Goal: Task Accomplishment & Management: Complete application form

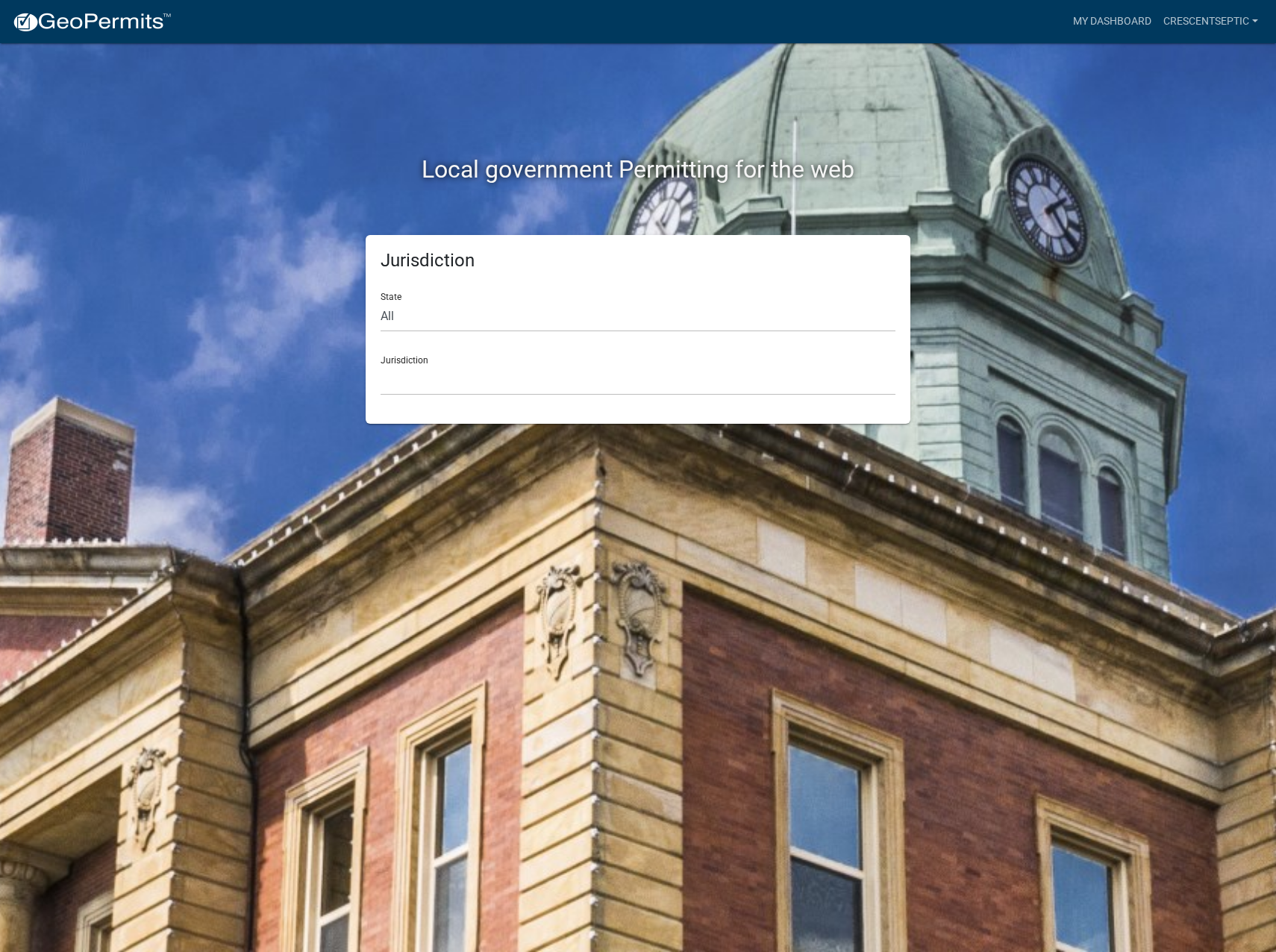
drag, startPoint x: 374, startPoint y: 317, endPoint x: 386, endPoint y: 329, distance: 17.0
click at [375, 317] on div "Jurisdiction State All [US_STATE] [US_STATE] [US_STATE] [US_STATE] [US_STATE] […" at bounding box center [638, 330] width 544 height 189
click at [398, 324] on select "All [US_STATE] [US_STATE] [US_STATE] [US_STATE] [US_STATE] [US_STATE] [US_STATE…" at bounding box center [638, 317] width 515 height 31
select select "[US_STATE]"
click at [380, 301] on select "All [US_STATE] [US_STATE] [US_STATE] [US_STATE] [US_STATE] [US_STATE] [US_STATE…" at bounding box center [638, 317] width 515 height 31
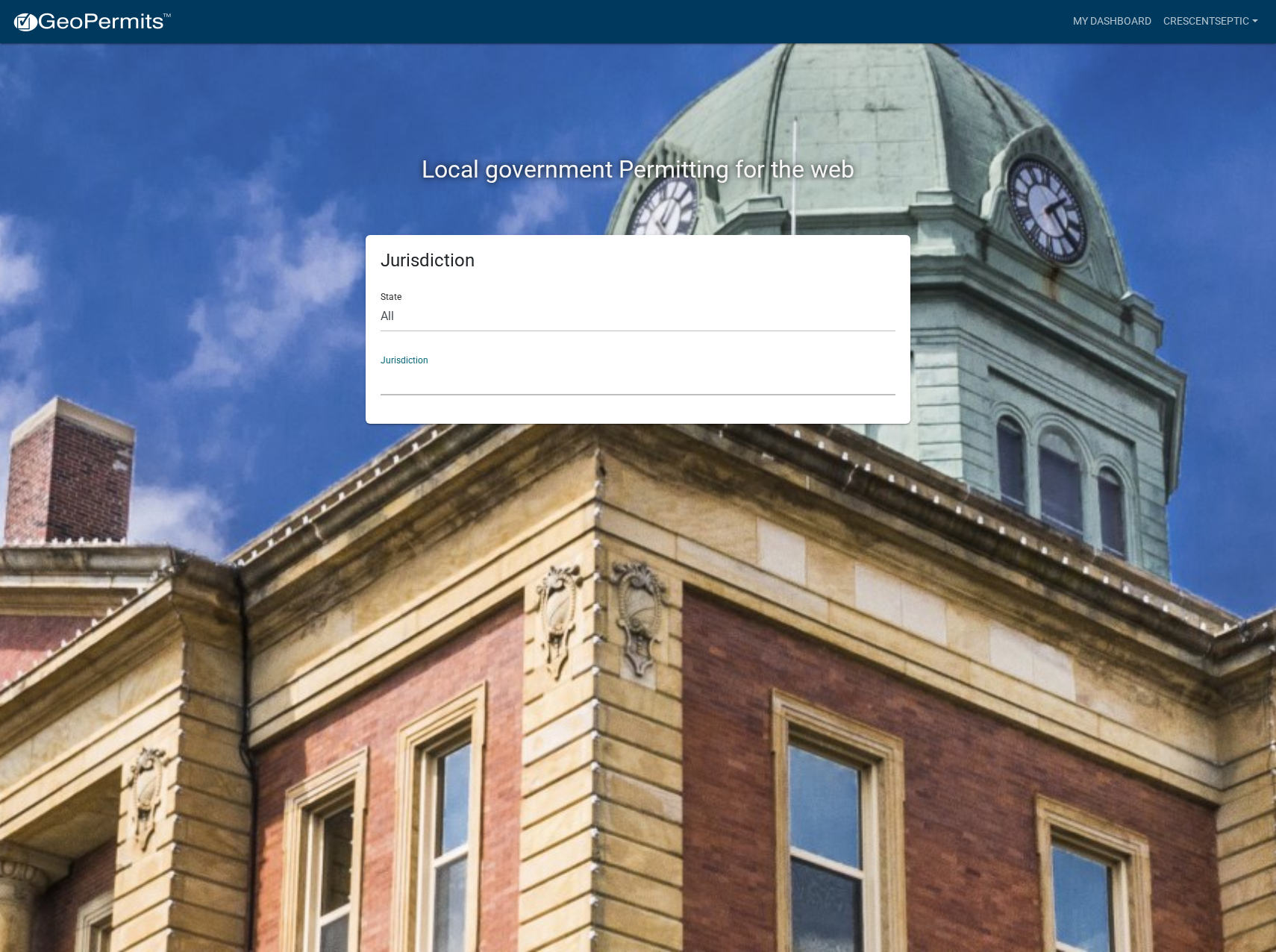
click at [430, 373] on select "[GEOGRAPHIC_DATA], [US_STATE] [GEOGRAPHIC_DATA], [US_STATE] [GEOGRAPHIC_DATA], …" at bounding box center [638, 380] width 515 height 31
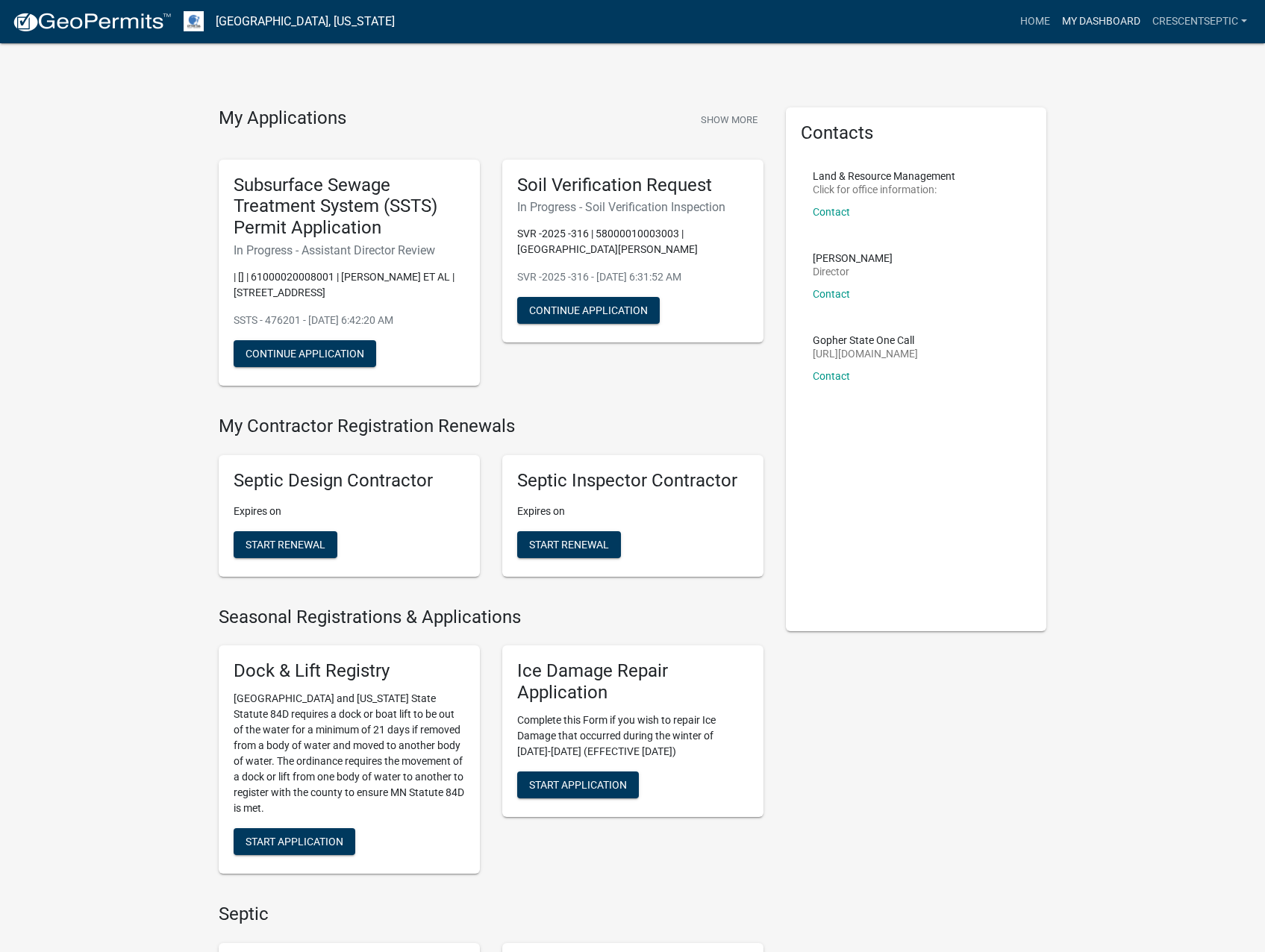
click at [1083, 15] on link "My Dashboard" at bounding box center [1101, 21] width 90 height 28
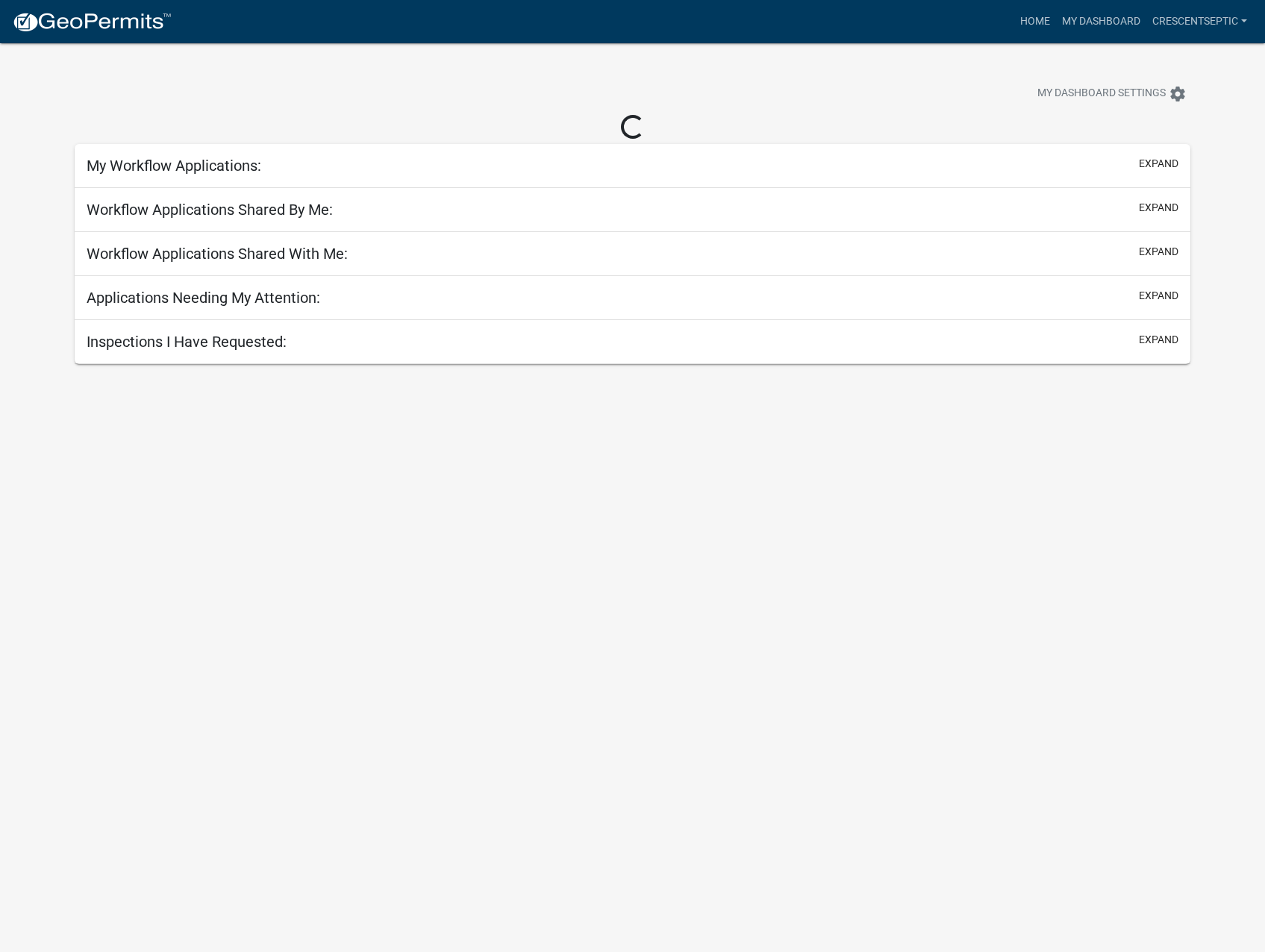
select select "3: 100"
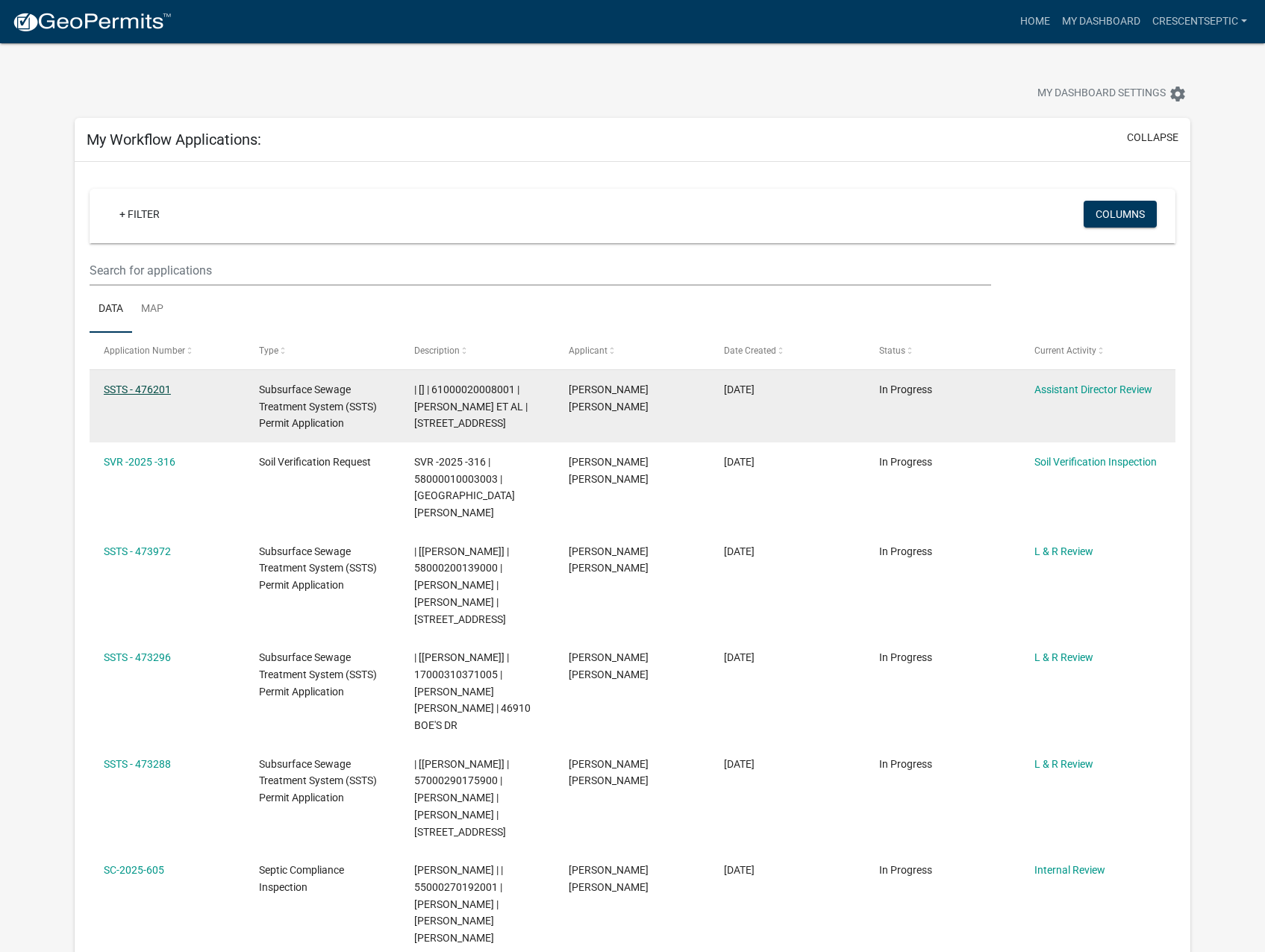
click at [133, 385] on link "SSTS - 476201" at bounding box center [137, 390] width 67 height 12
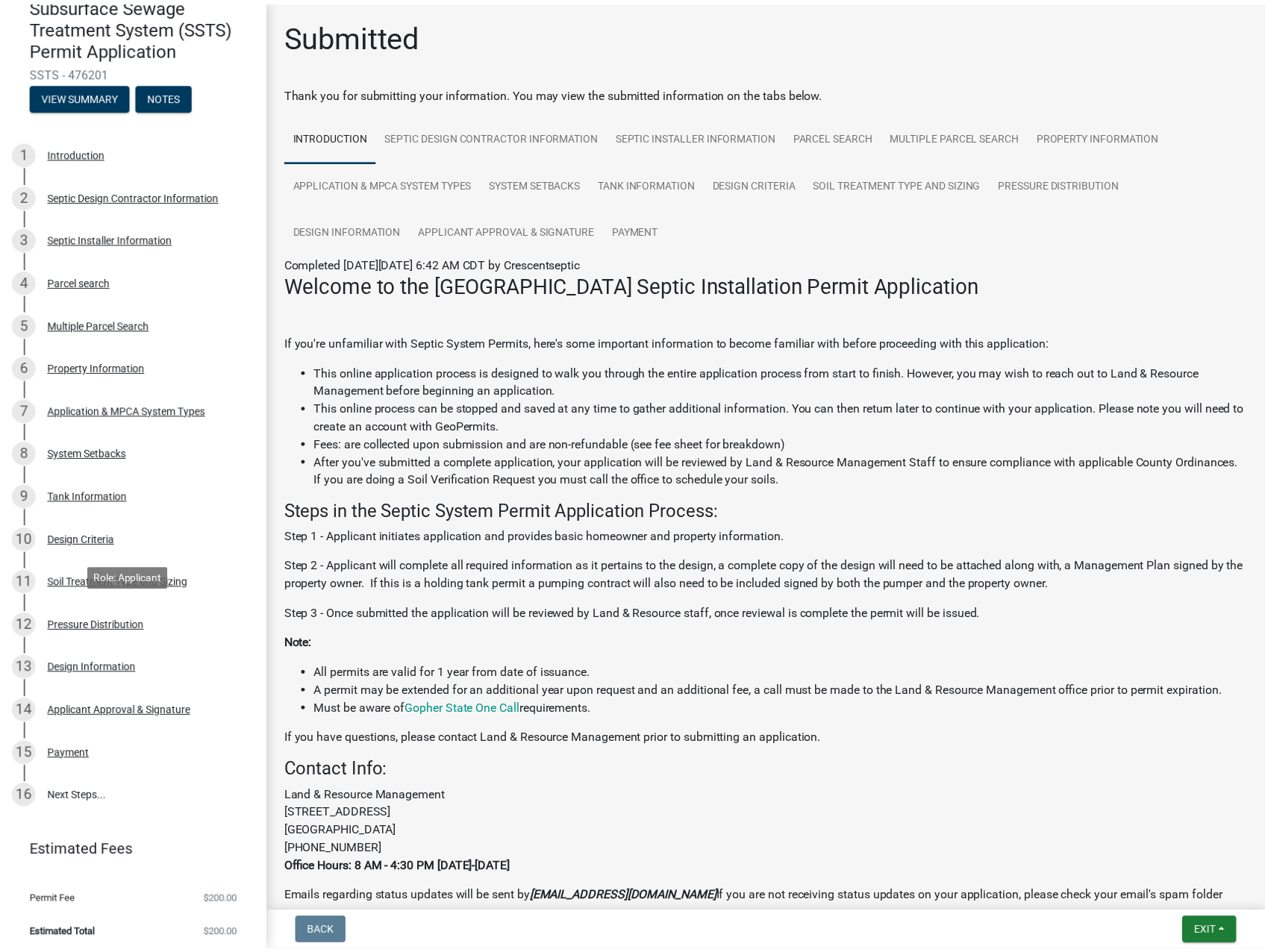
scroll to position [155, 0]
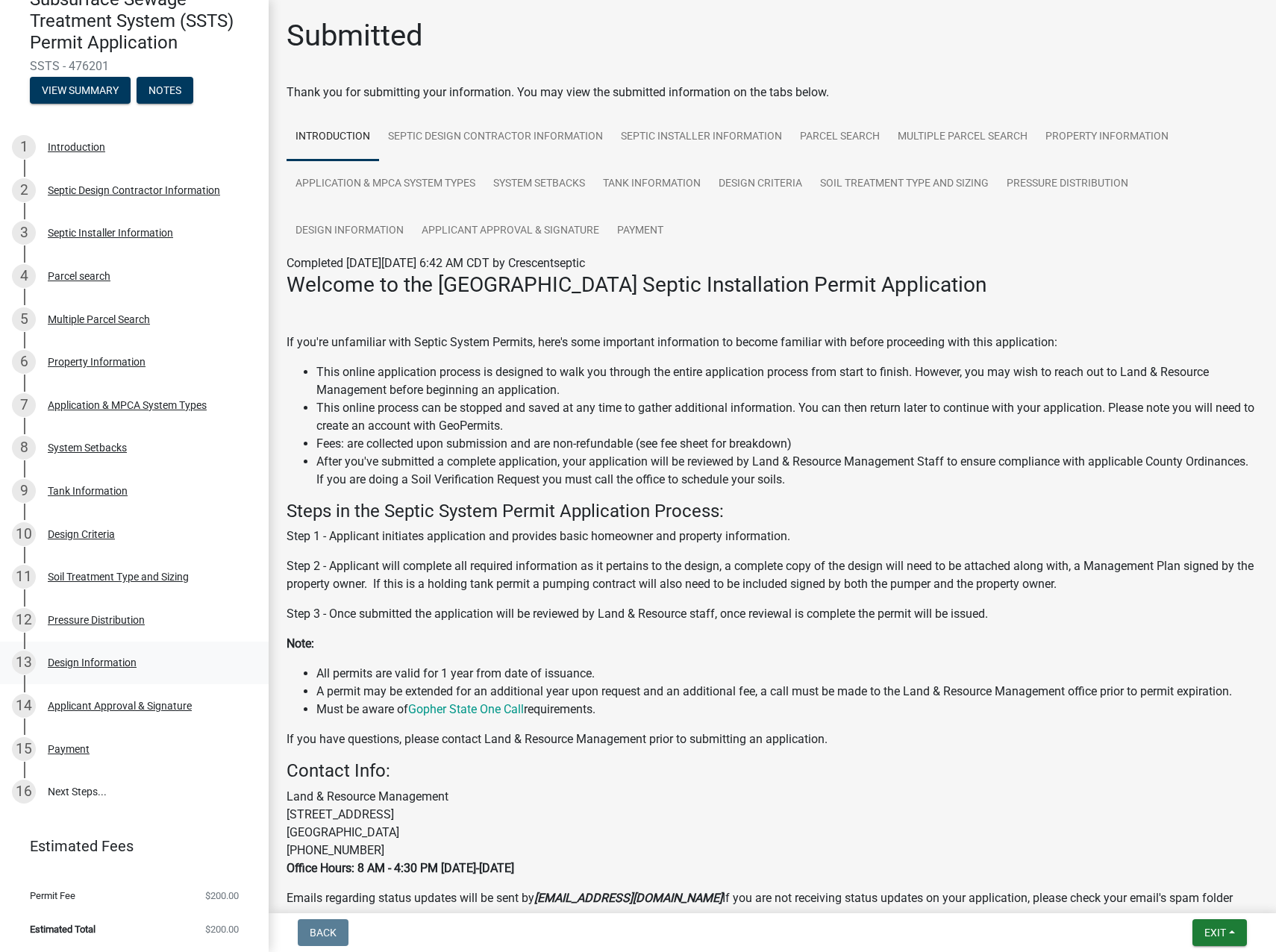
click at [82, 664] on div "Design Information" at bounding box center [92, 663] width 88 height 10
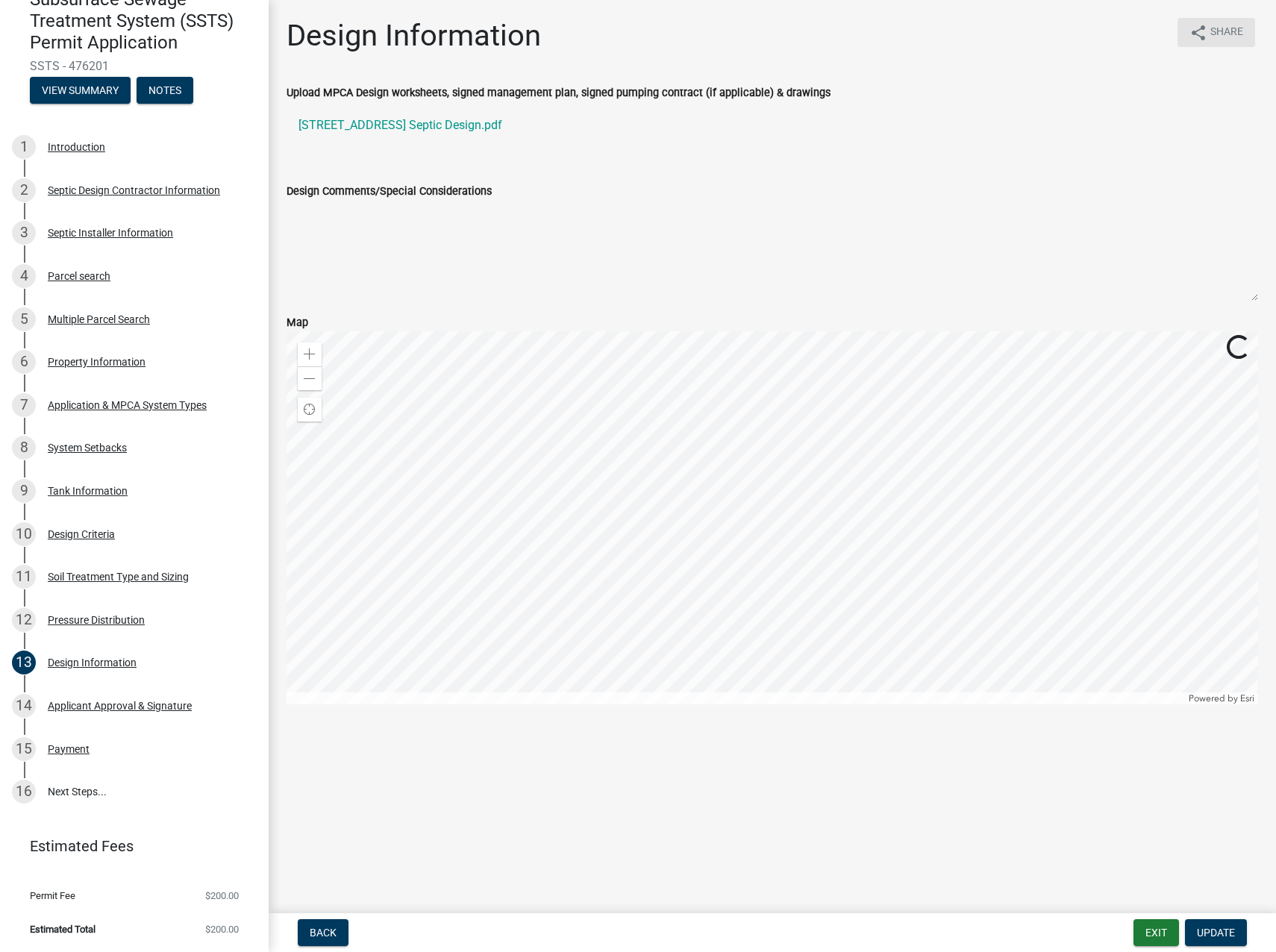
click at [1213, 32] on span "Share" at bounding box center [1227, 33] width 33 height 18
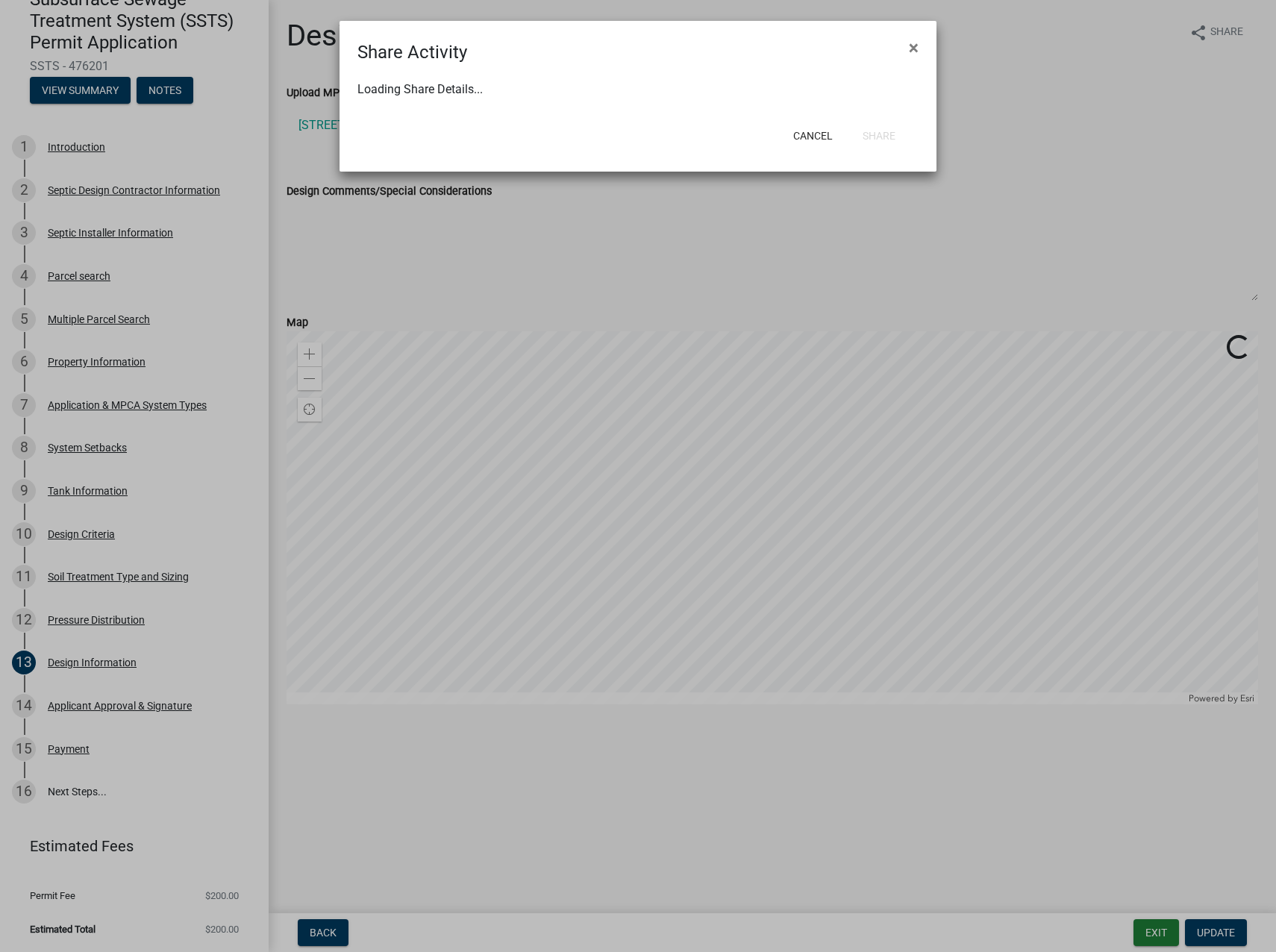
select select "1"
select select "0"
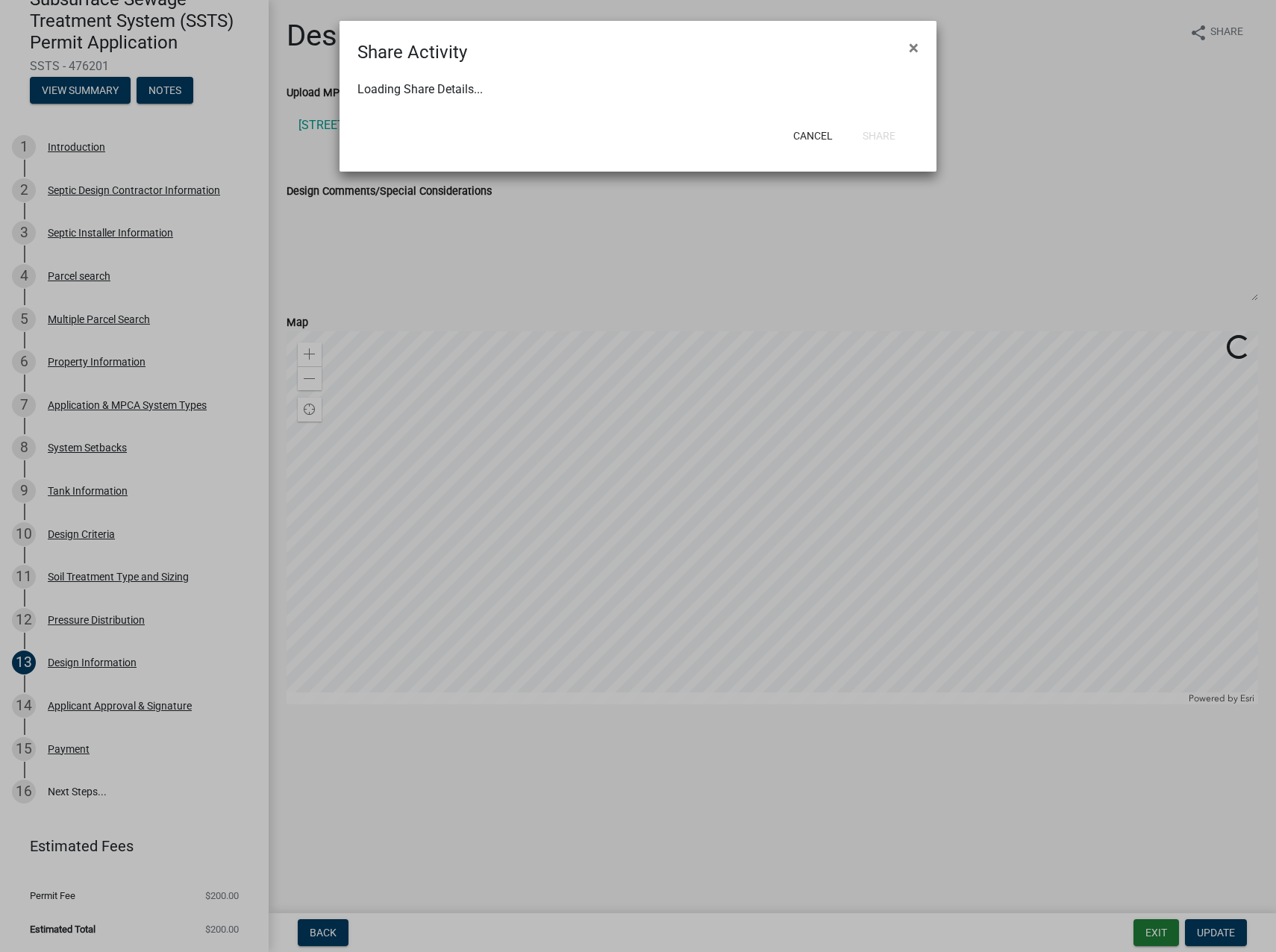
select select "0"
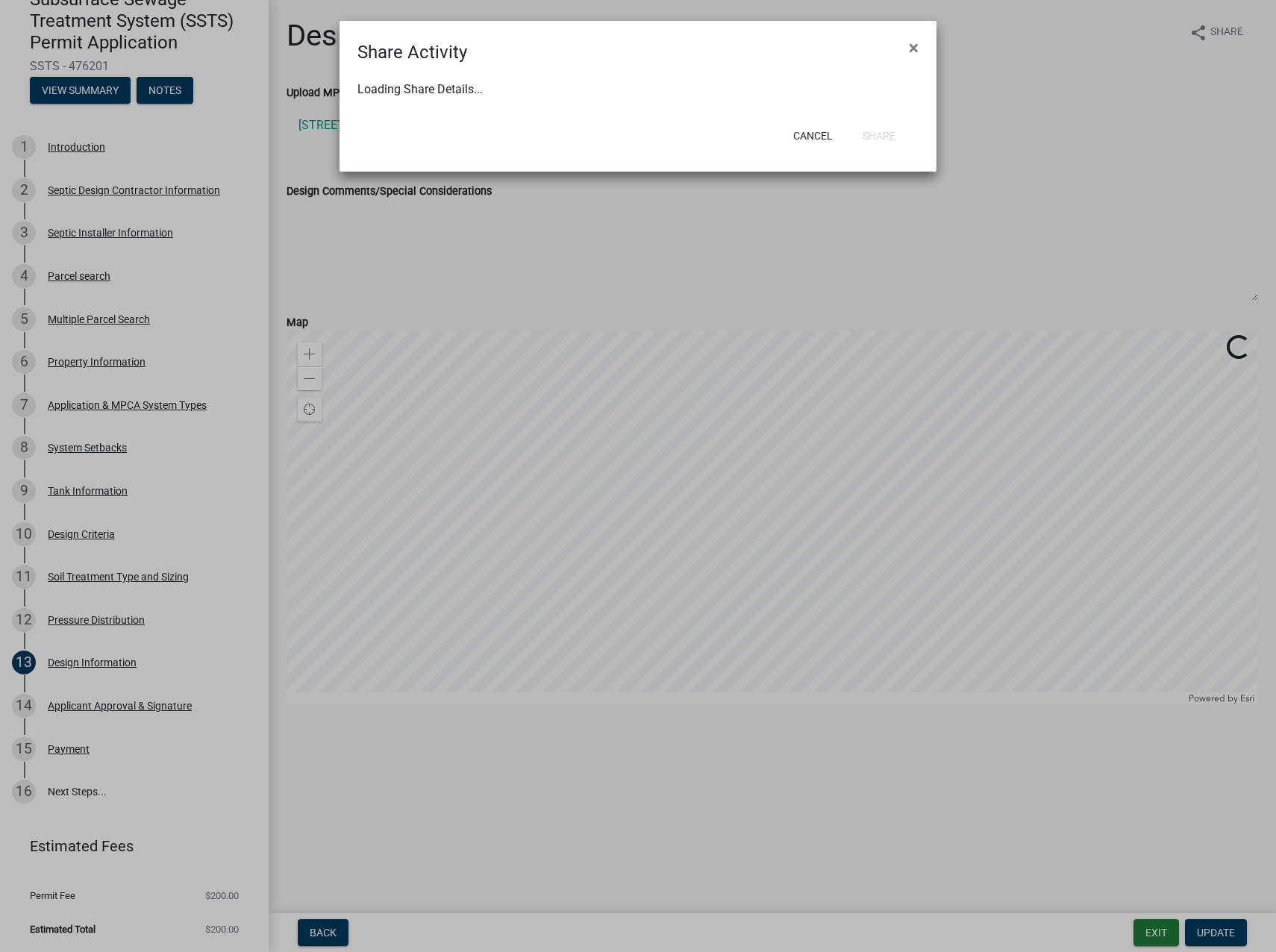
select select "0"
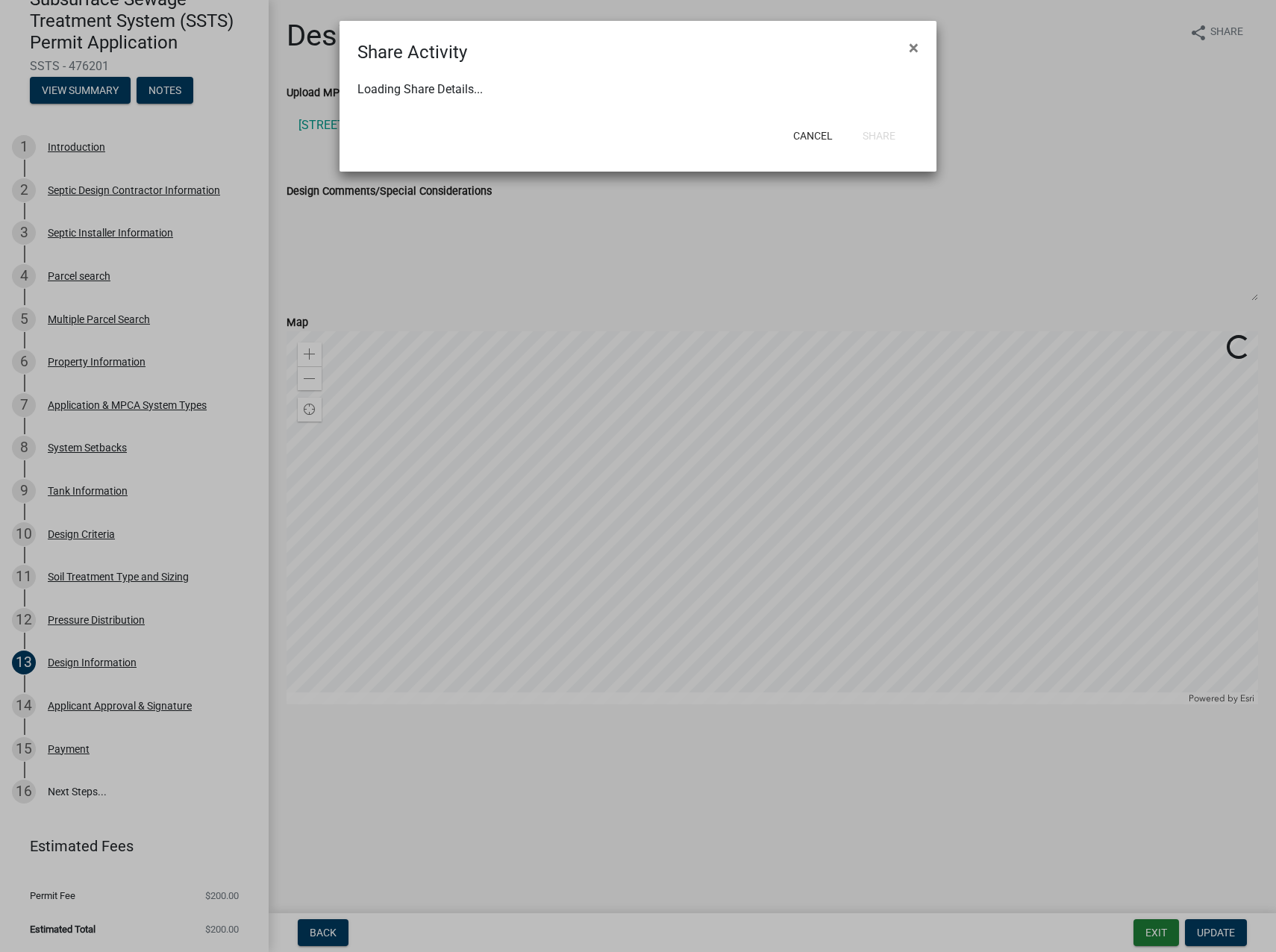
select select "0"
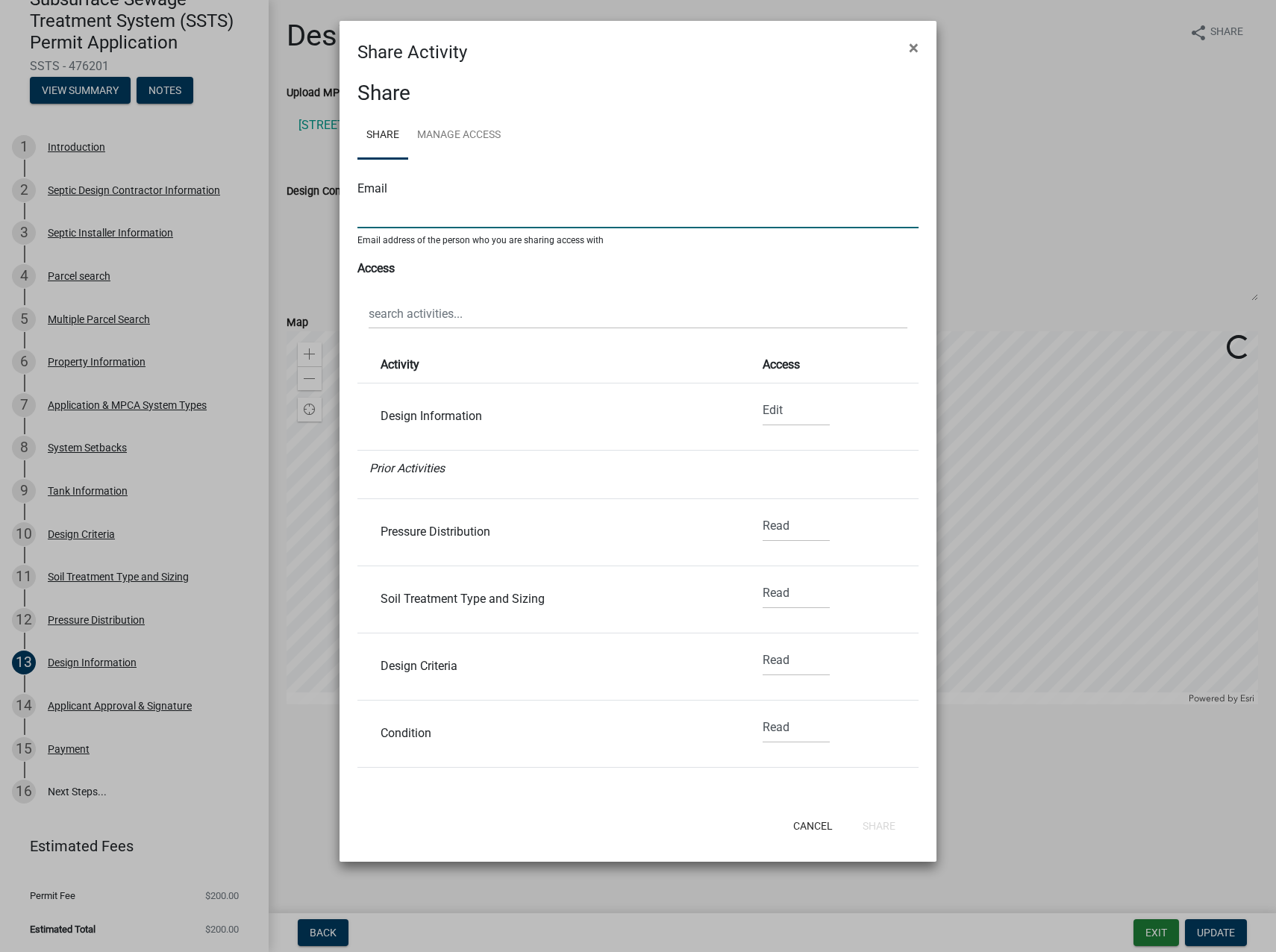
click at [550, 208] on input "text" at bounding box center [638, 213] width 562 height 31
type input "[EMAIL_ADDRESS][DOMAIN_NAME]"
click at [887, 835] on button "Share" at bounding box center [879, 825] width 57 height 27
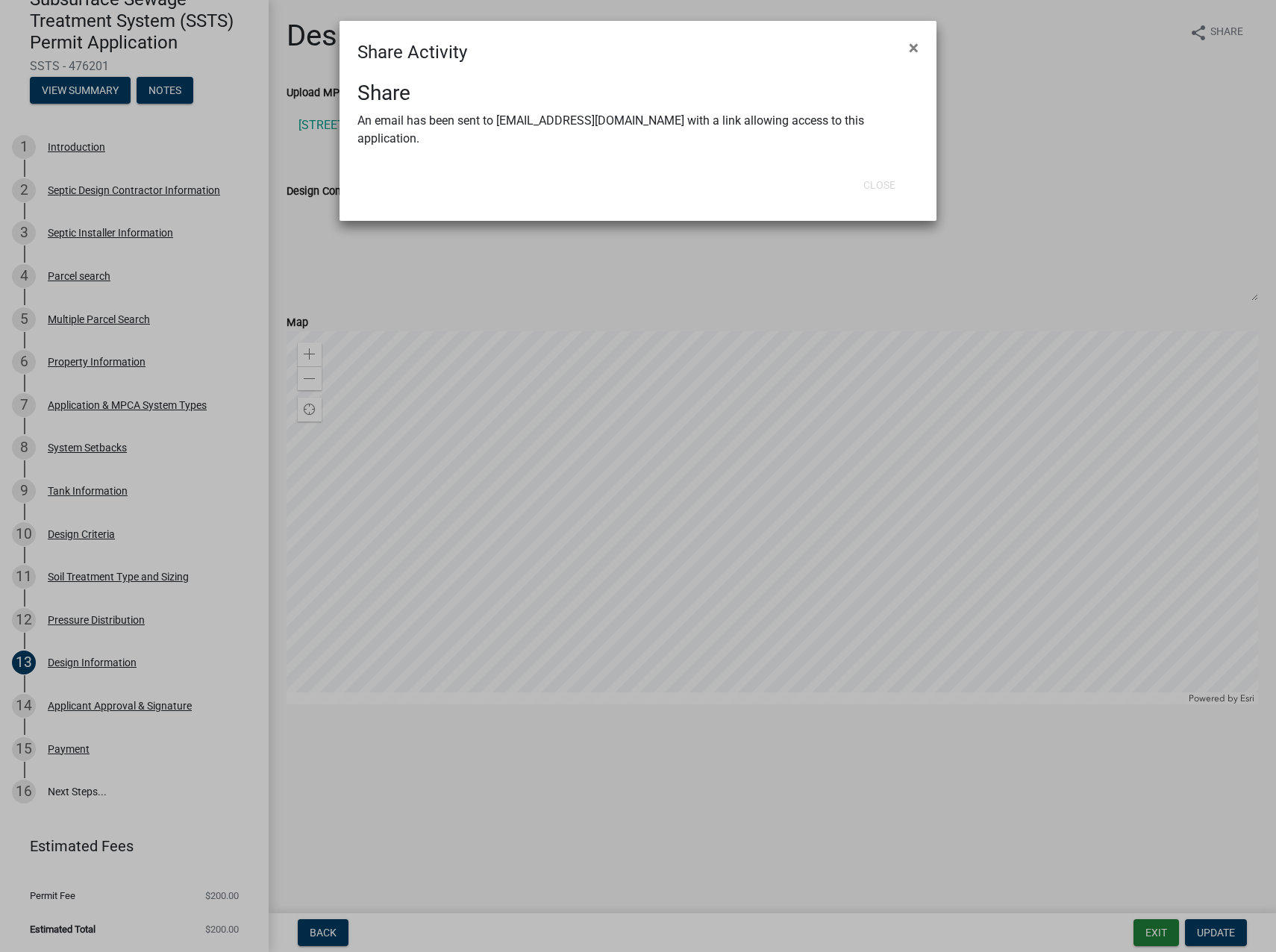
click at [989, 200] on ngb-modal-window "Share Activity × Share An email has been sent to [EMAIL_ADDRESS][DOMAIN_NAME] w…" at bounding box center [638, 476] width 1276 height 952
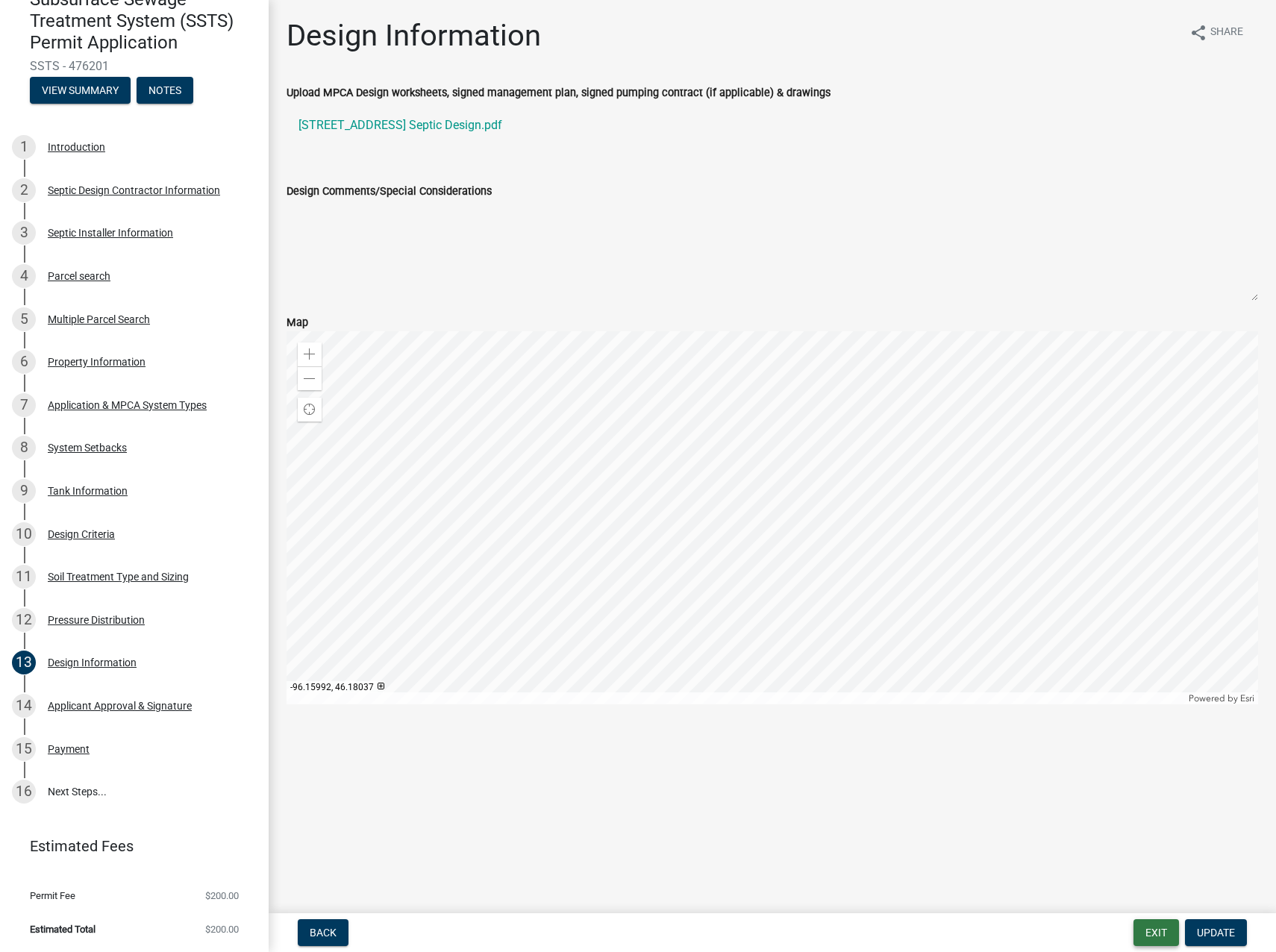
click at [1163, 933] on button "Exit" at bounding box center [1156, 932] width 46 height 27
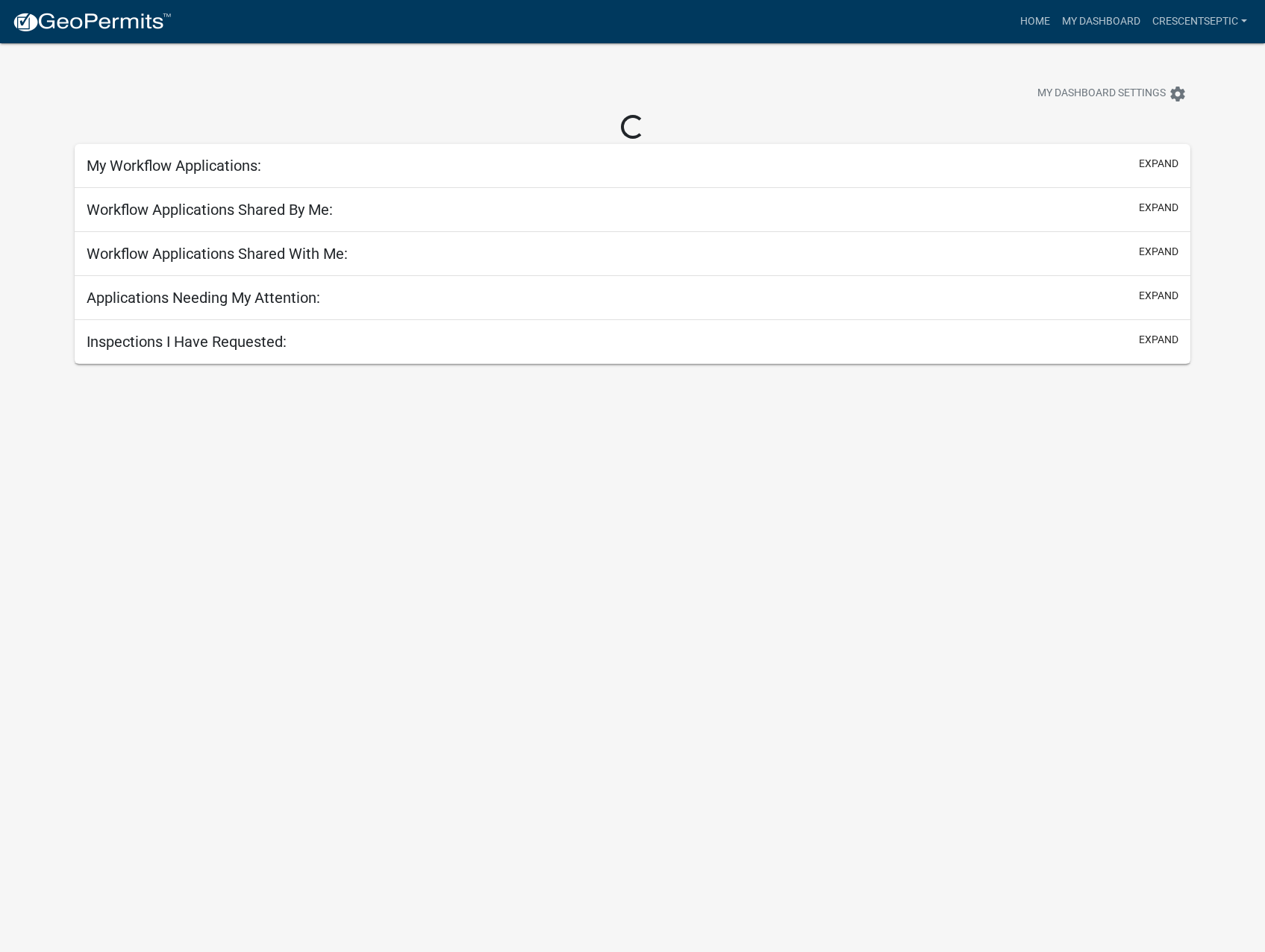
select select "3: 100"
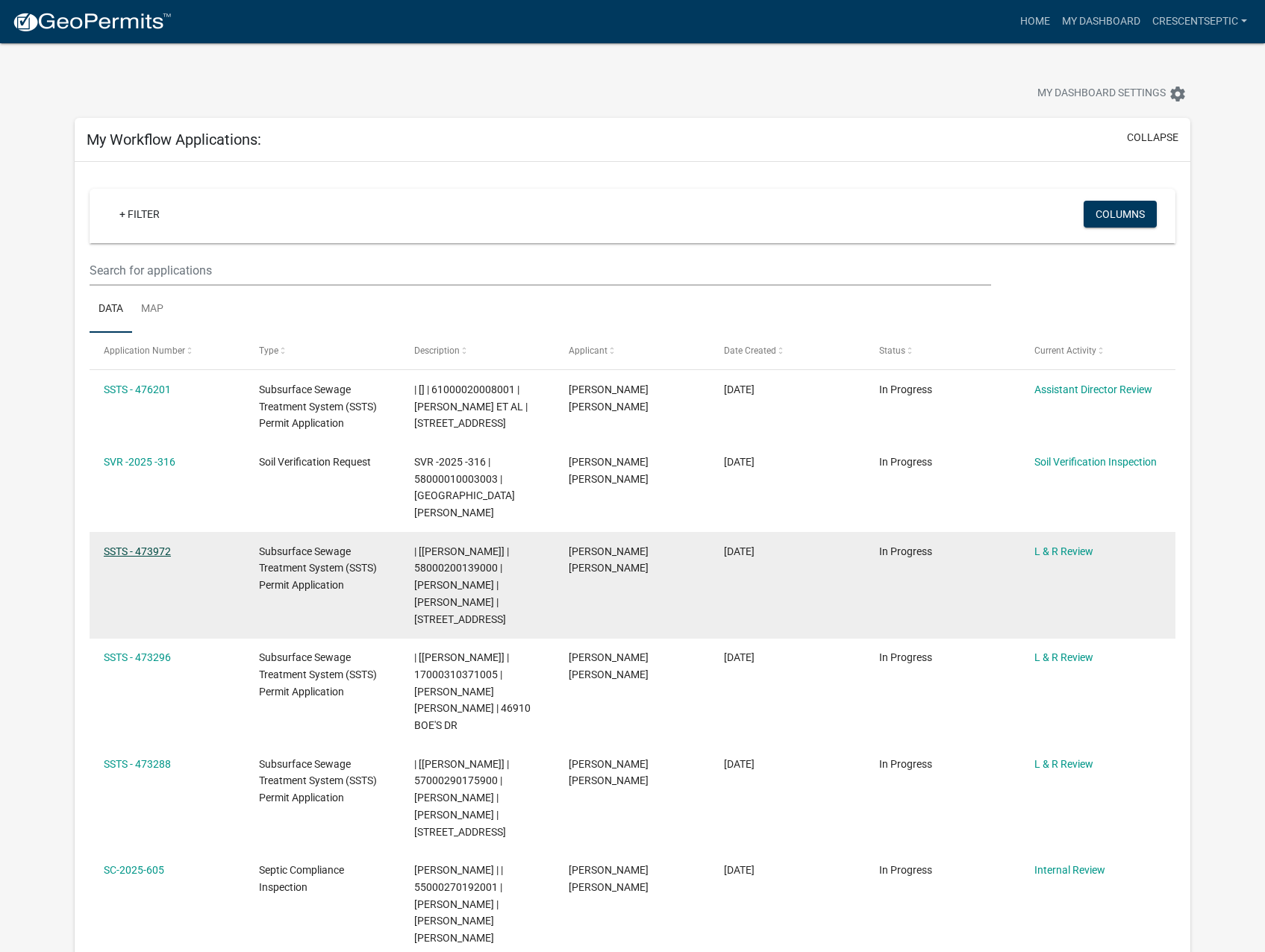
click at [144, 545] on link "SSTS - 473972" at bounding box center [137, 551] width 67 height 12
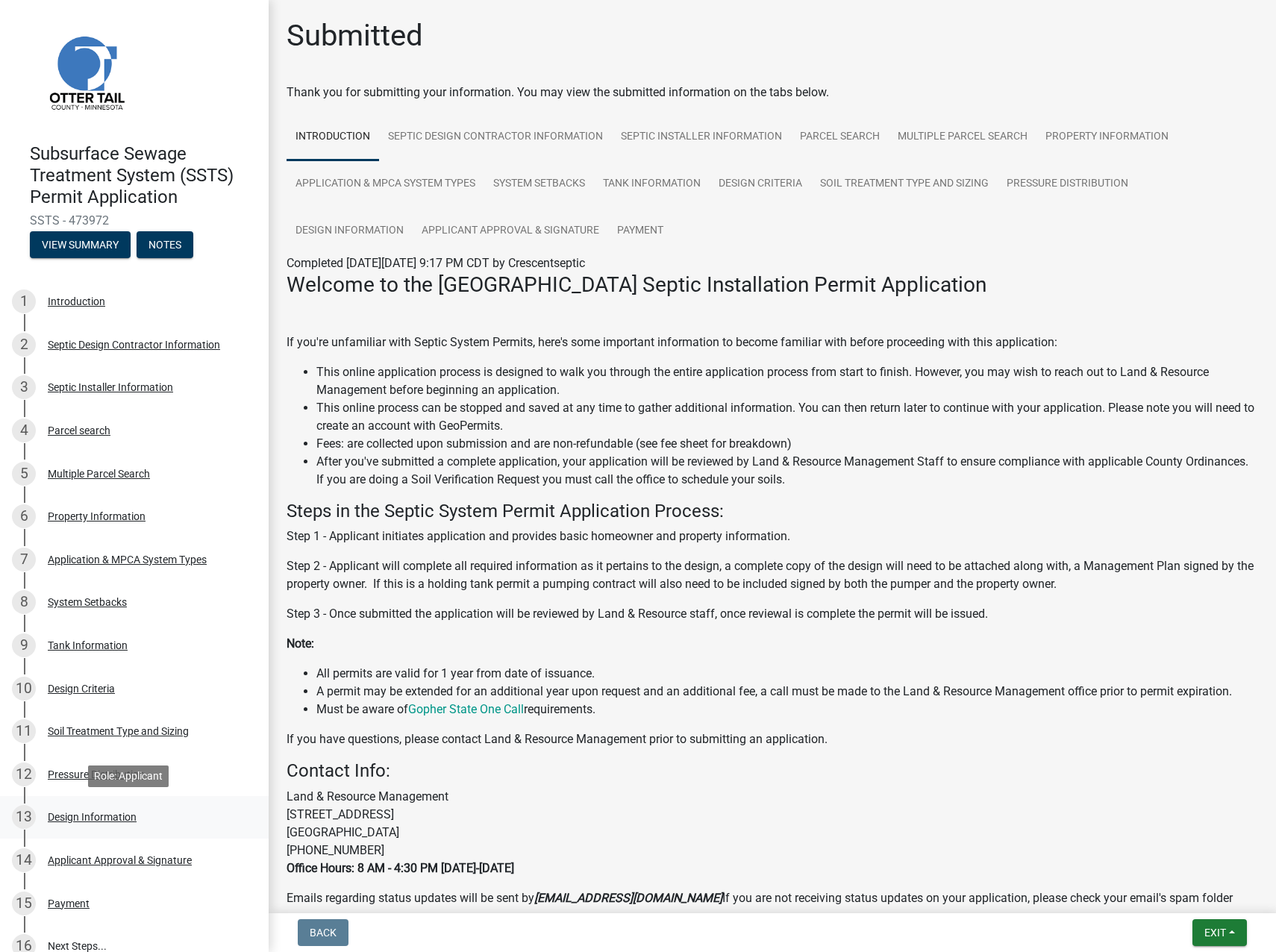
click at [114, 820] on div "Design Information" at bounding box center [92, 817] width 88 height 10
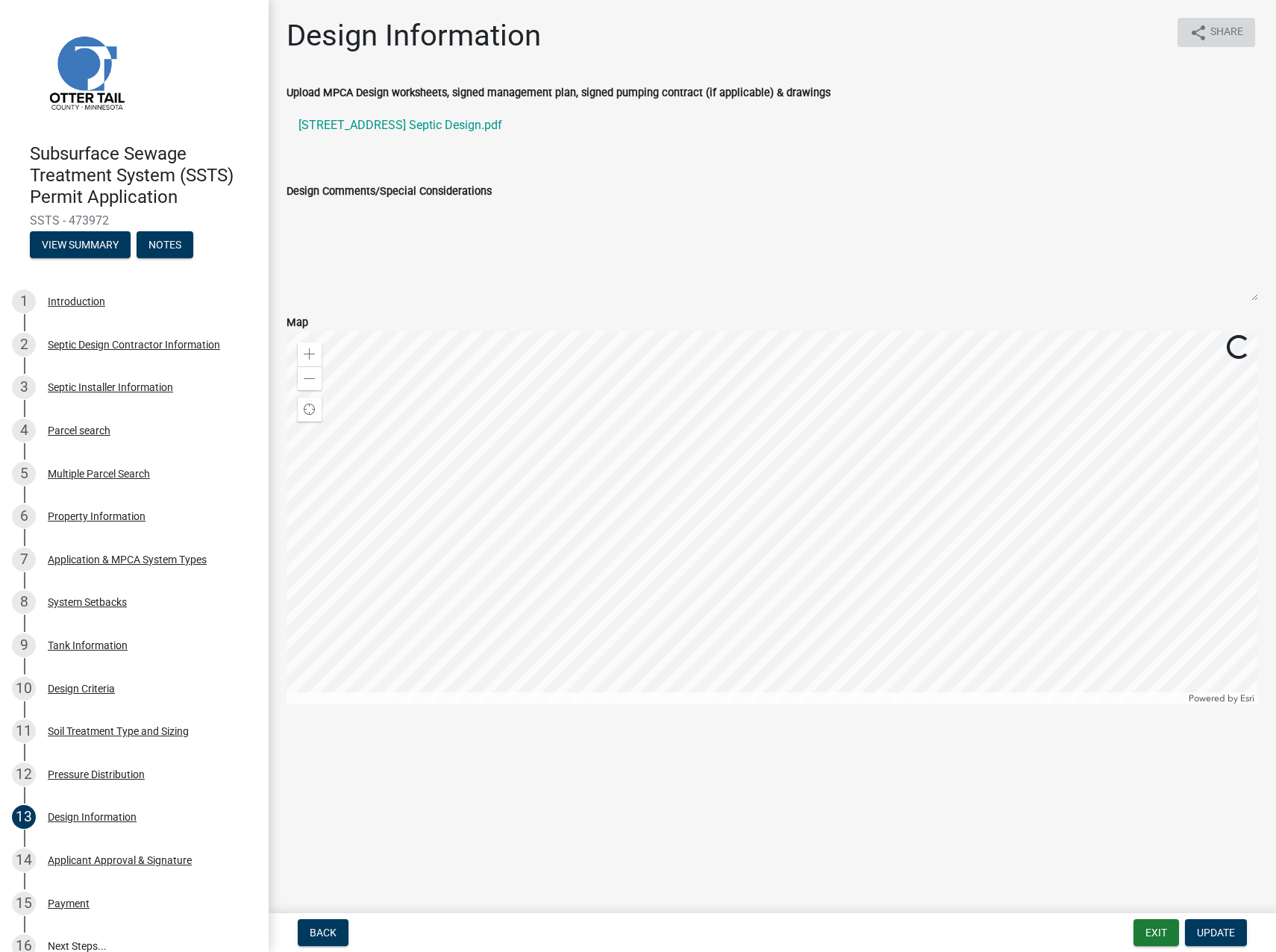
click at [1198, 27] on icon "share" at bounding box center [1198, 33] width 18 height 18
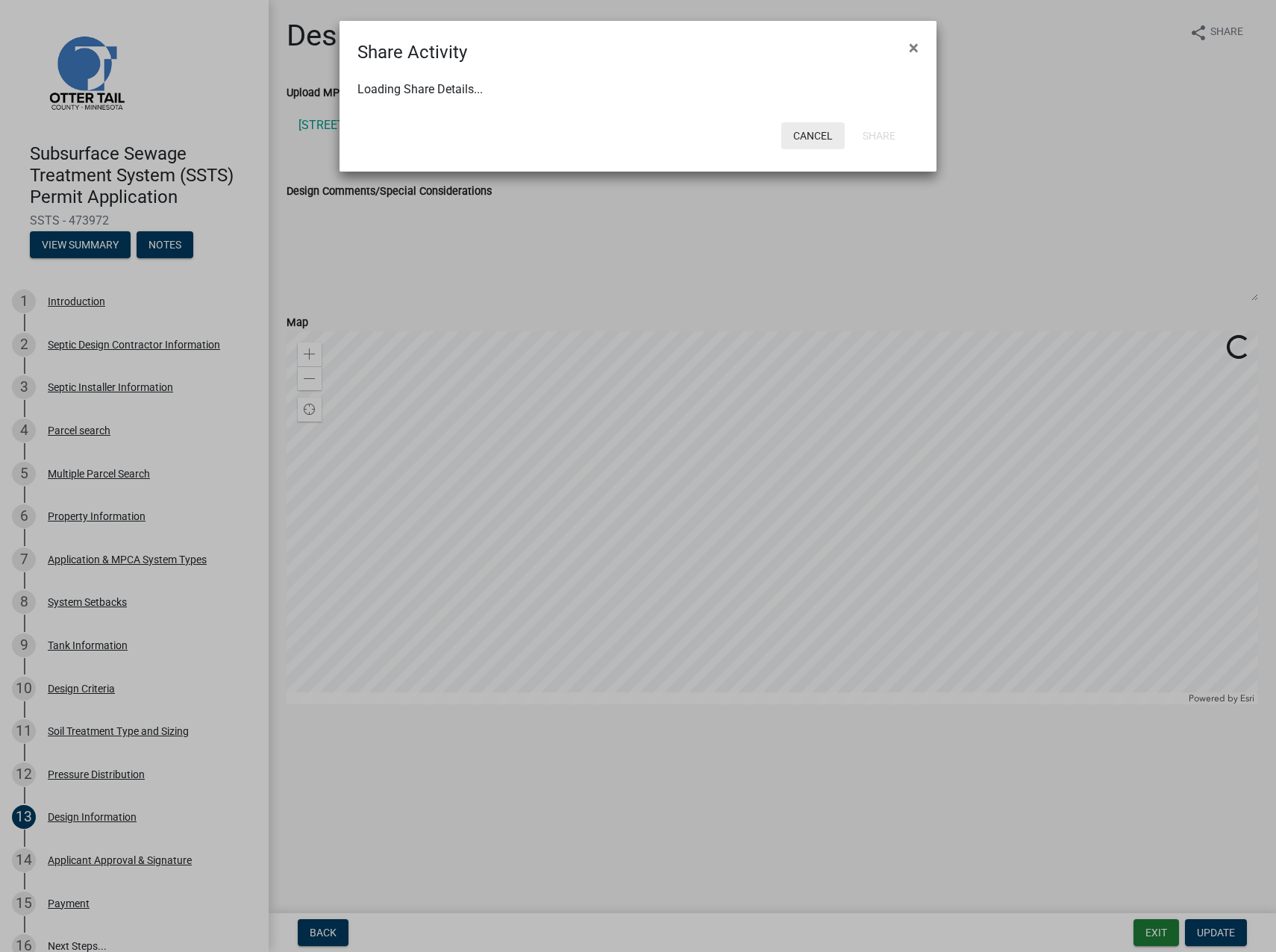
select select "1"
select select "0"
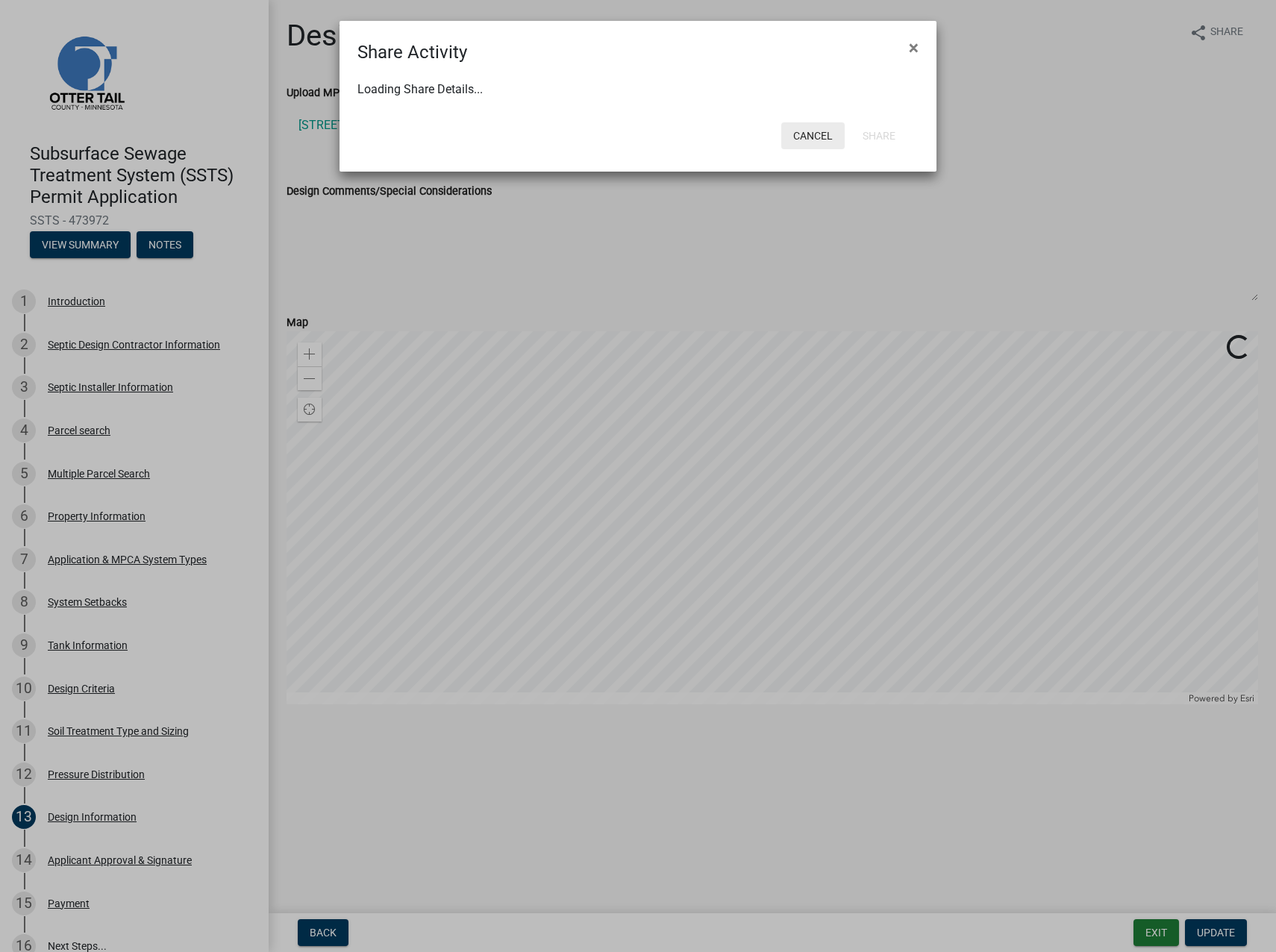
select select "0"
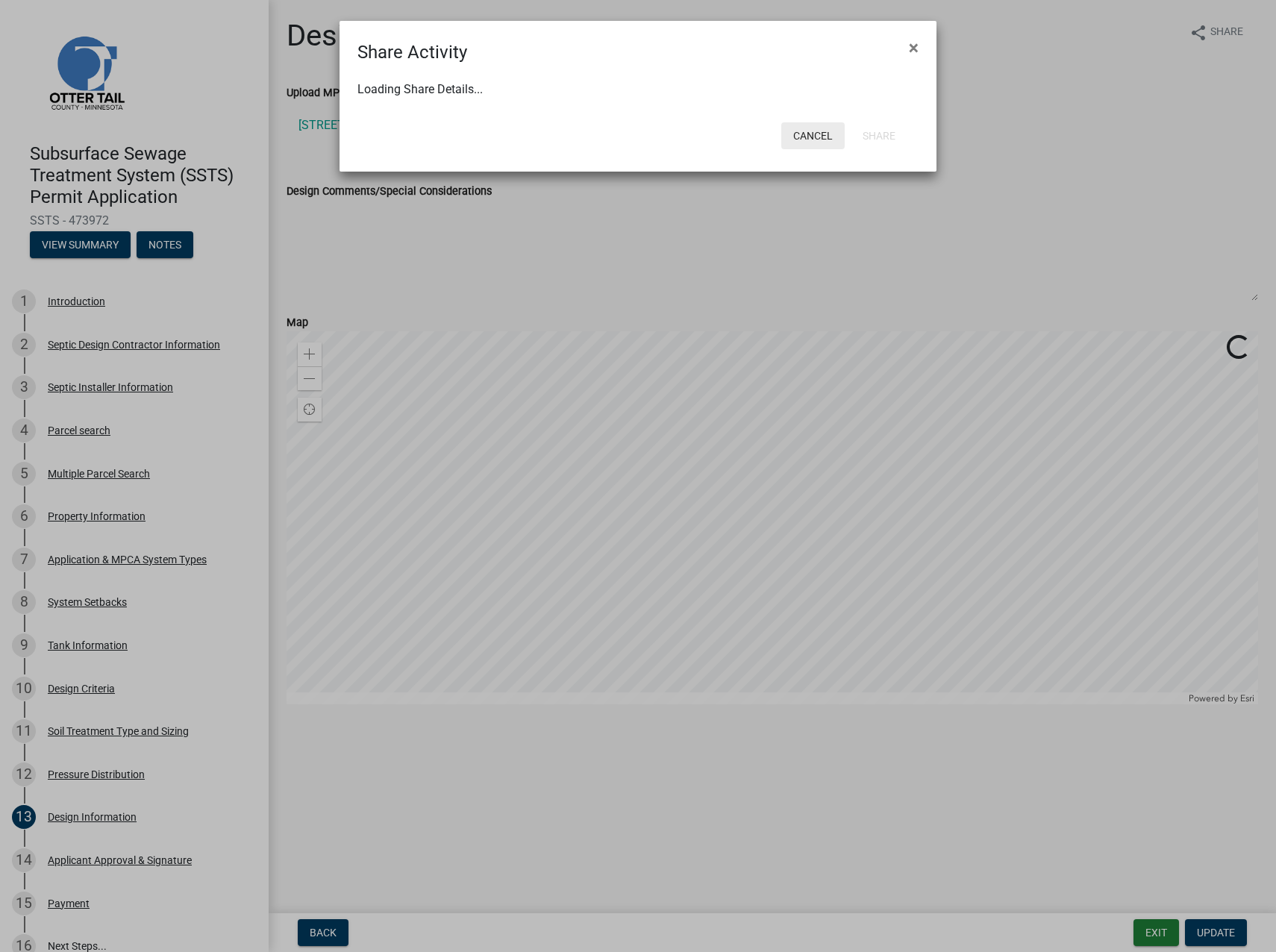
select select "0"
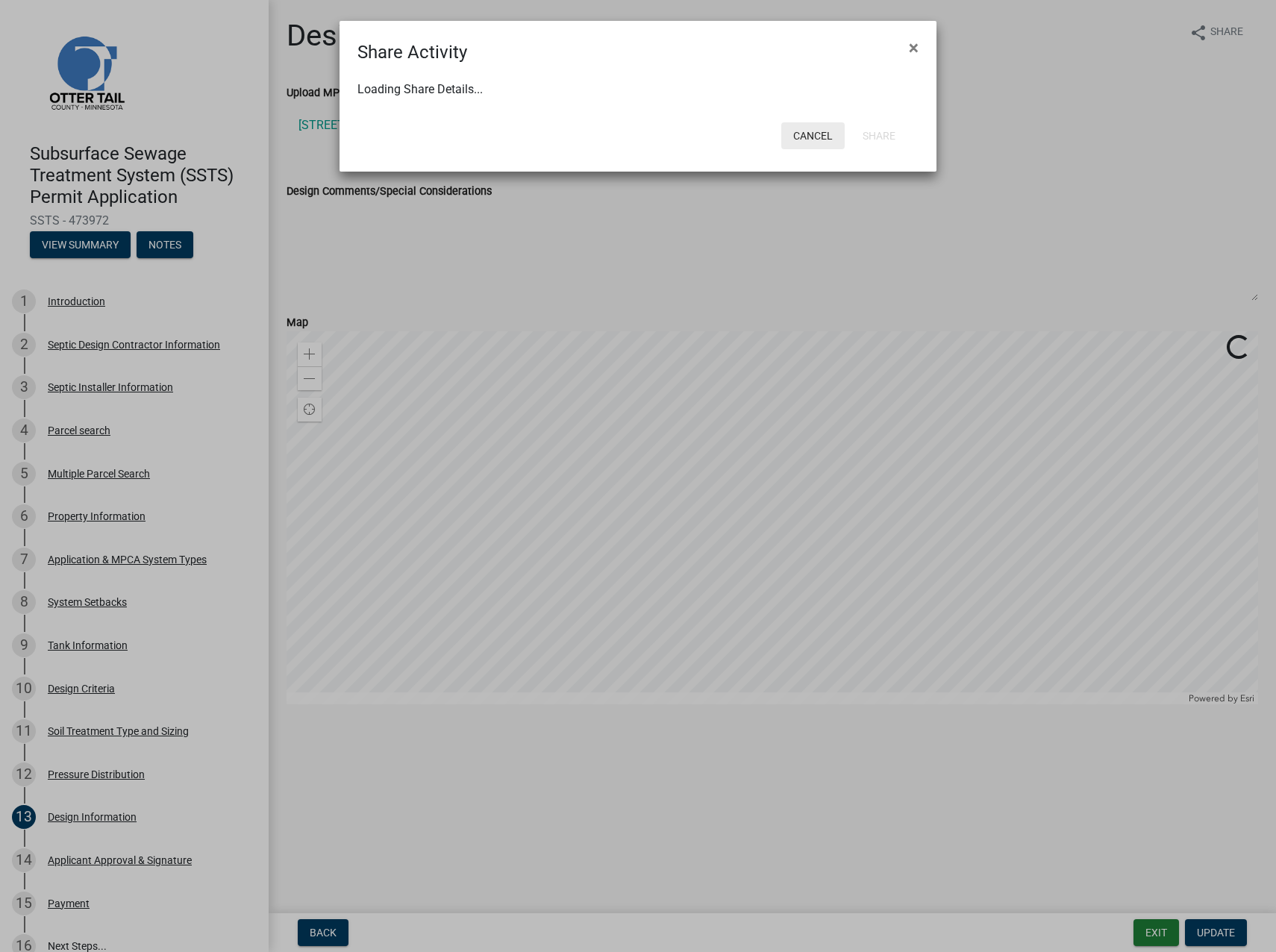
select select "0"
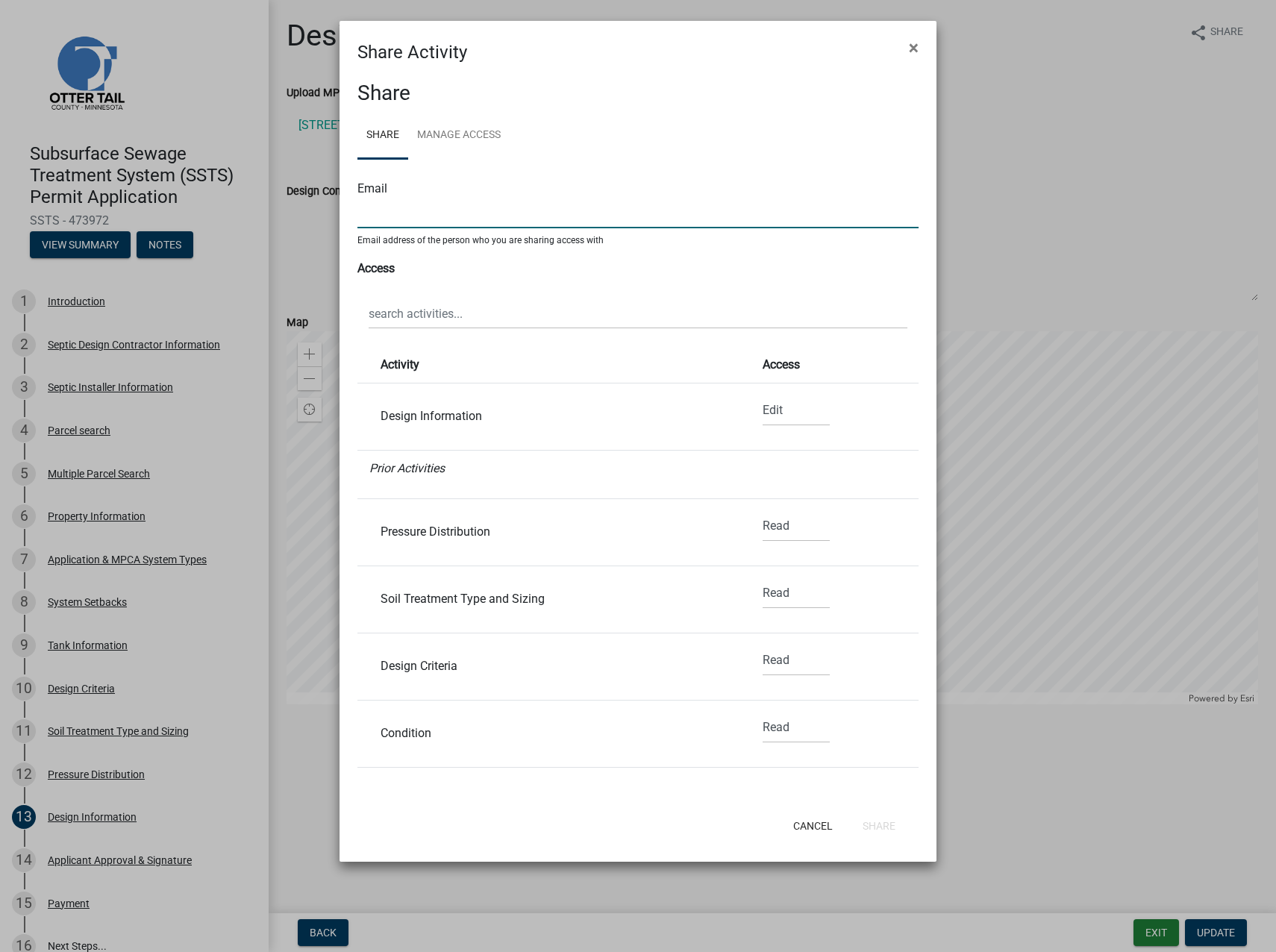
click at [599, 211] on input "text" at bounding box center [638, 213] width 562 height 31
type input "[EMAIL_ADDRESS][DOMAIN_NAME]"
click at [774, 413] on select "None Read Edit" at bounding box center [796, 411] width 67 height 31
select select "0"
click at [763, 396] on select "None Read Edit" at bounding box center [796, 411] width 67 height 31
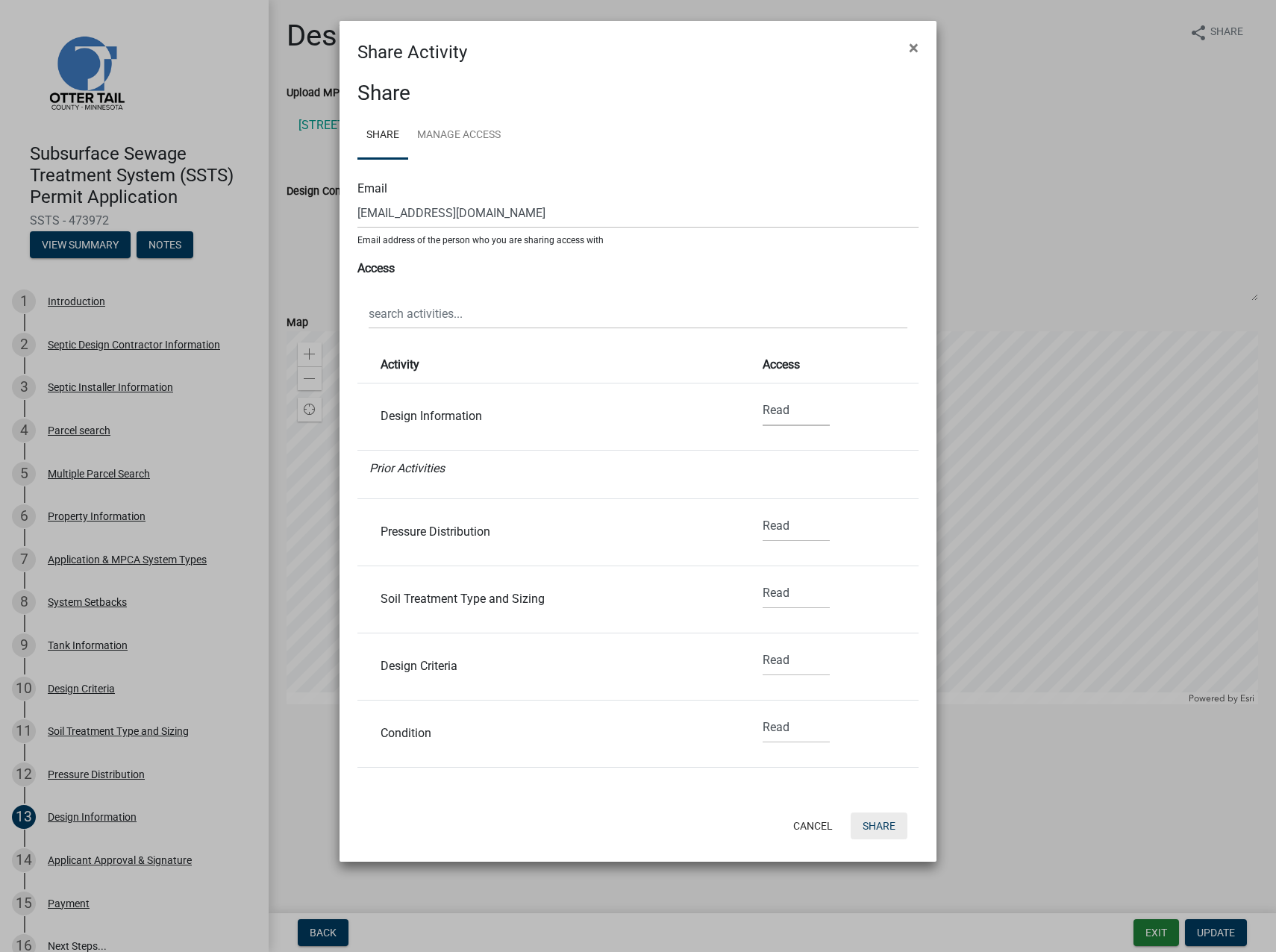
click at [880, 828] on button "Share" at bounding box center [879, 825] width 57 height 27
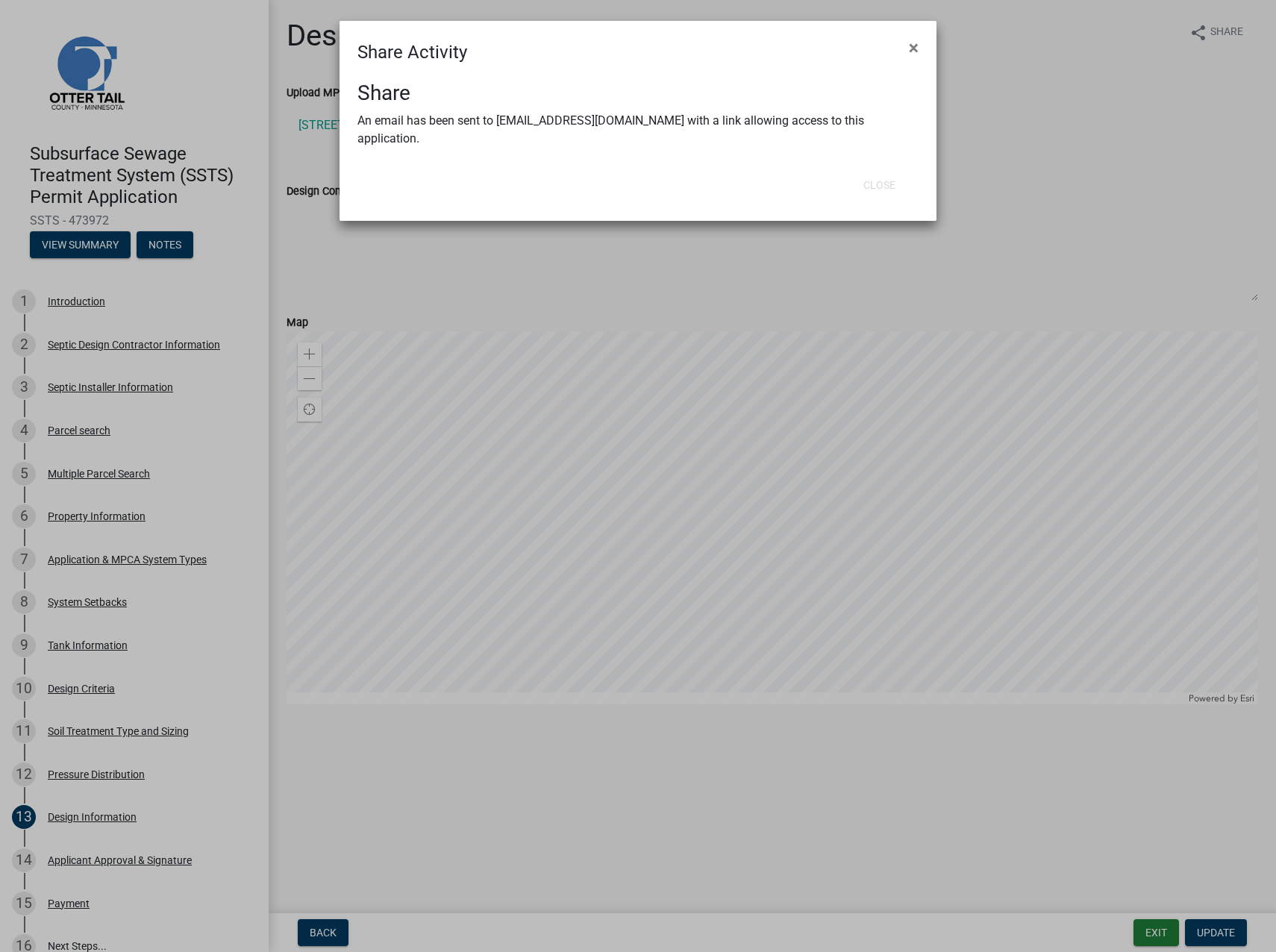
click at [1026, 213] on ngb-modal-window "Share Activity × Share An email has been sent to [EMAIL_ADDRESS][DOMAIN_NAME] w…" at bounding box center [638, 476] width 1276 height 952
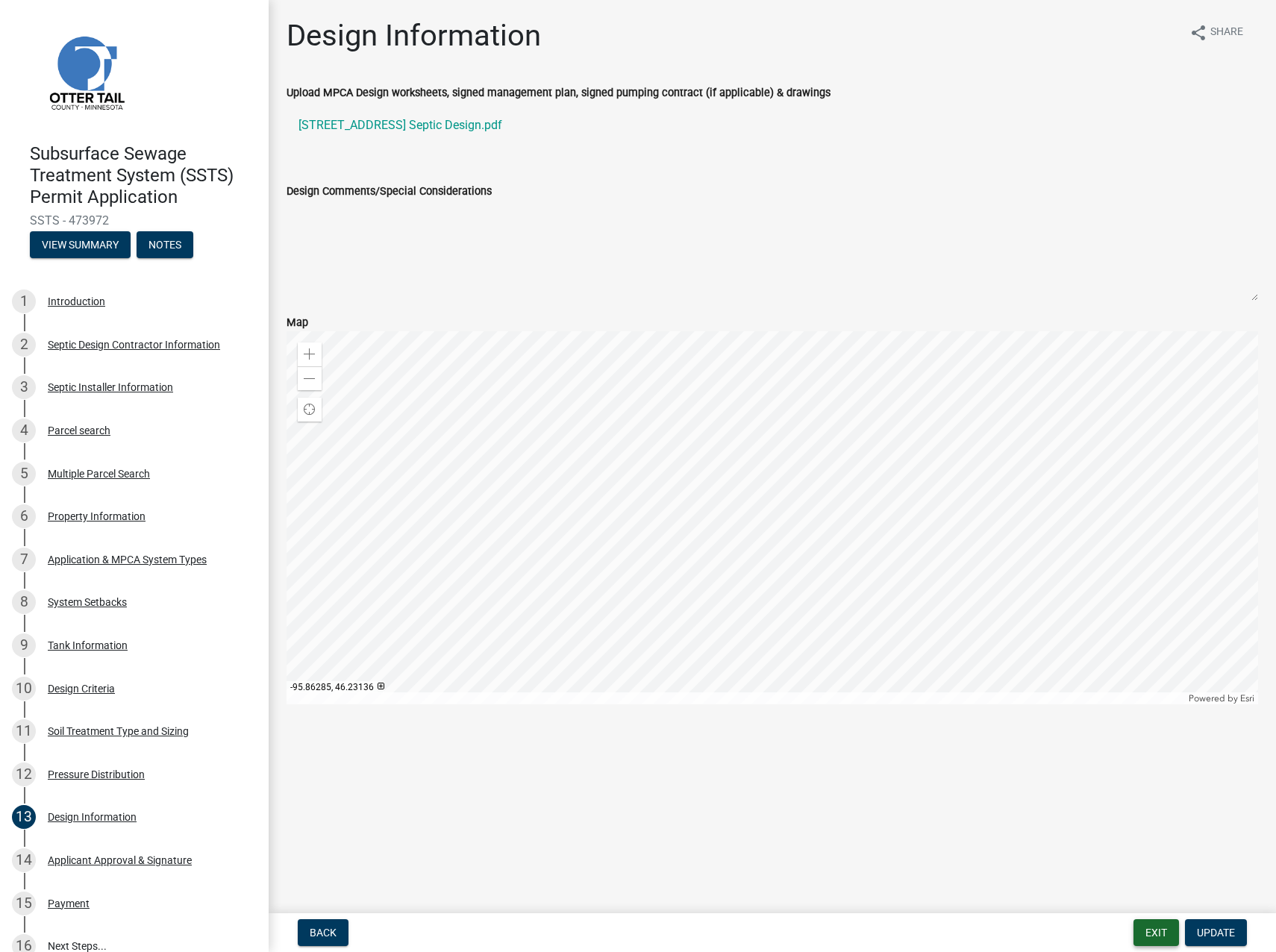
click at [1170, 928] on button "Exit" at bounding box center [1156, 932] width 46 height 27
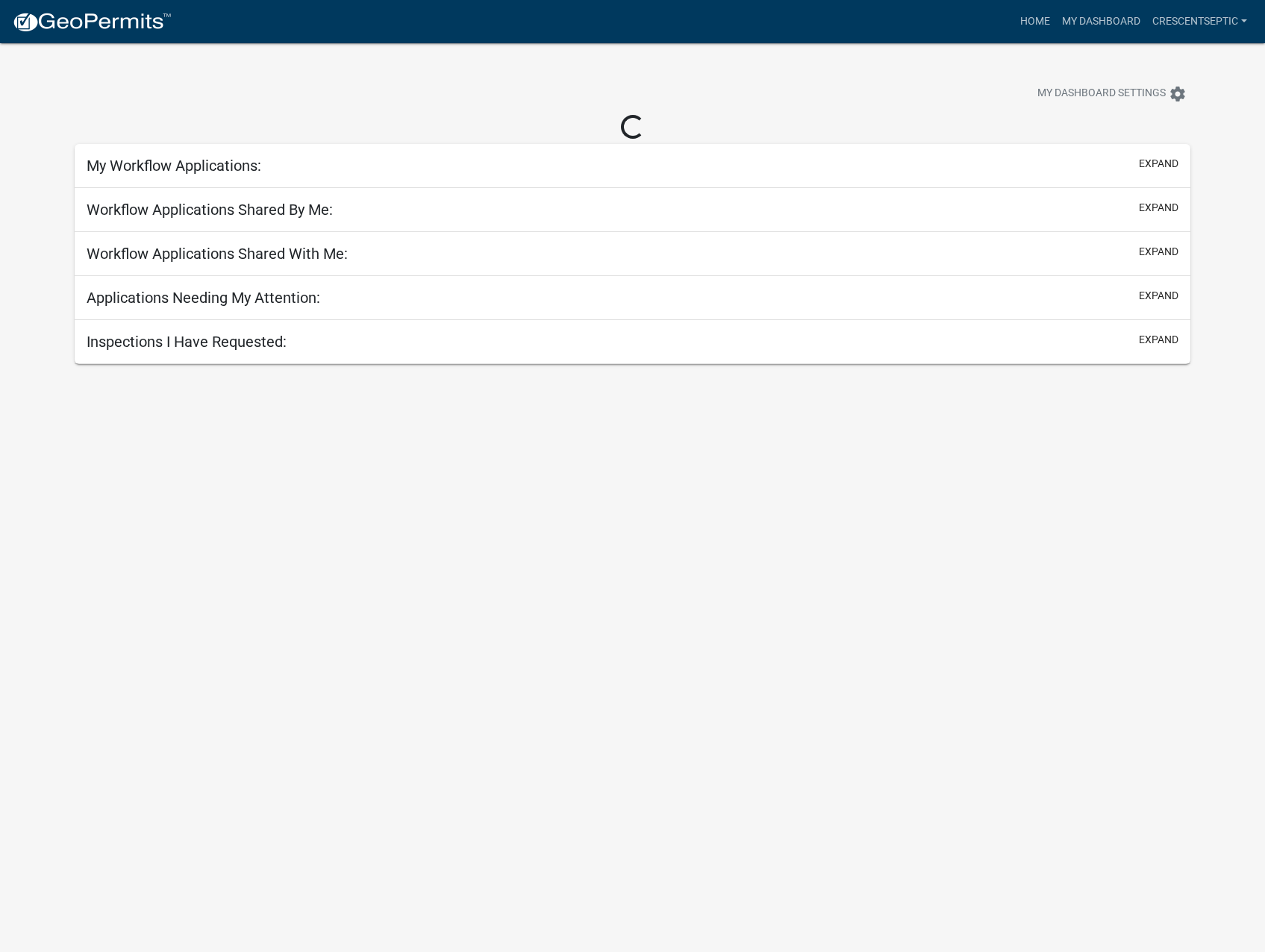
select select "3: 100"
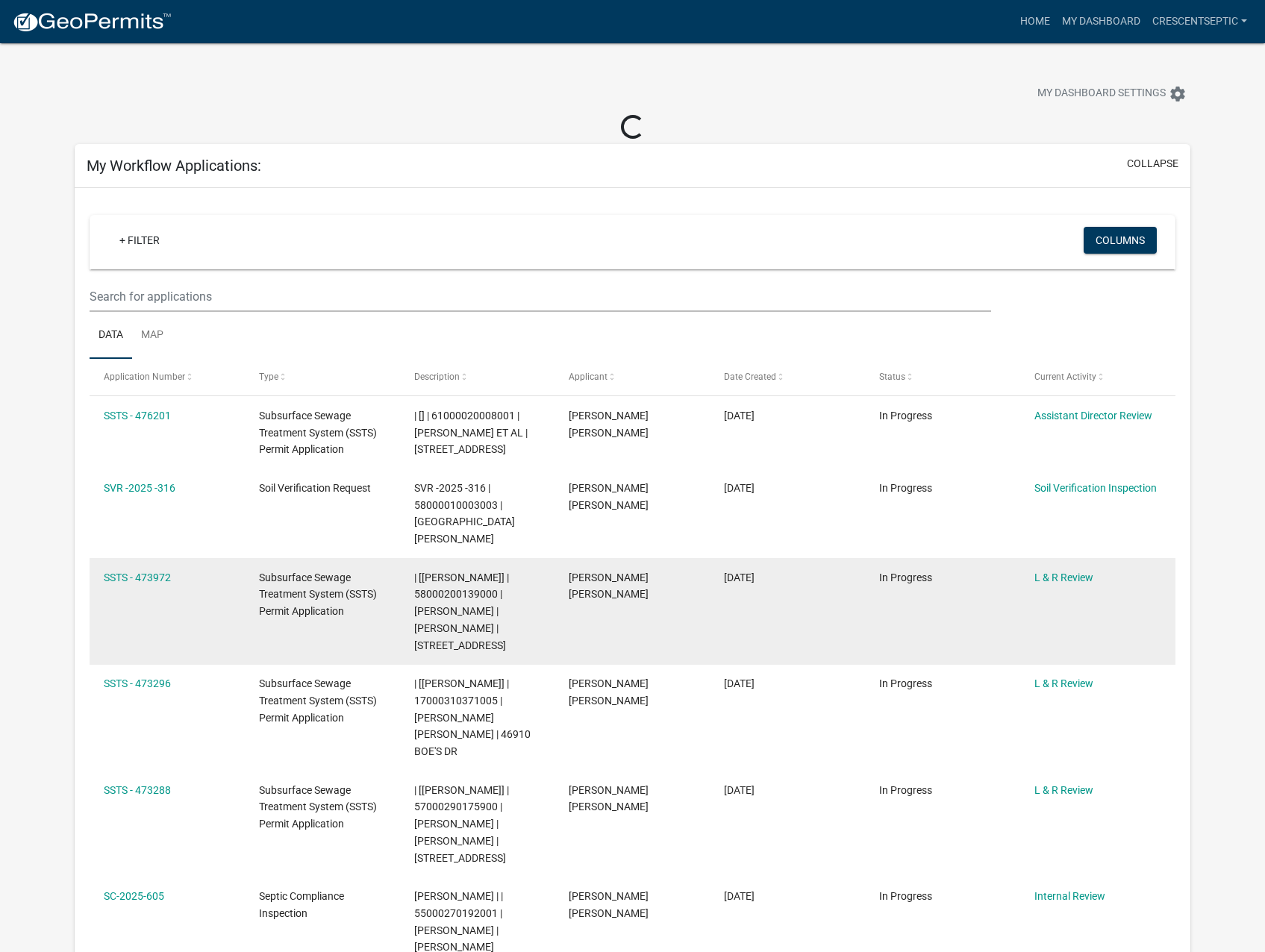
scroll to position [75, 0]
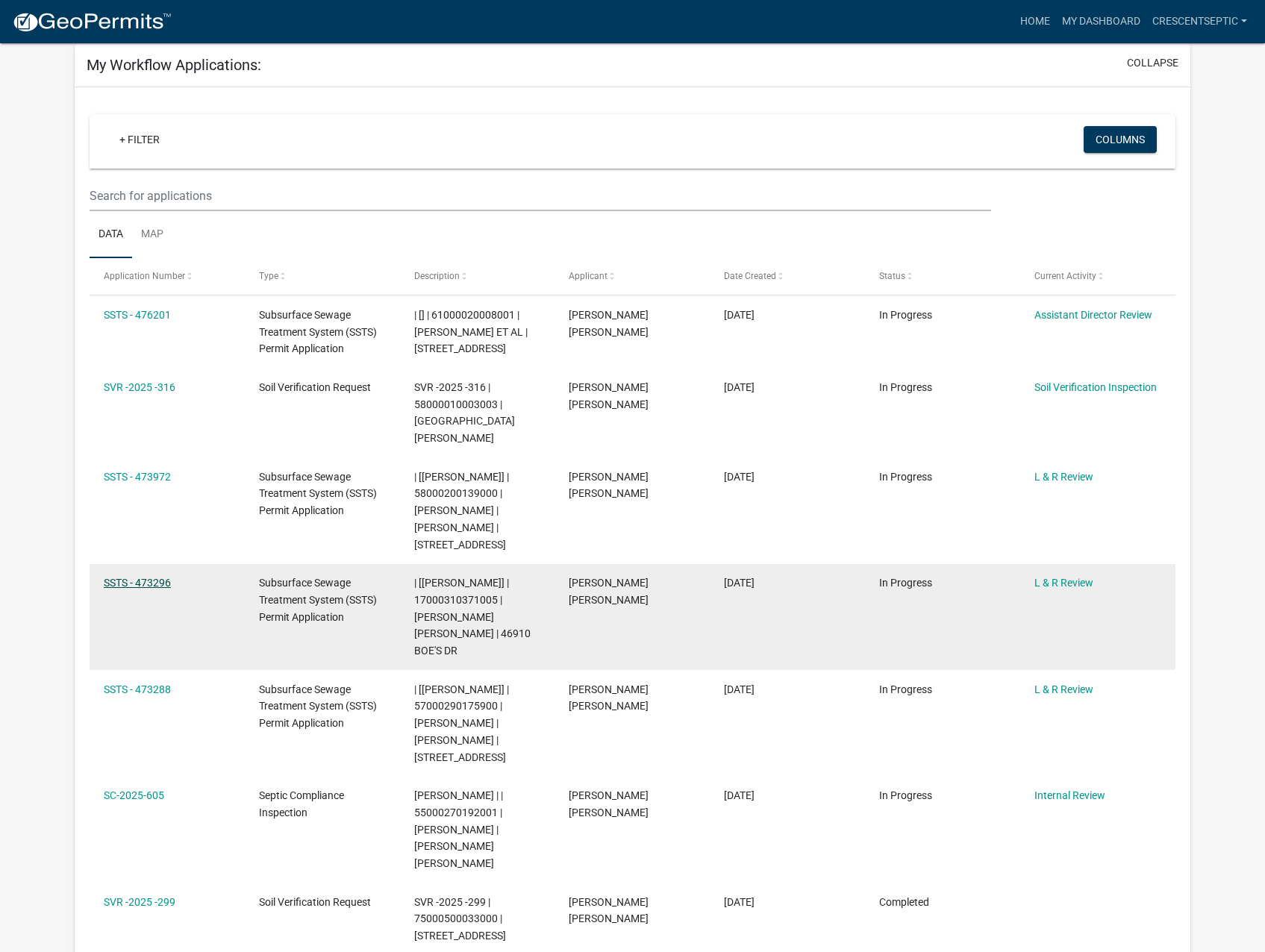
click at [149, 577] on link "SSTS - 473296" at bounding box center [137, 583] width 67 height 12
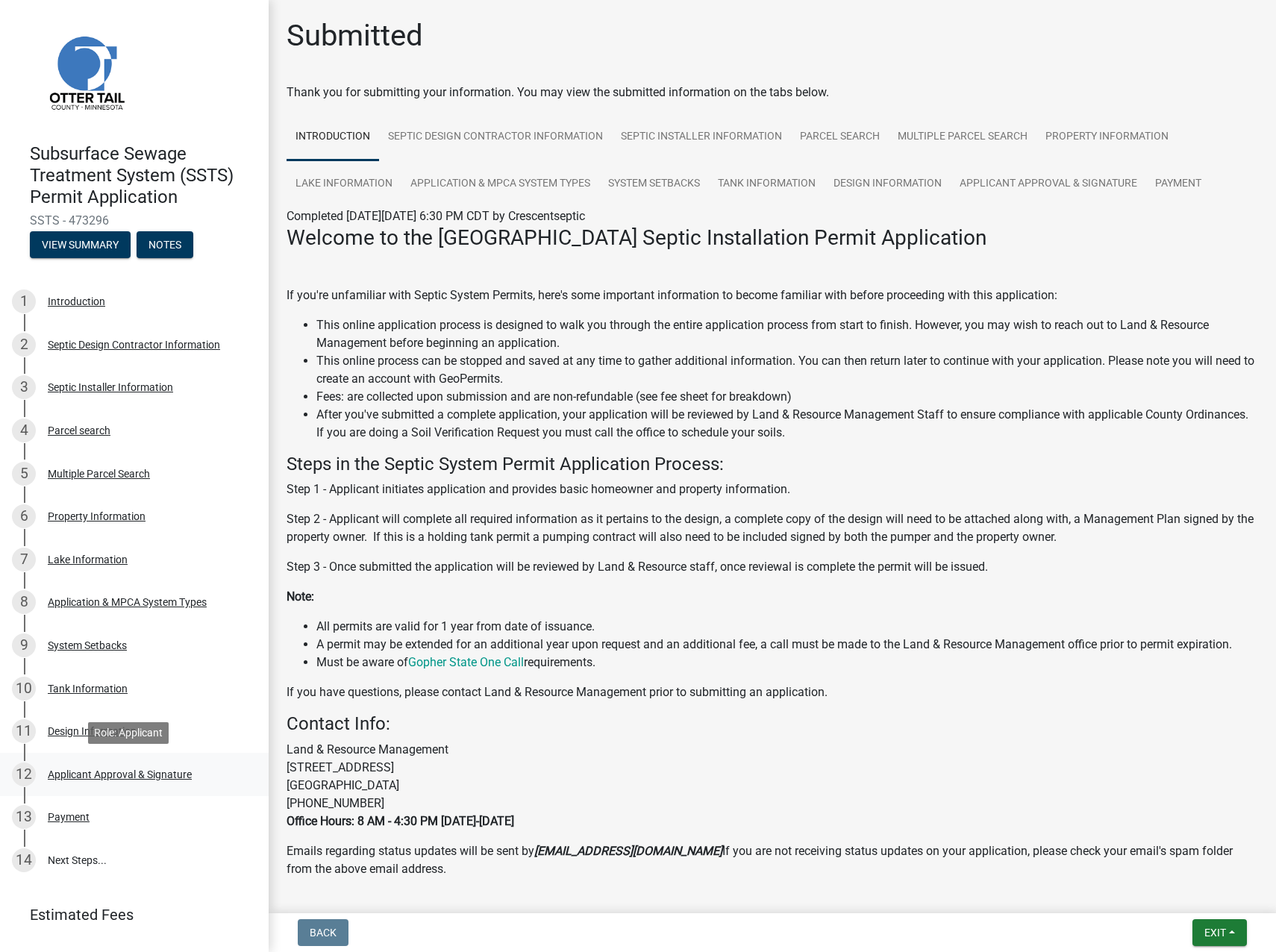
click at [89, 770] on div "Applicant Approval & Signature" at bounding box center [120, 774] width 144 height 10
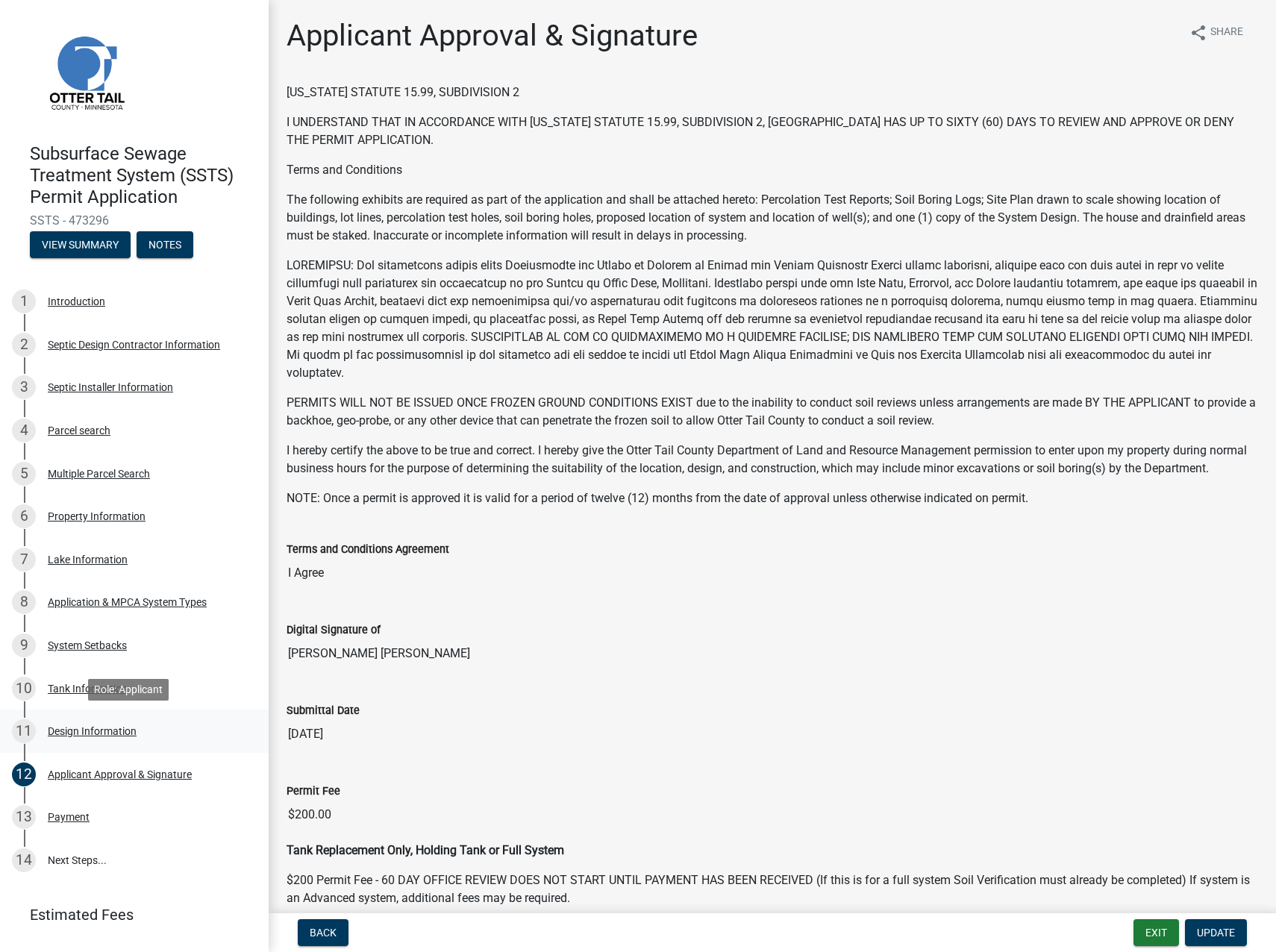
click at [120, 731] on div "Design Information" at bounding box center [92, 731] width 88 height 10
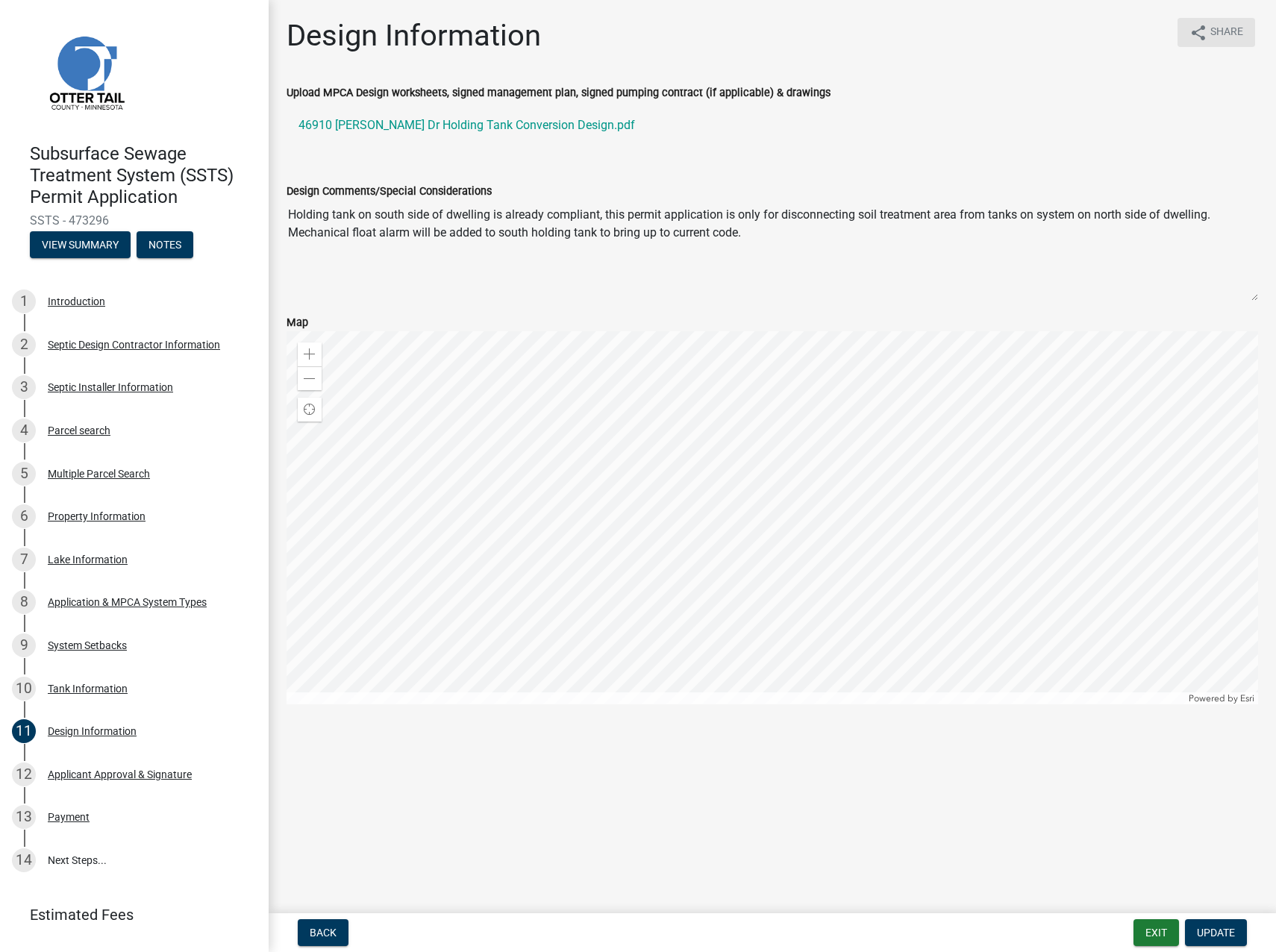
click at [1196, 32] on icon "share" at bounding box center [1198, 33] width 18 height 18
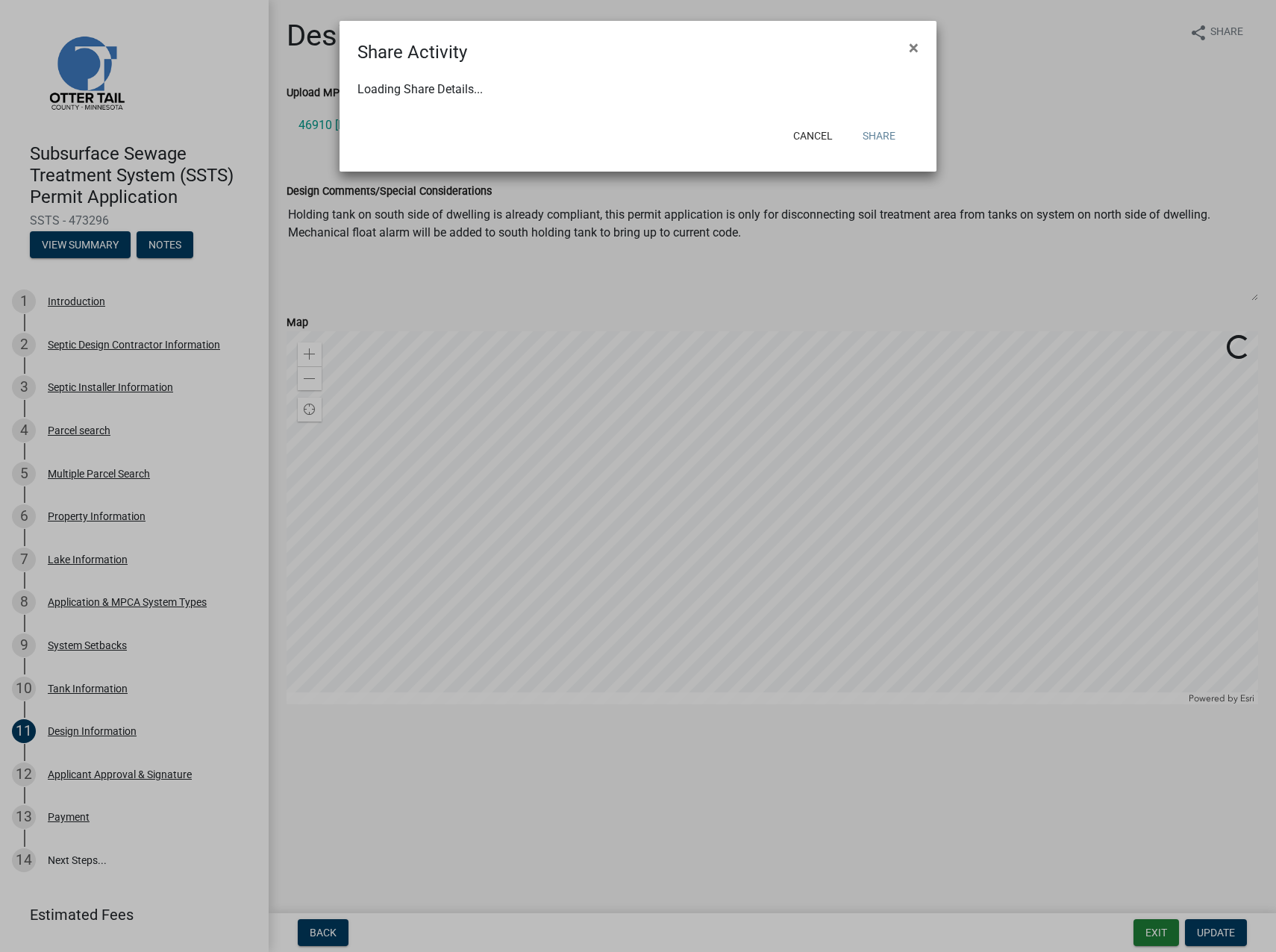
select select "1"
select select "0"
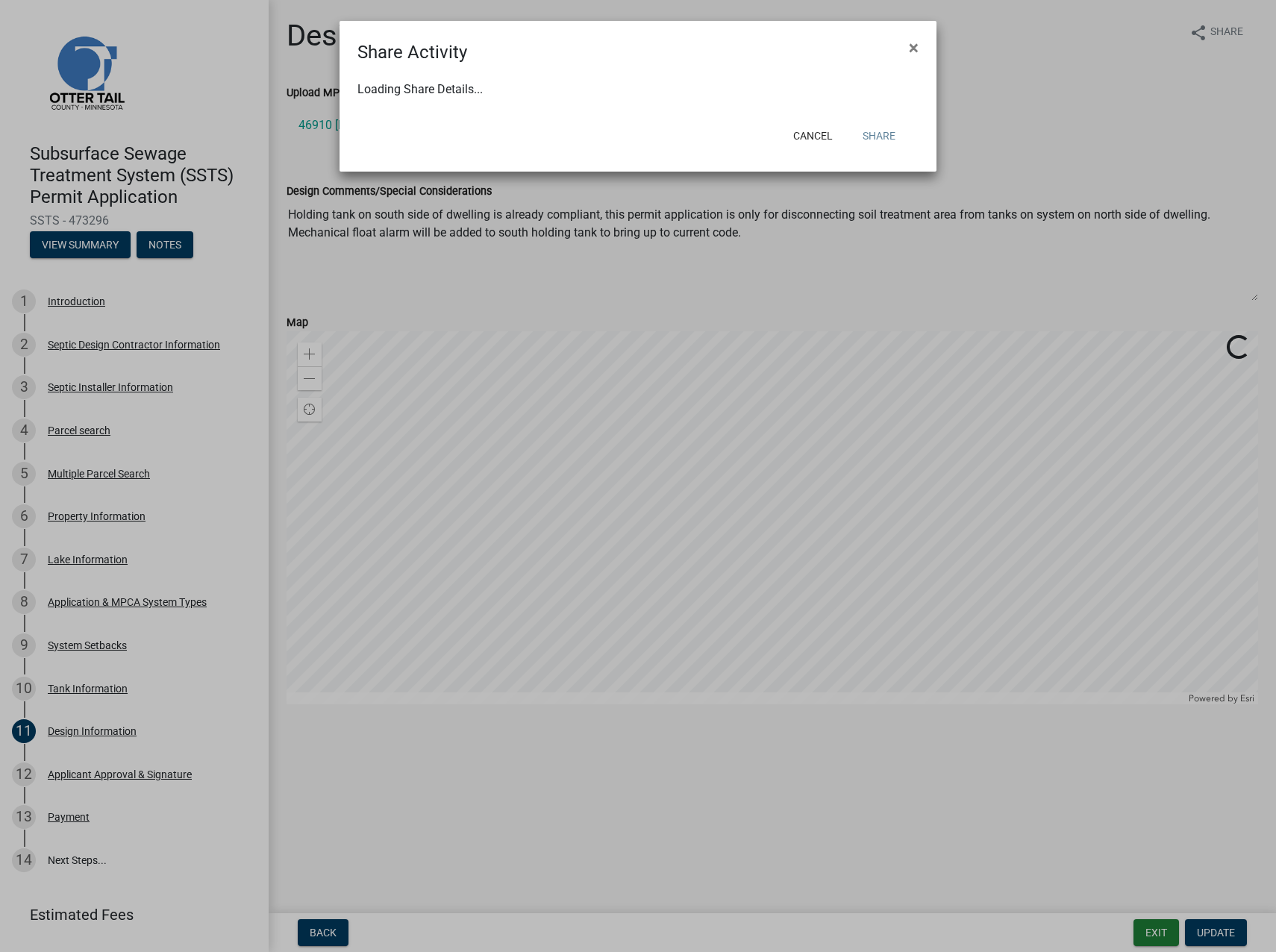
select select "0"
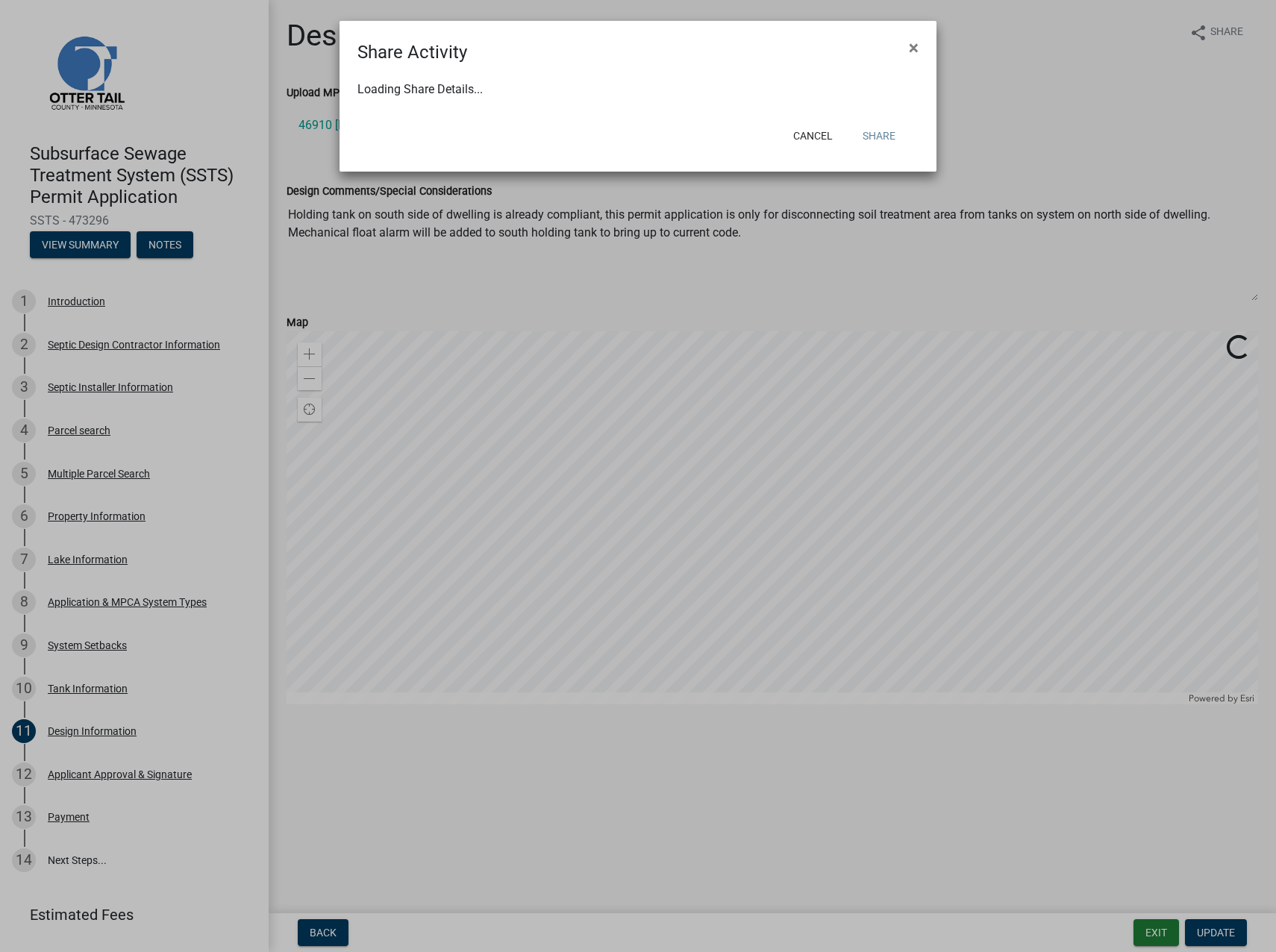
select select "0"
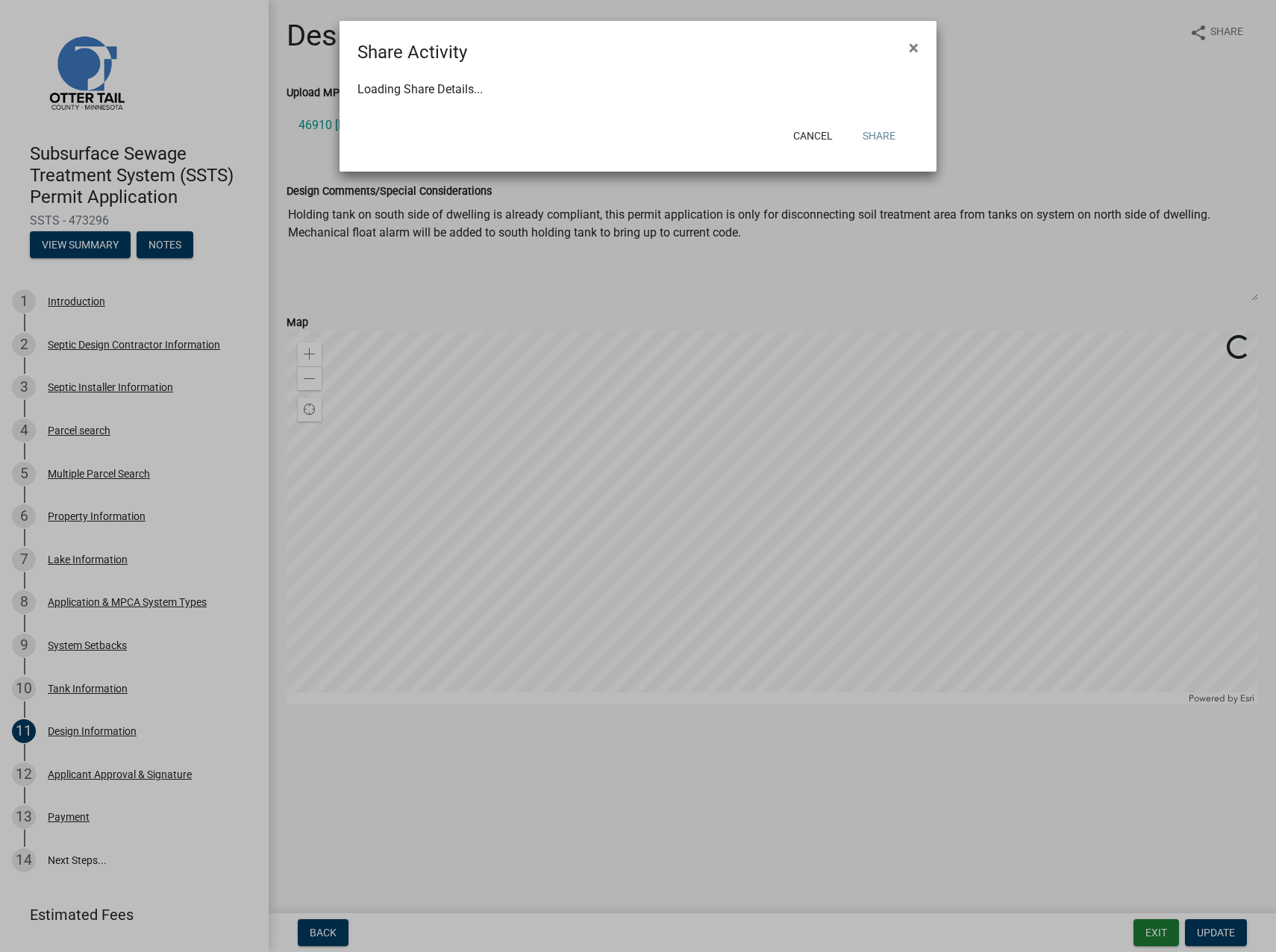
select select "0"
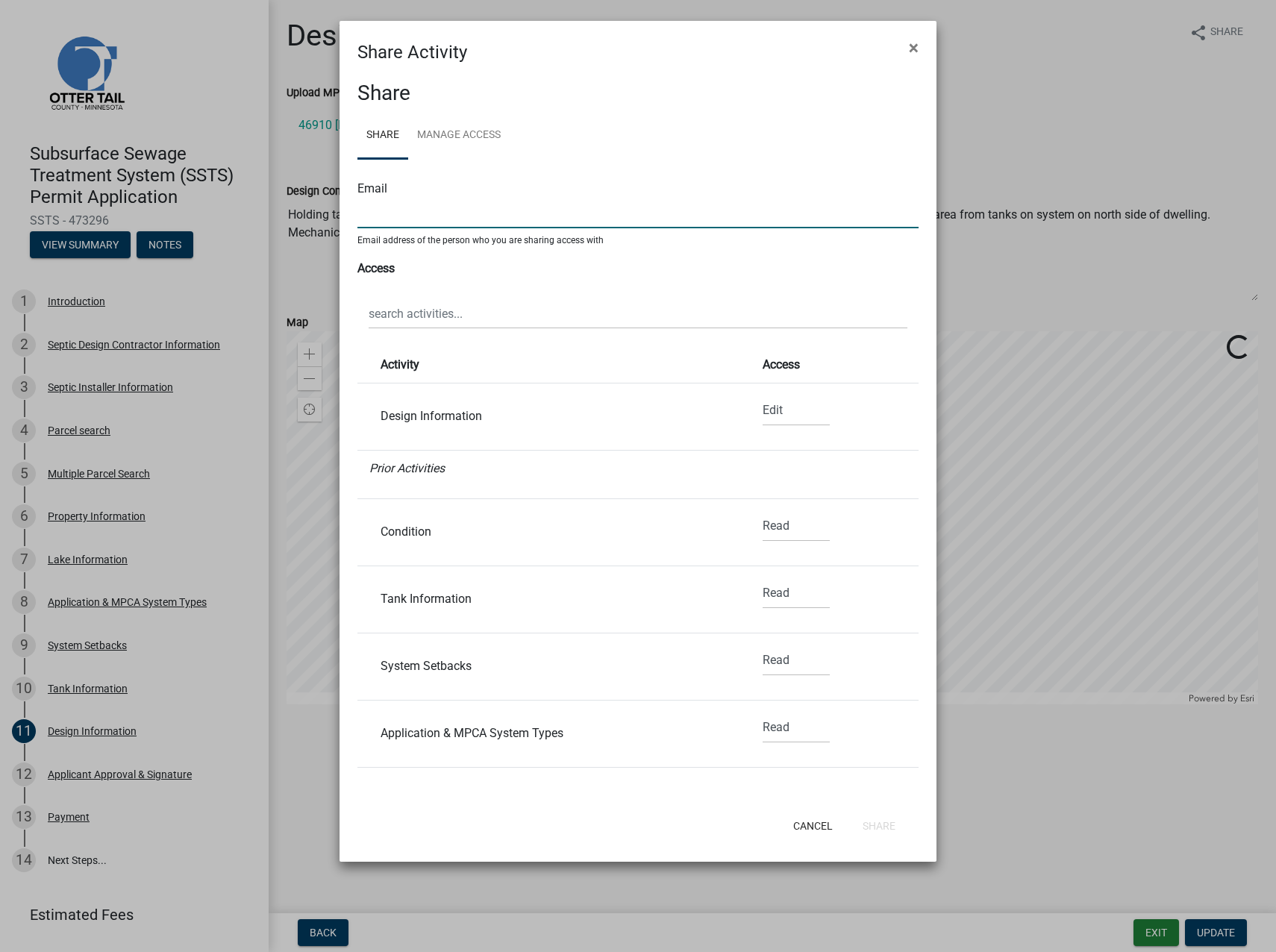
click at [594, 208] on input "text" at bounding box center [638, 213] width 562 height 31
type input "[EMAIL_ADDRESS][DOMAIN_NAME]"
click at [884, 828] on button "Share" at bounding box center [879, 825] width 57 height 27
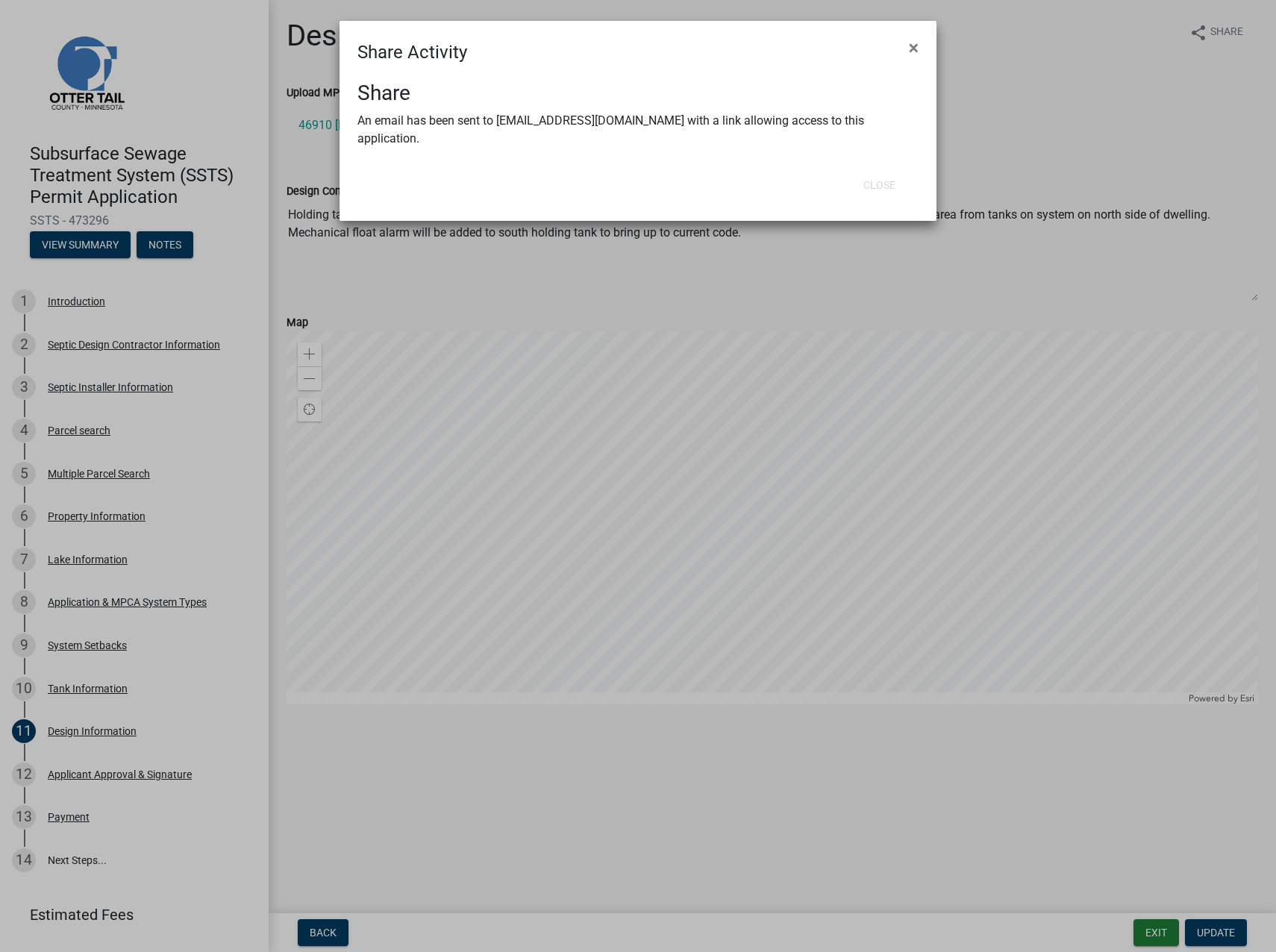
click at [1000, 169] on ngb-modal-window "Share Activity × Share An email has been sent to [EMAIL_ADDRESS][DOMAIN_NAME] w…" at bounding box center [638, 476] width 1276 height 952
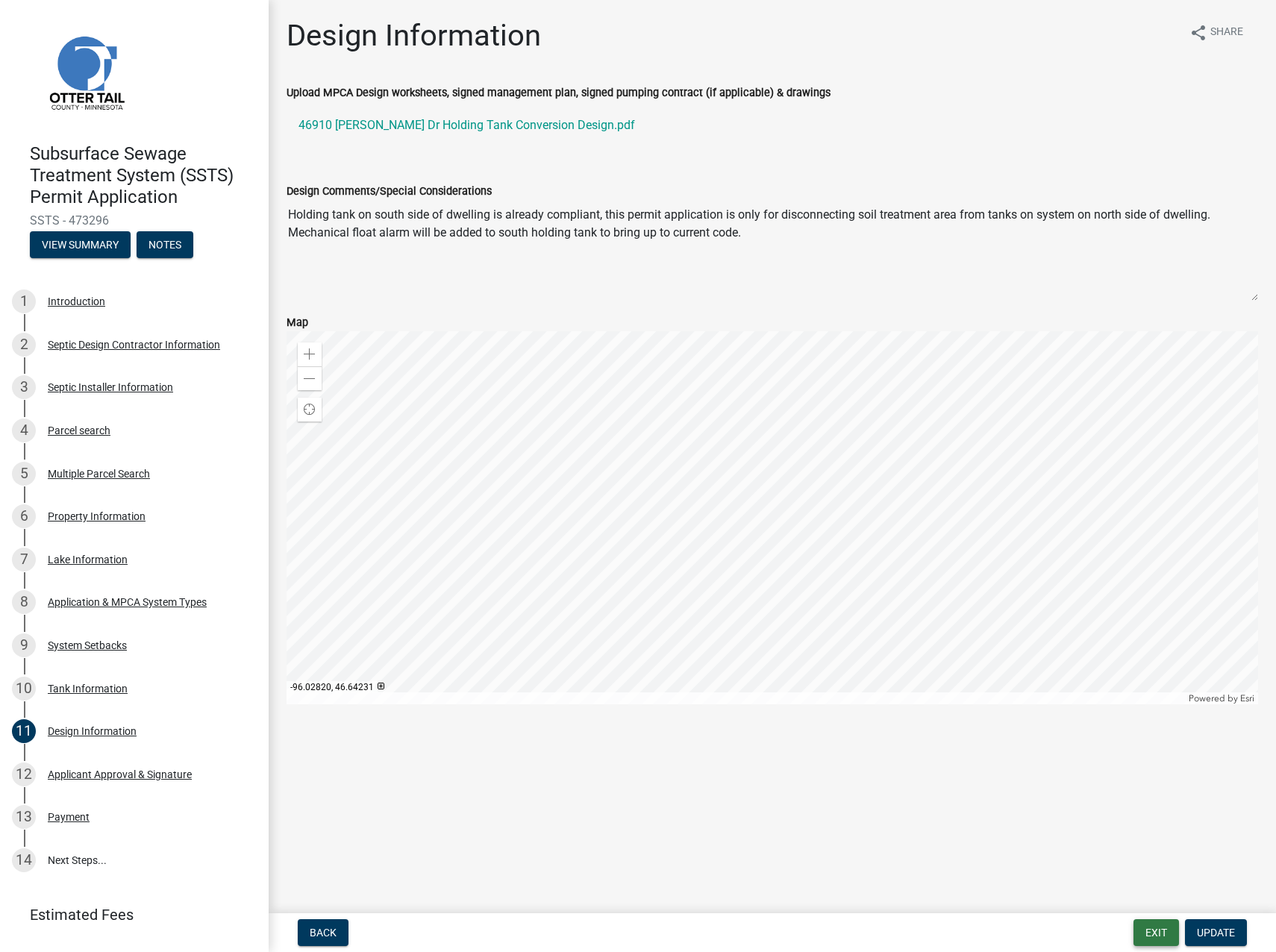
click at [1160, 934] on button "Exit" at bounding box center [1156, 932] width 46 height 27
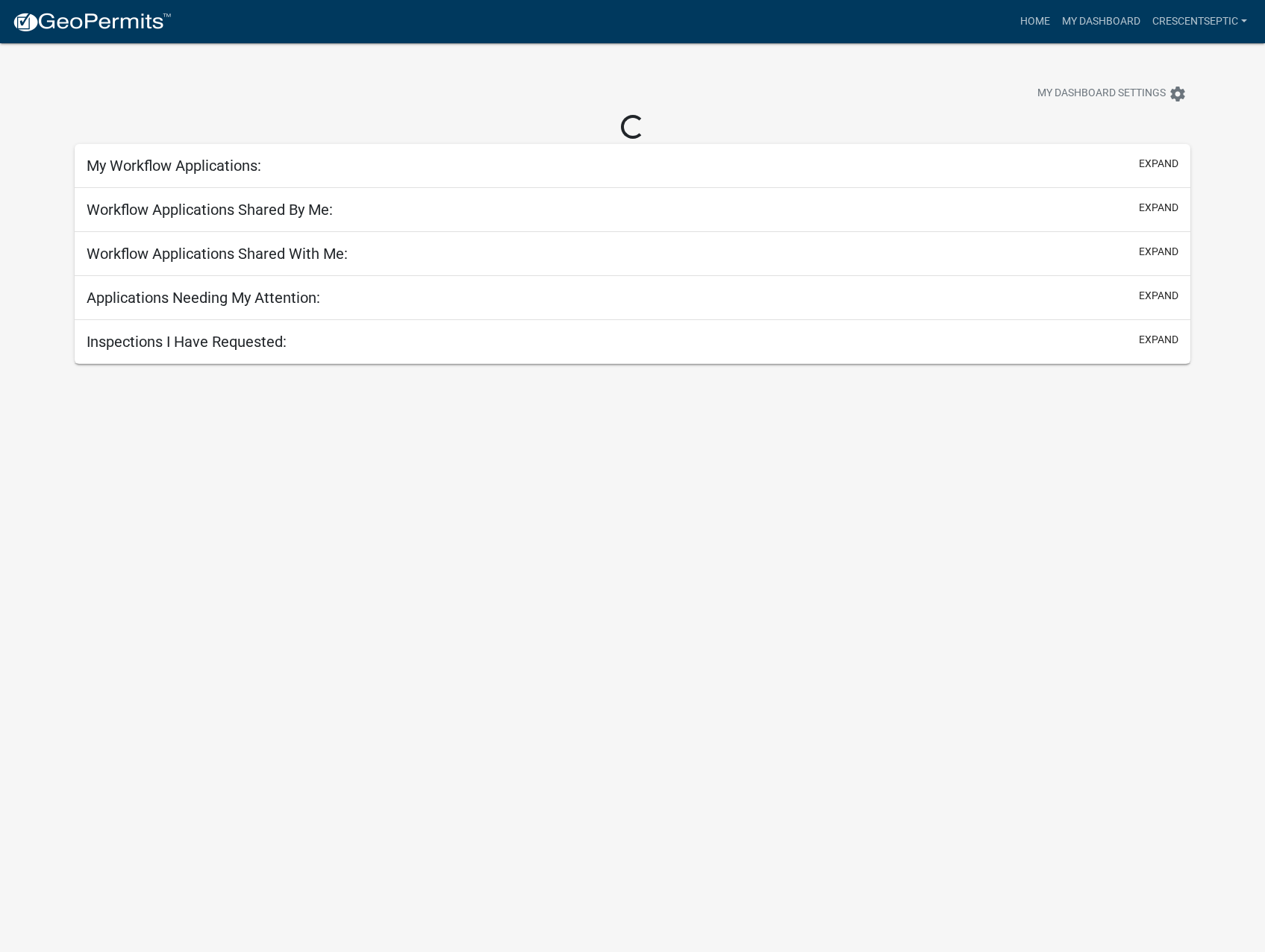
select select "3: 100"
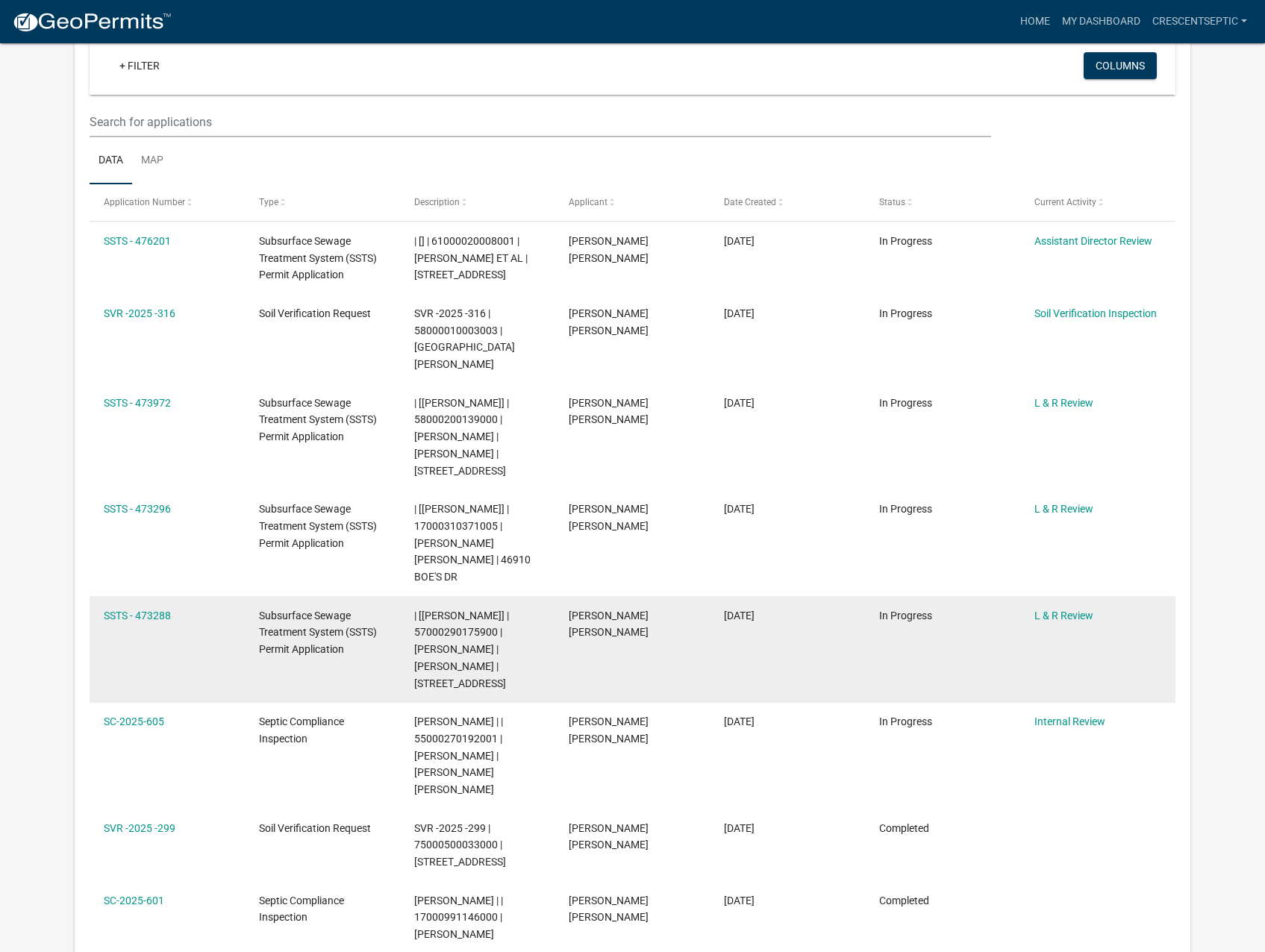
scroll to position [149, 0]
click at [114, 609] on link "SSTS - 473288" at bounding box center [137, 615] width 67 height 12
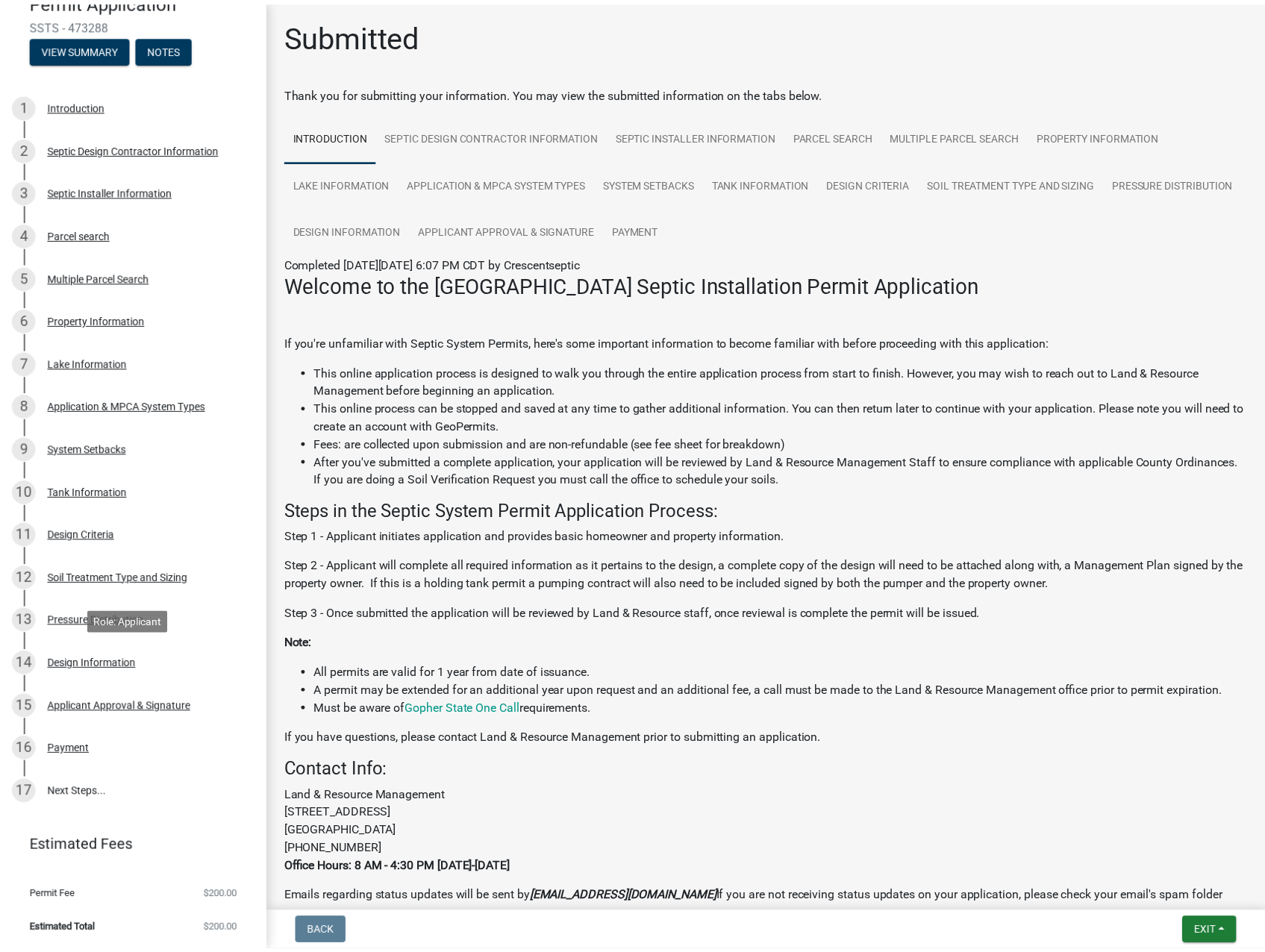
scroll to position [197, 0]
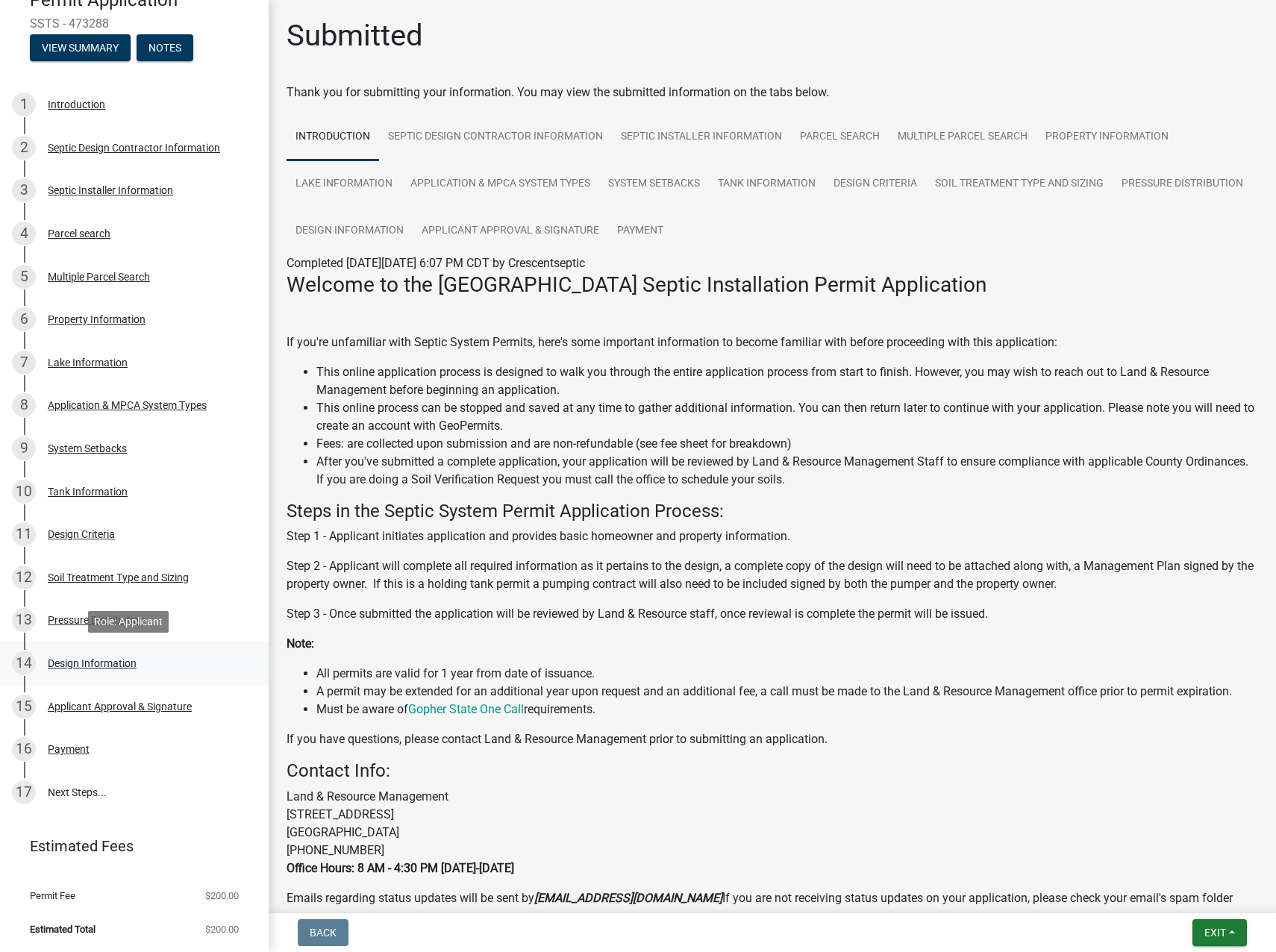
click at [82, 670] on div "14 Design Information" at bounding box center [128, 664] width 233 height 24
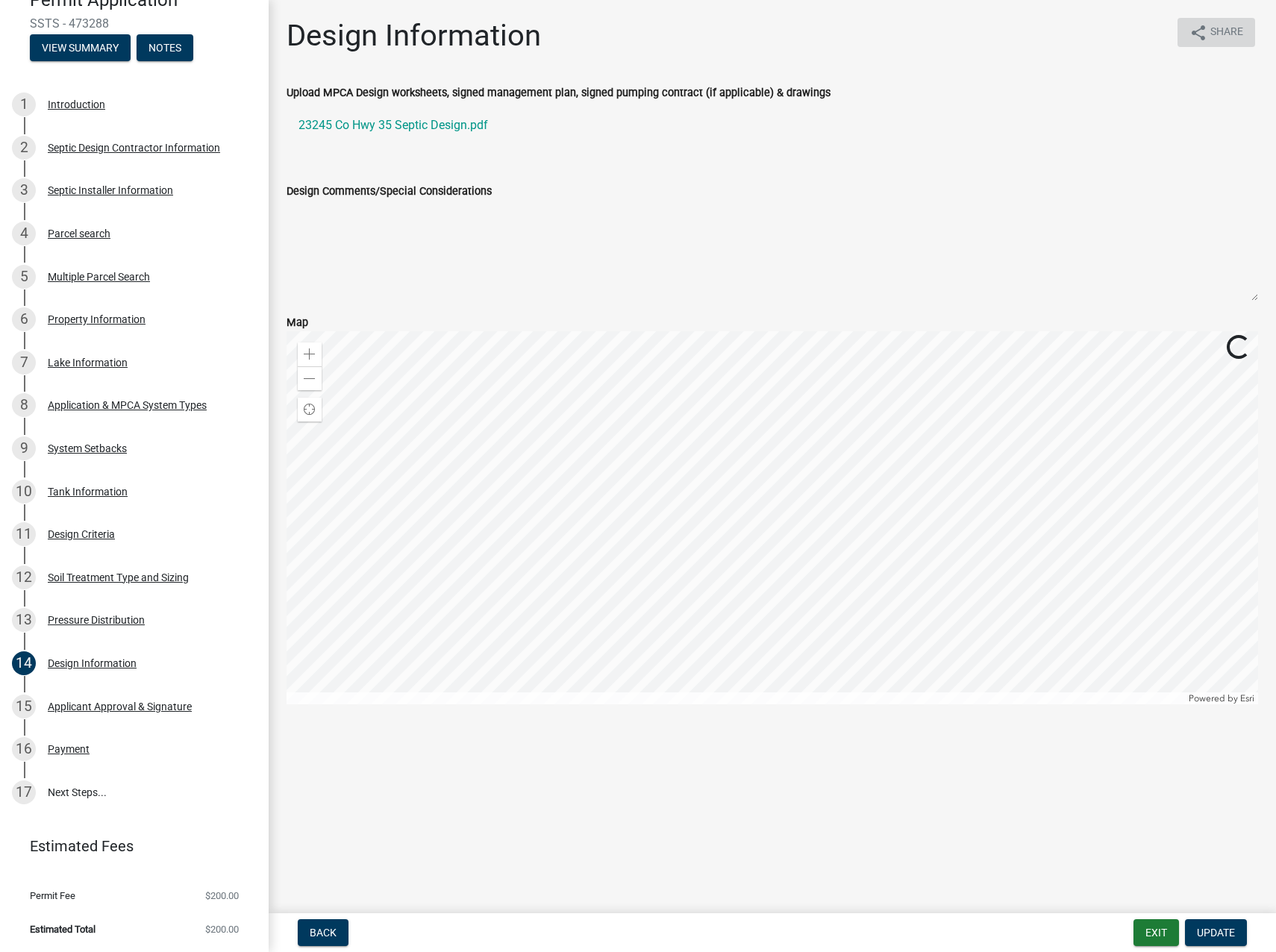
click at [1201, 34] on icon "share" at bounding box center [1198, 33] width 18 height 18
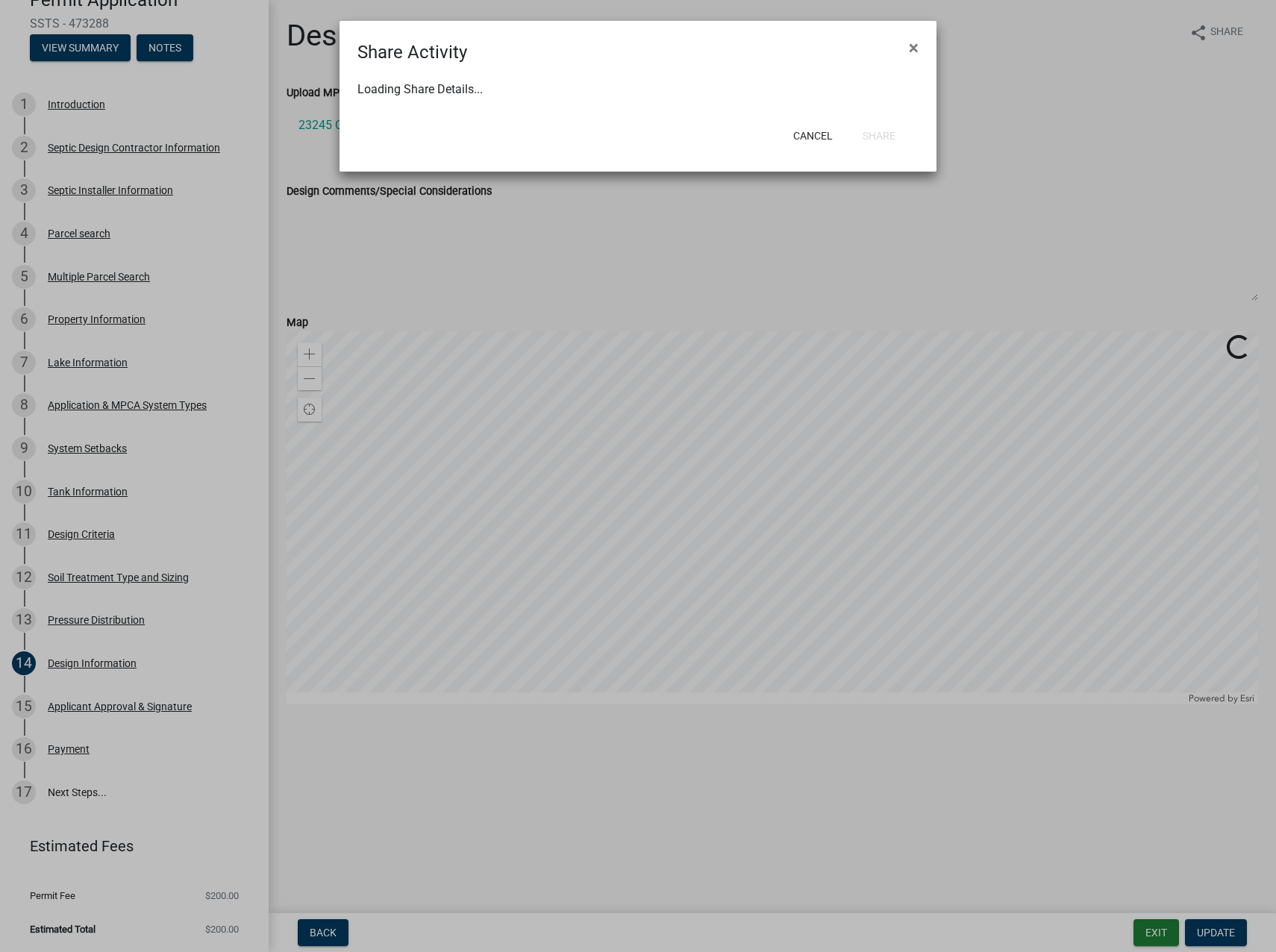
select select "1"
select select "0"
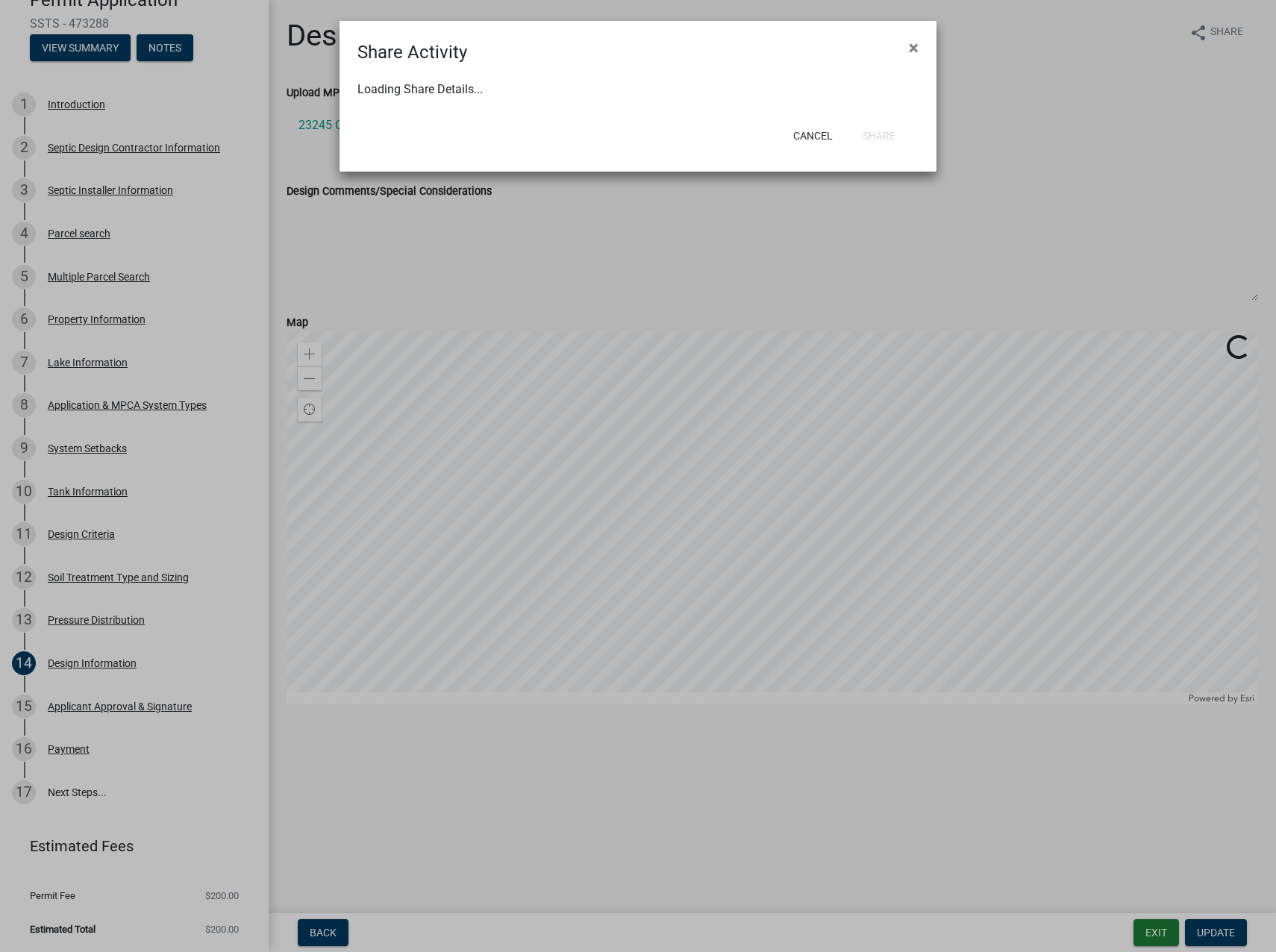
select select "0"
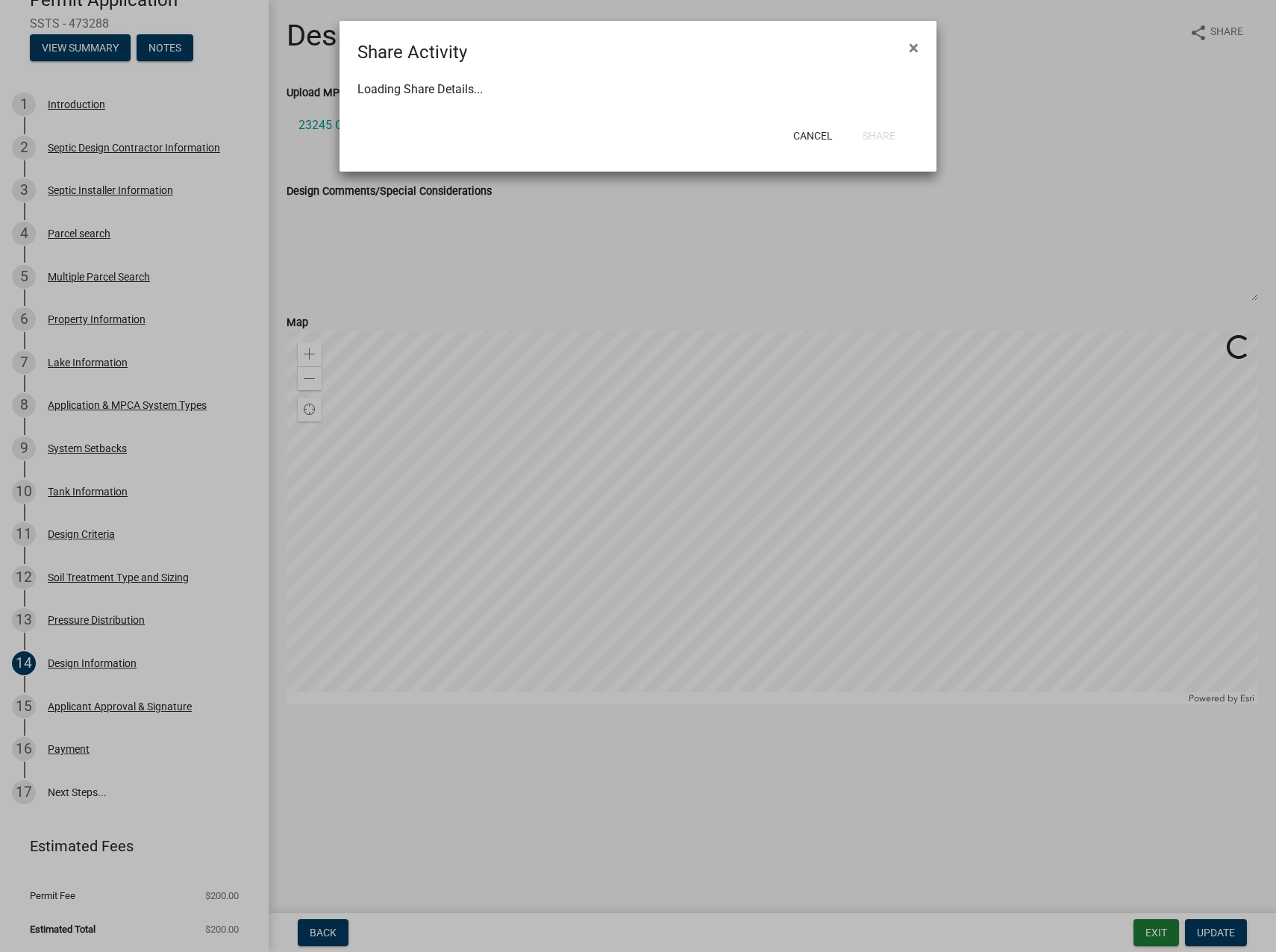
select select "0"
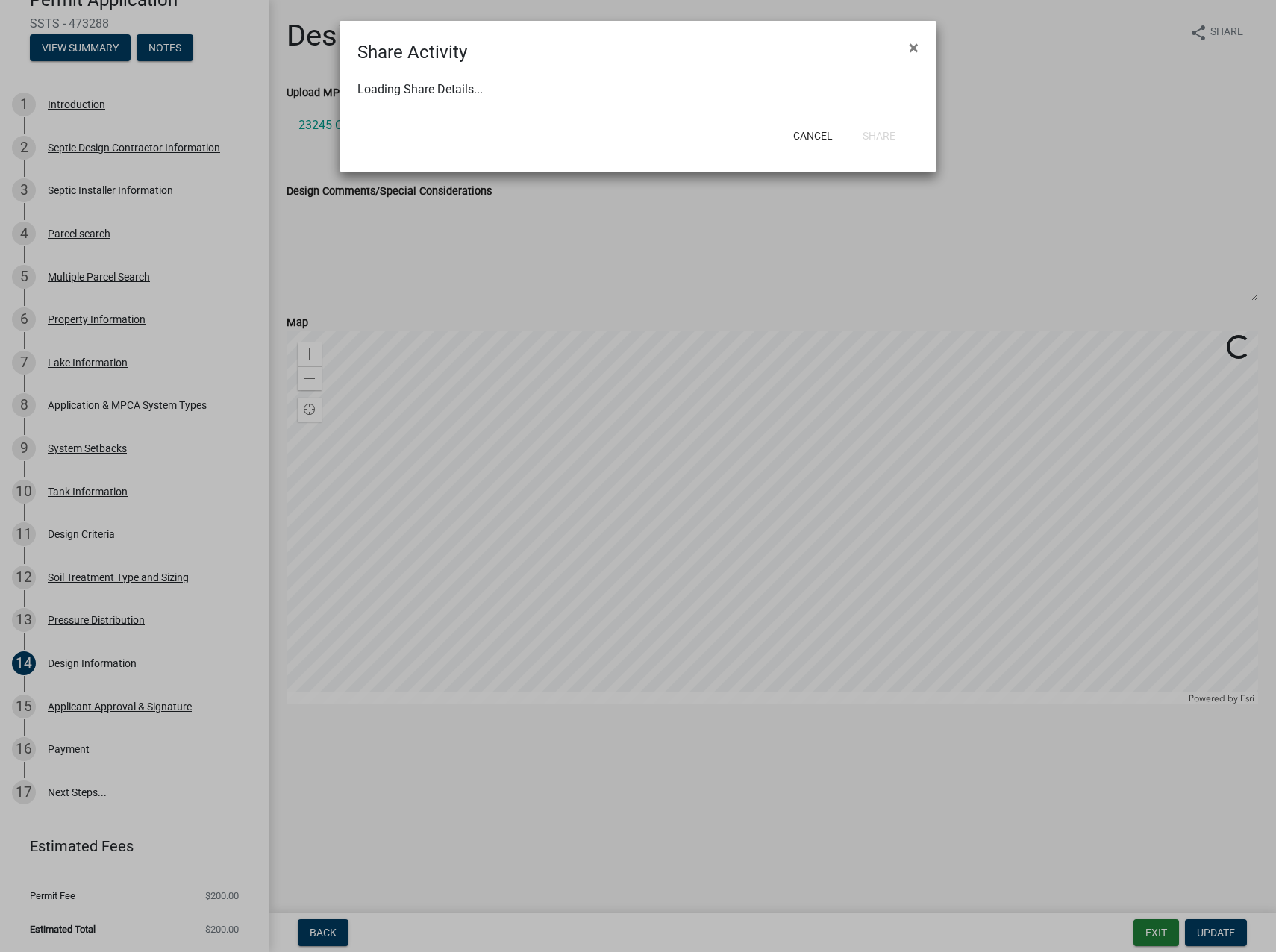
select select "0"
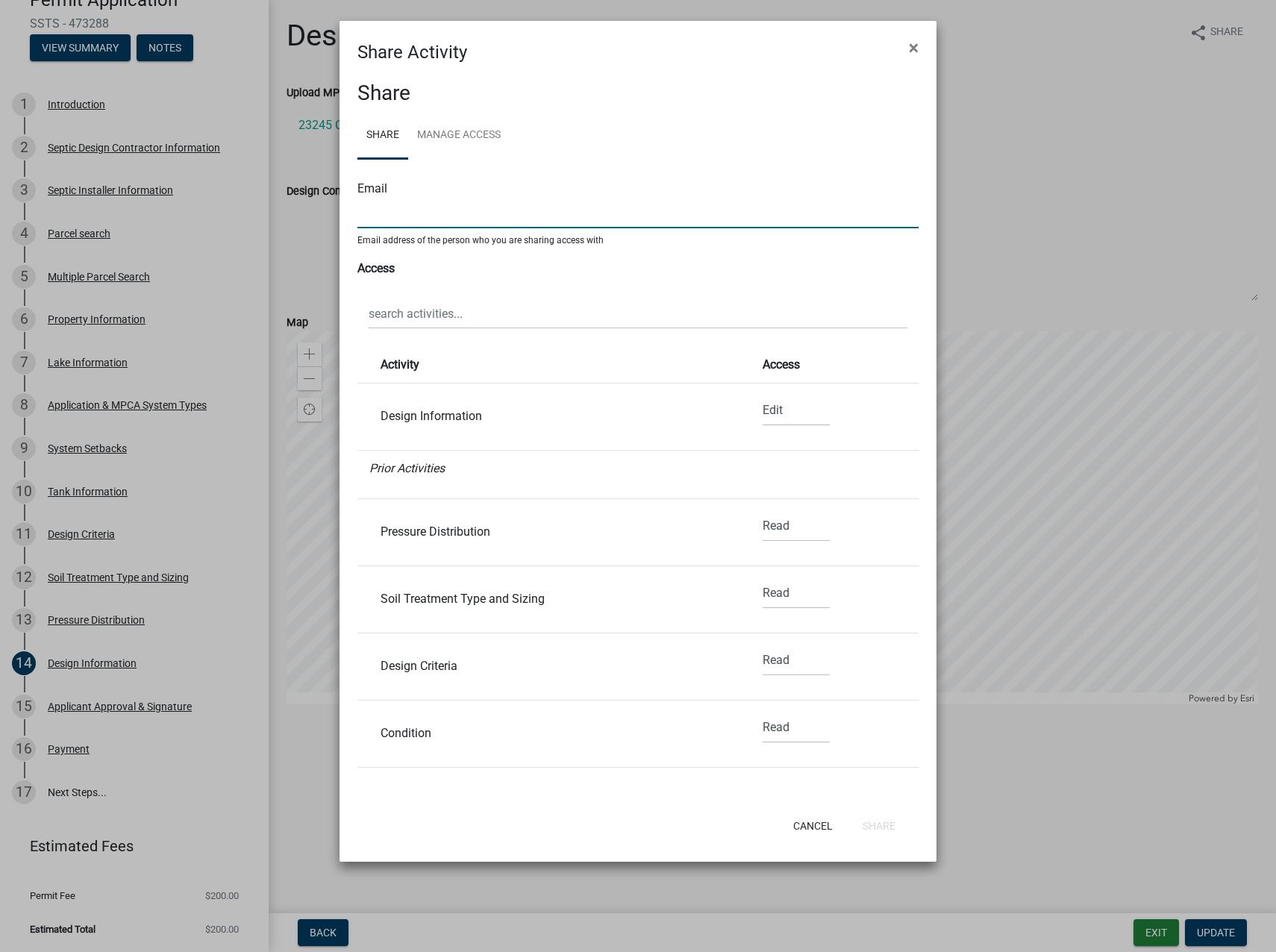
click at [522, 211] on input "text" at bounding box center [638, 213] width 562 height 31
type input "[EMAIL_ADDRESS][DOMAIN_NAME]"
click at [767, 408] on select "None Read Edit" at bounding box center [796, 411] width 67 height 31
select select "0"
click at [763, 396] on select "None Read Edit" at bounding box center [796, 411] width 67 height 31
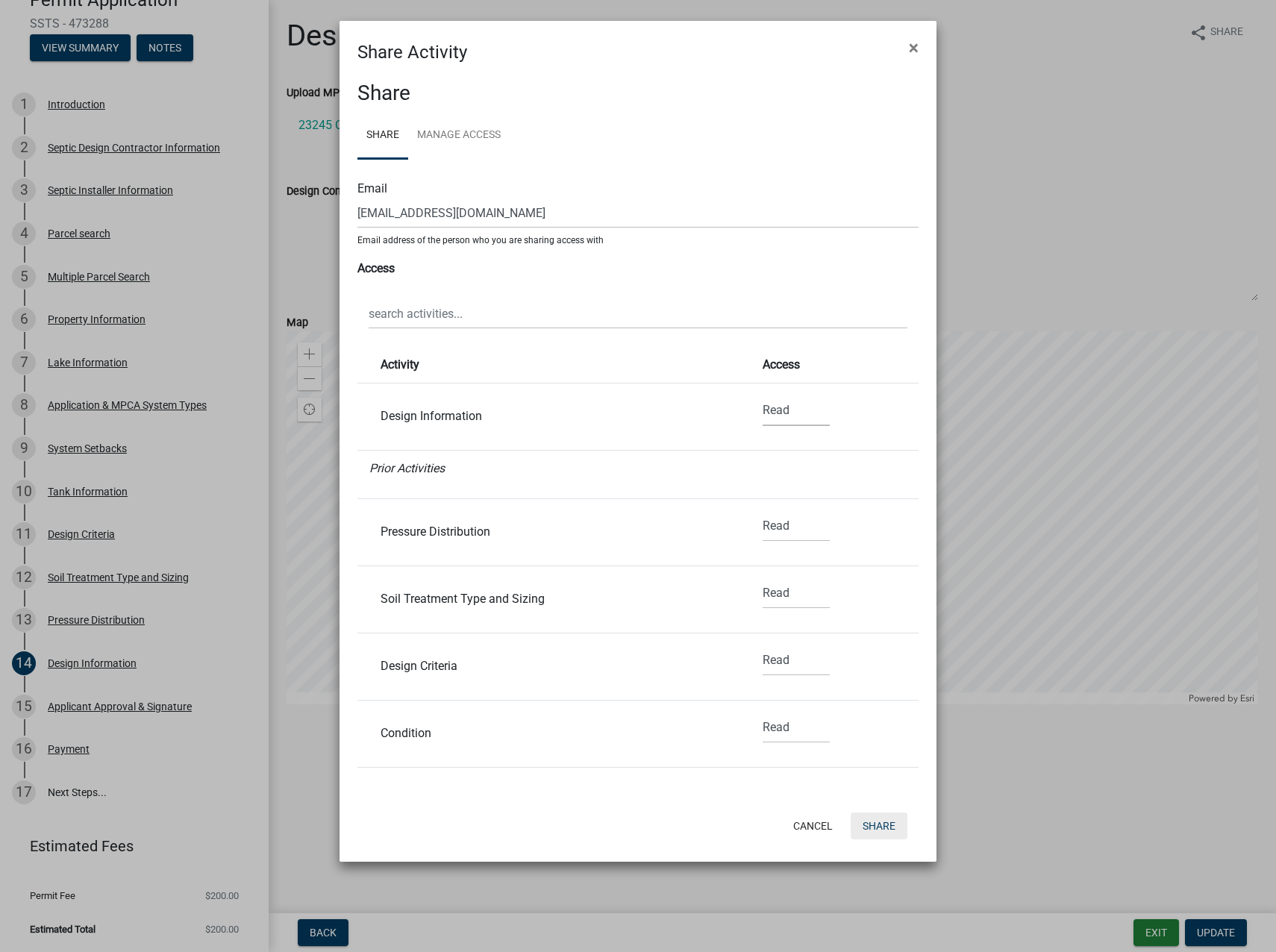
click at [879, 828] on button "Share" at bounding box center [879, 825] width 57 height 27
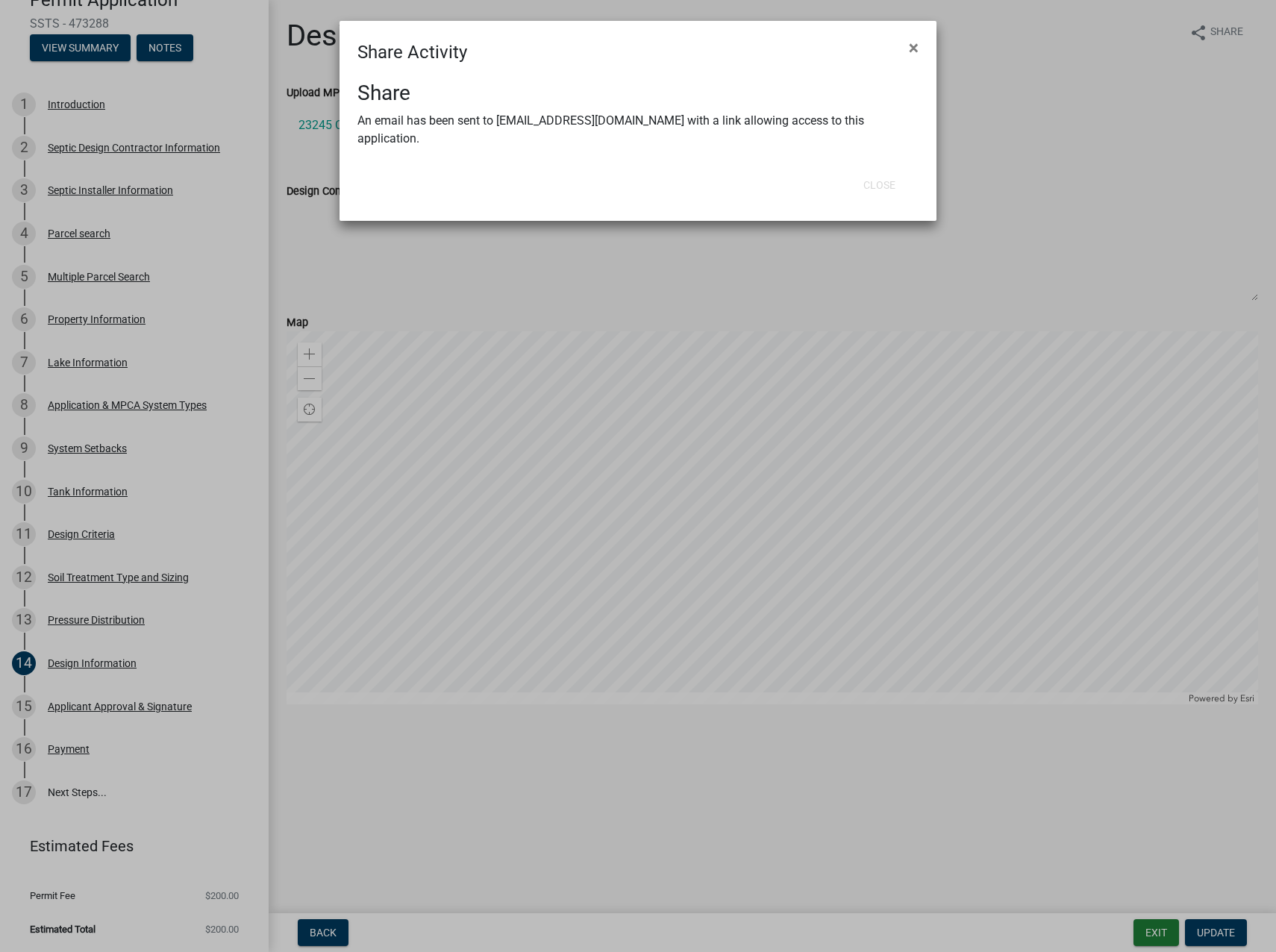
click at [1025, 159] on ngb-modal-window "Share Activity × Share An email has been sent to [EMAIL_ADDRESS][DOMAIN_NAME] w…" at bounding box center [638, 476] width 1276 height 952
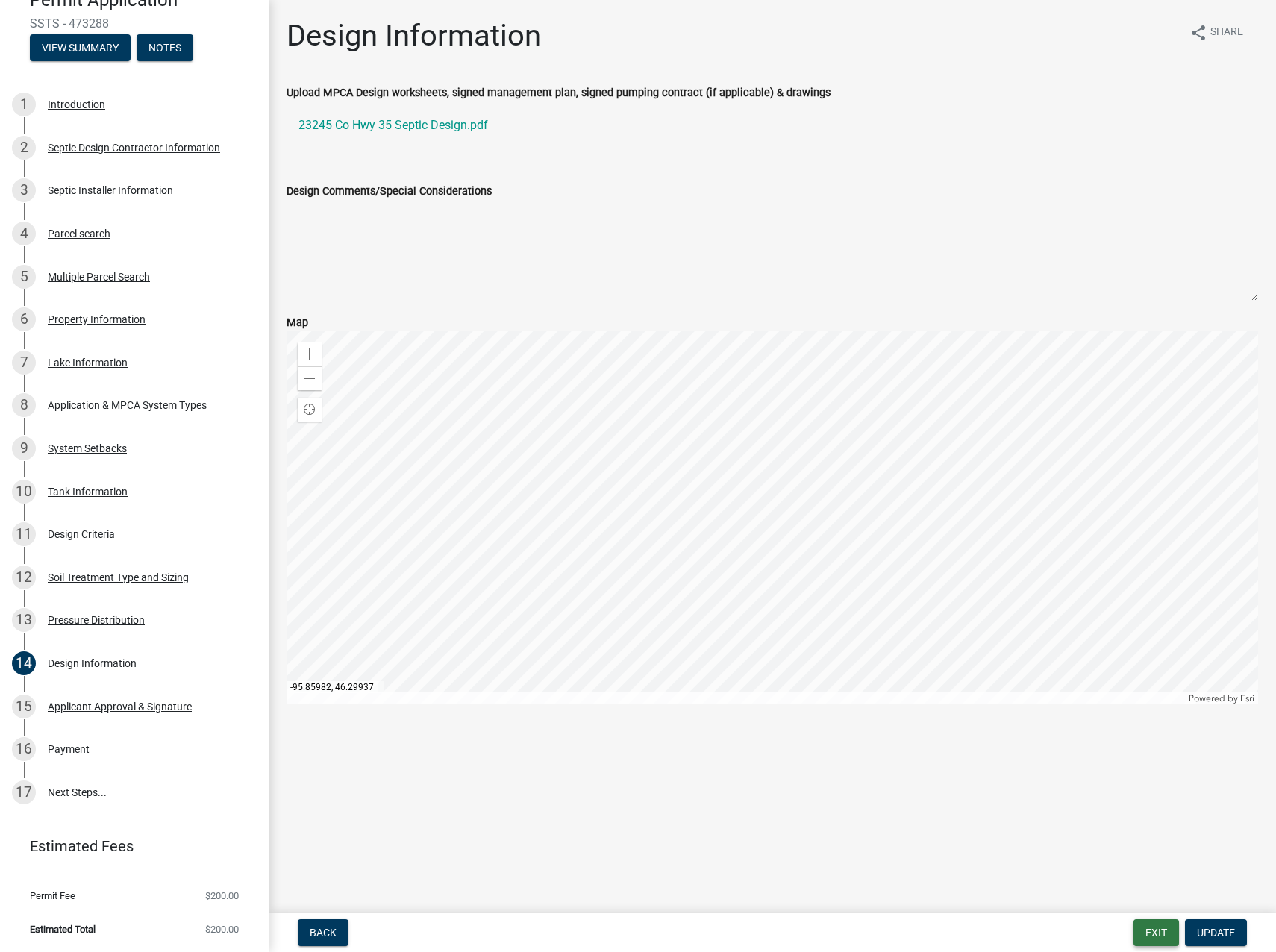
click at [1163, 937] on button "Exit" at bounding box center [1156, 932] width 46 height 27
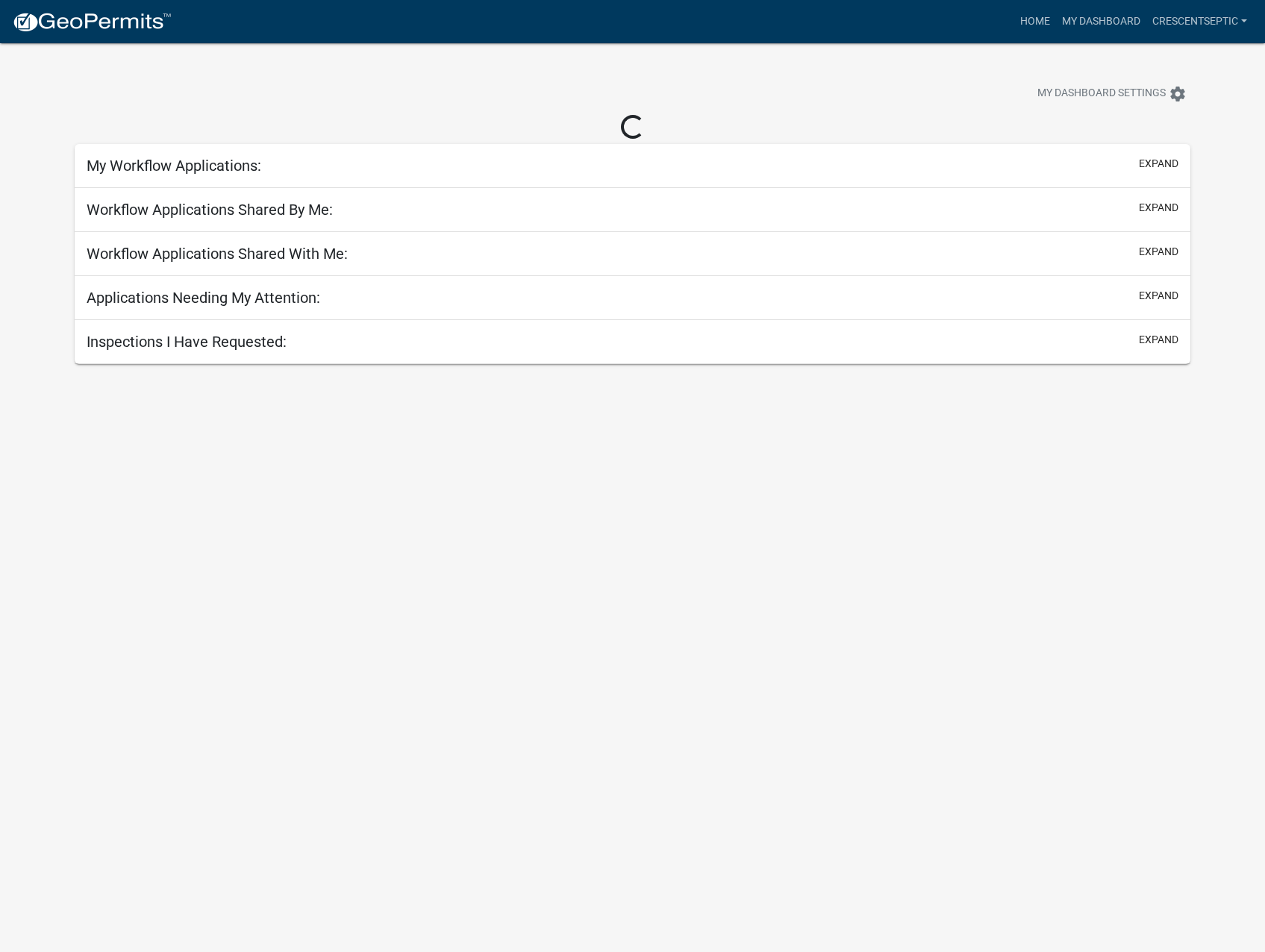
select select "3: 100"
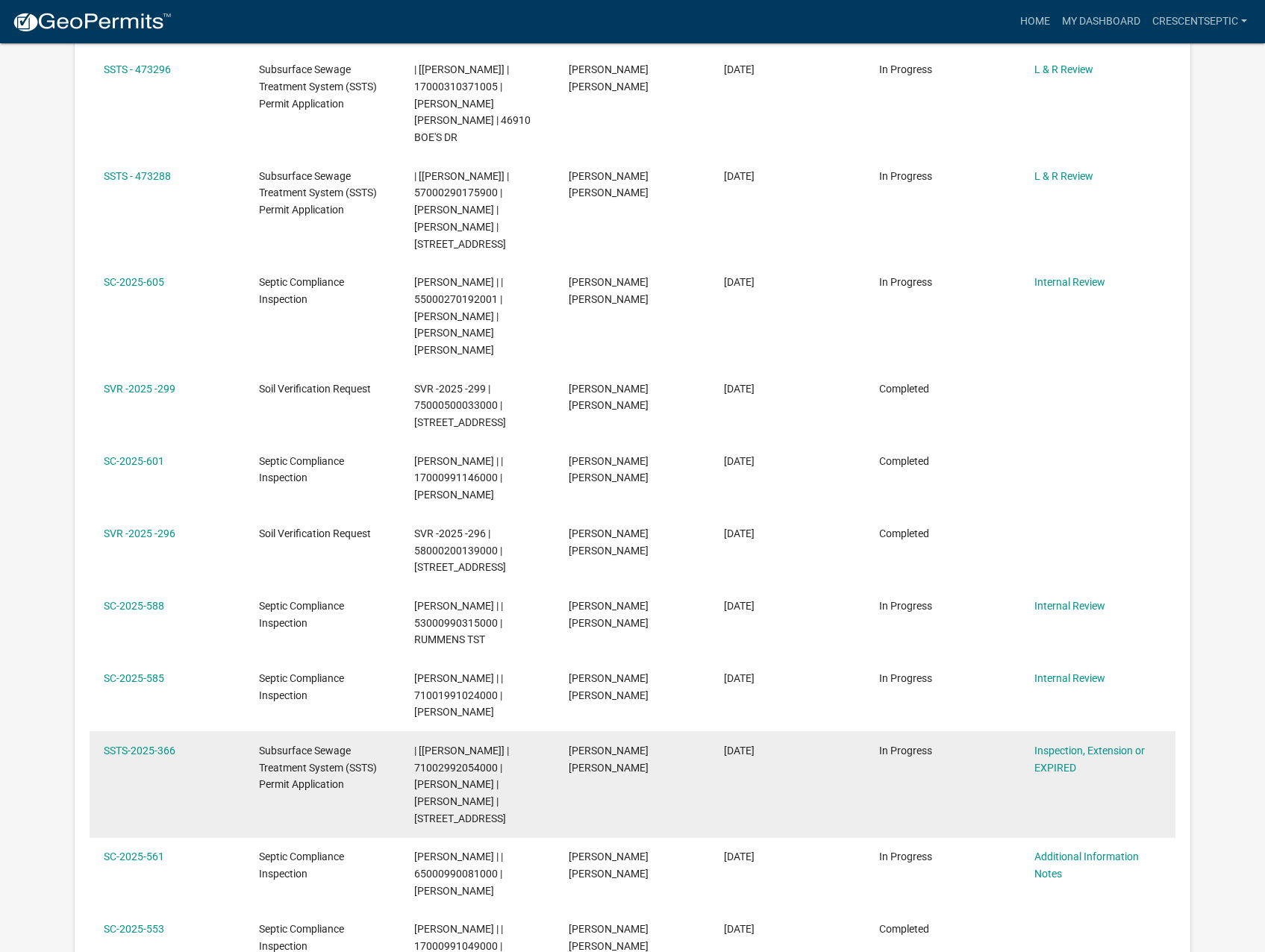
scroll to position [597, 0]
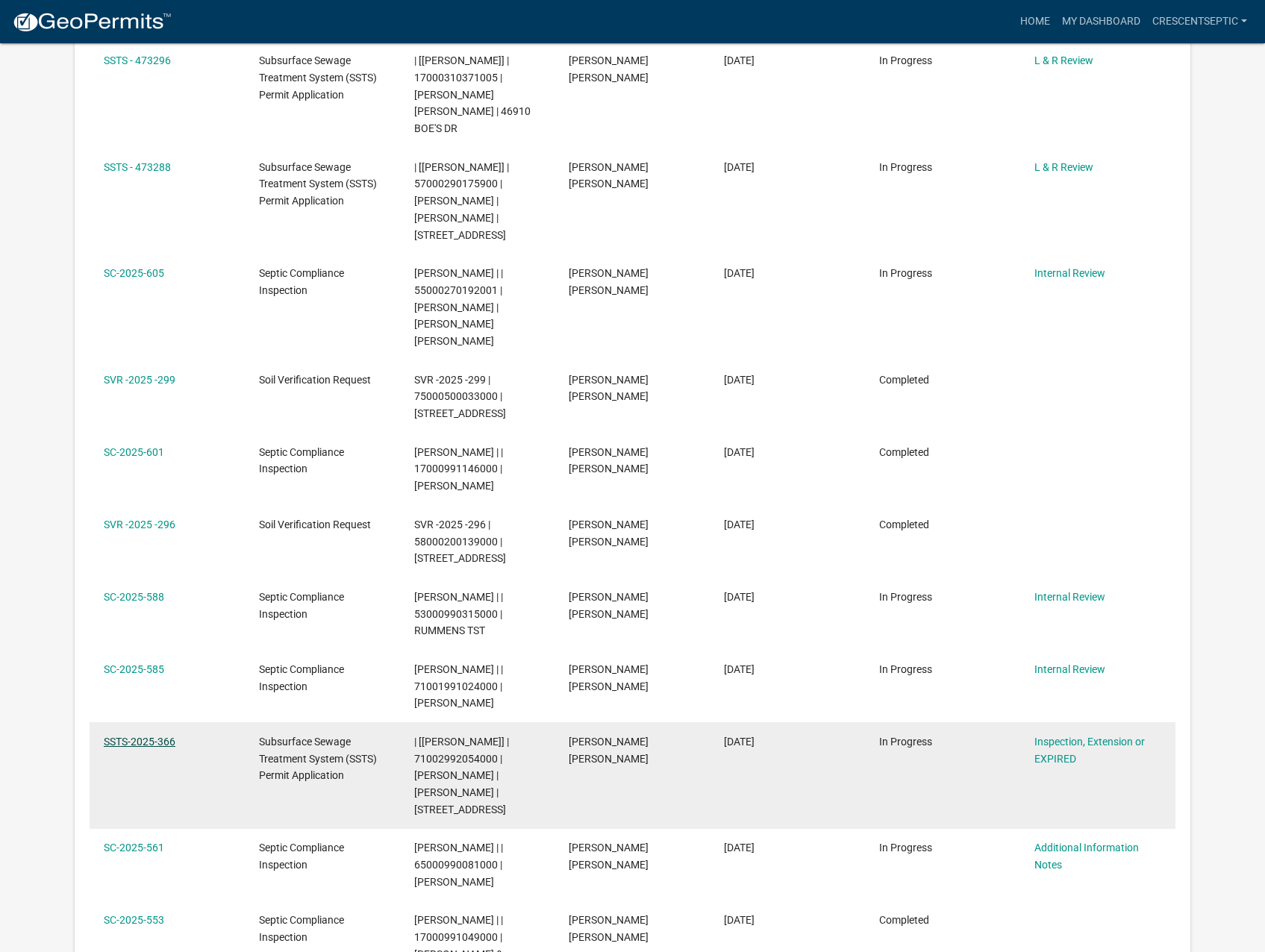
click at [167, 736] on link "SSTS-2025-366" at bounding box center [139, 742] width 71 height 12
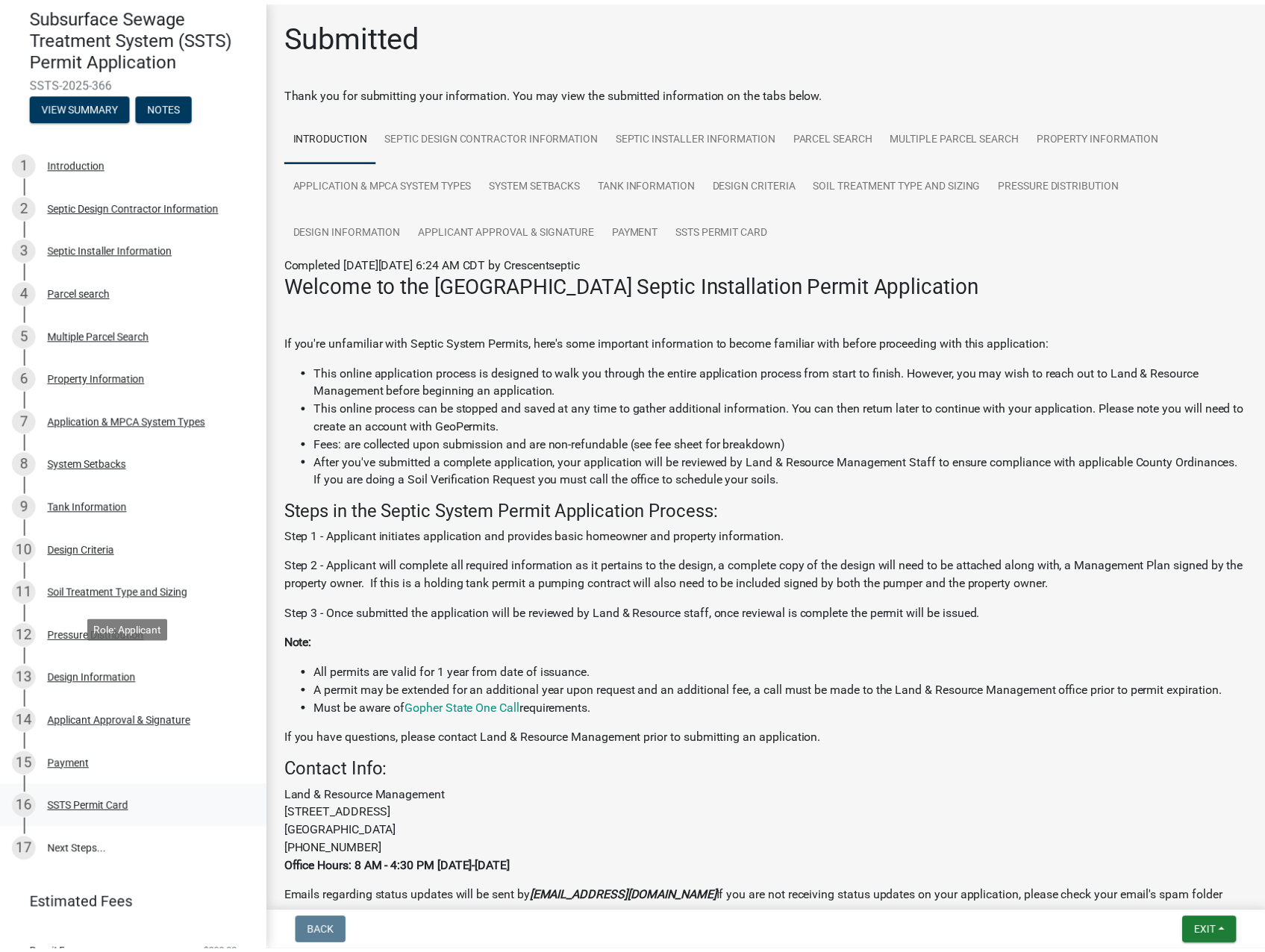
scroll to position [149, 0]
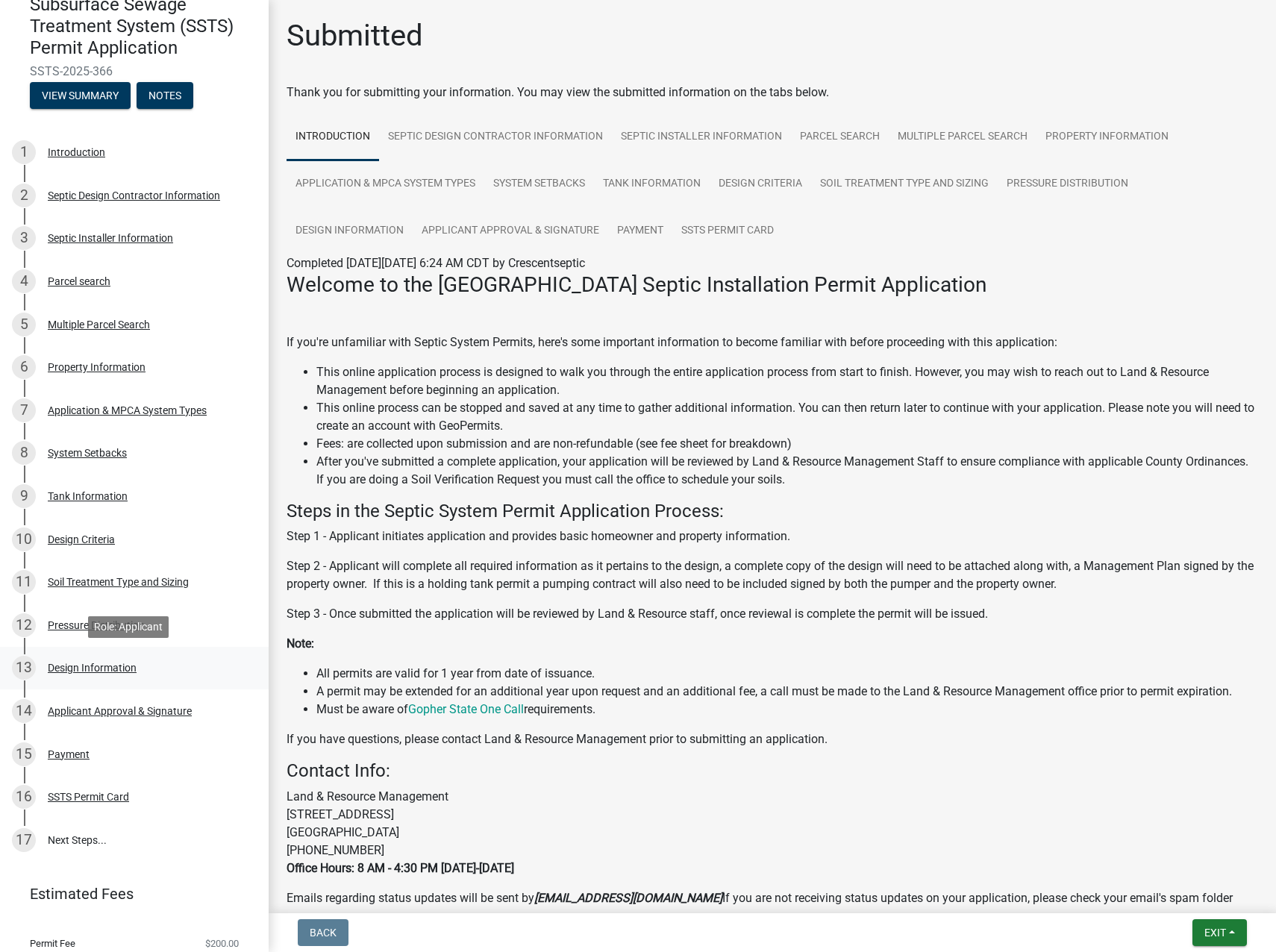
click at [94, 664] on div "Design Information" at bounding box center [92, 668] width 88 height 10
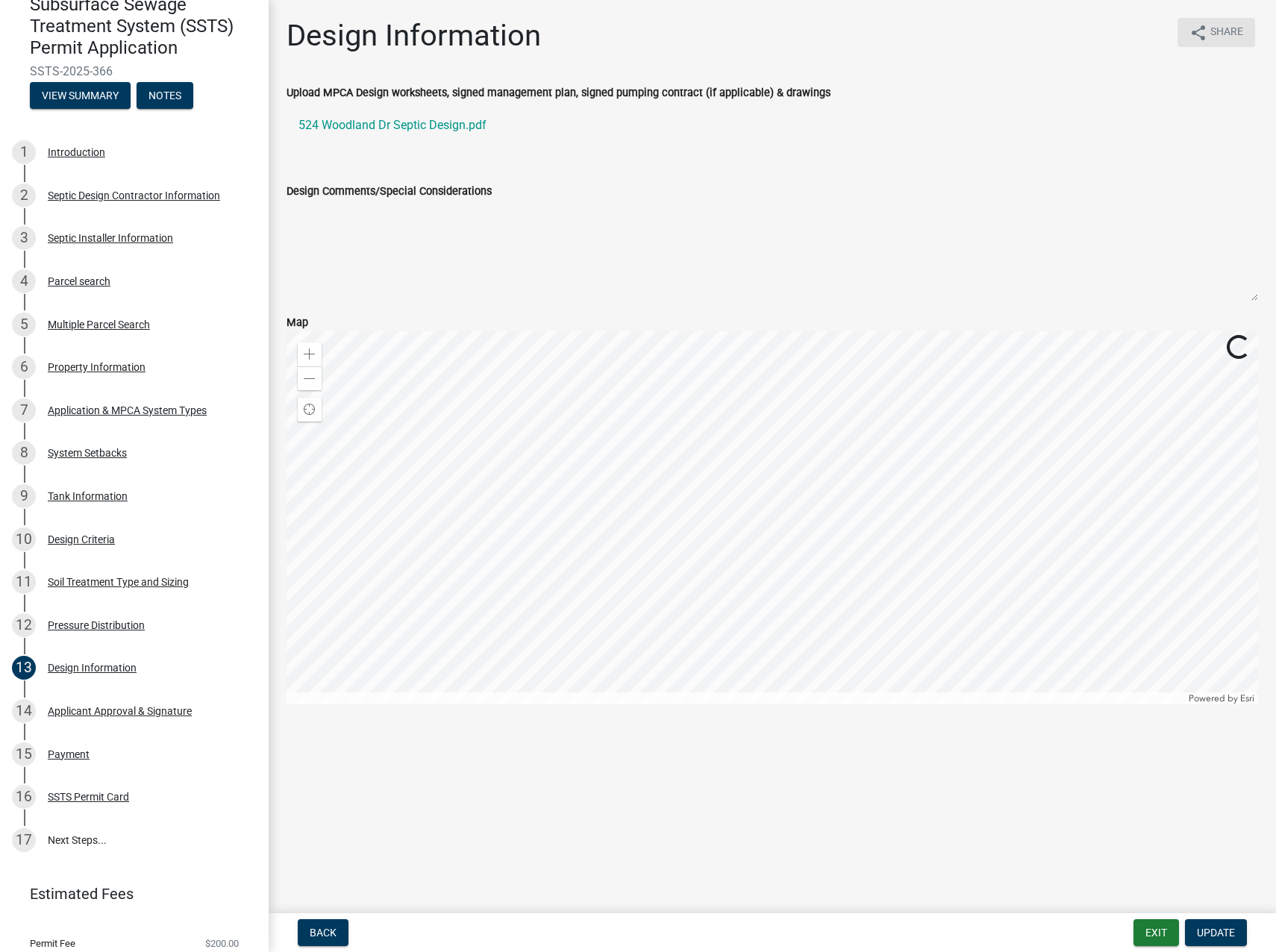
click at [1194, 35] on icon "share" at bounding box center [1198, 33] width 18 height 18
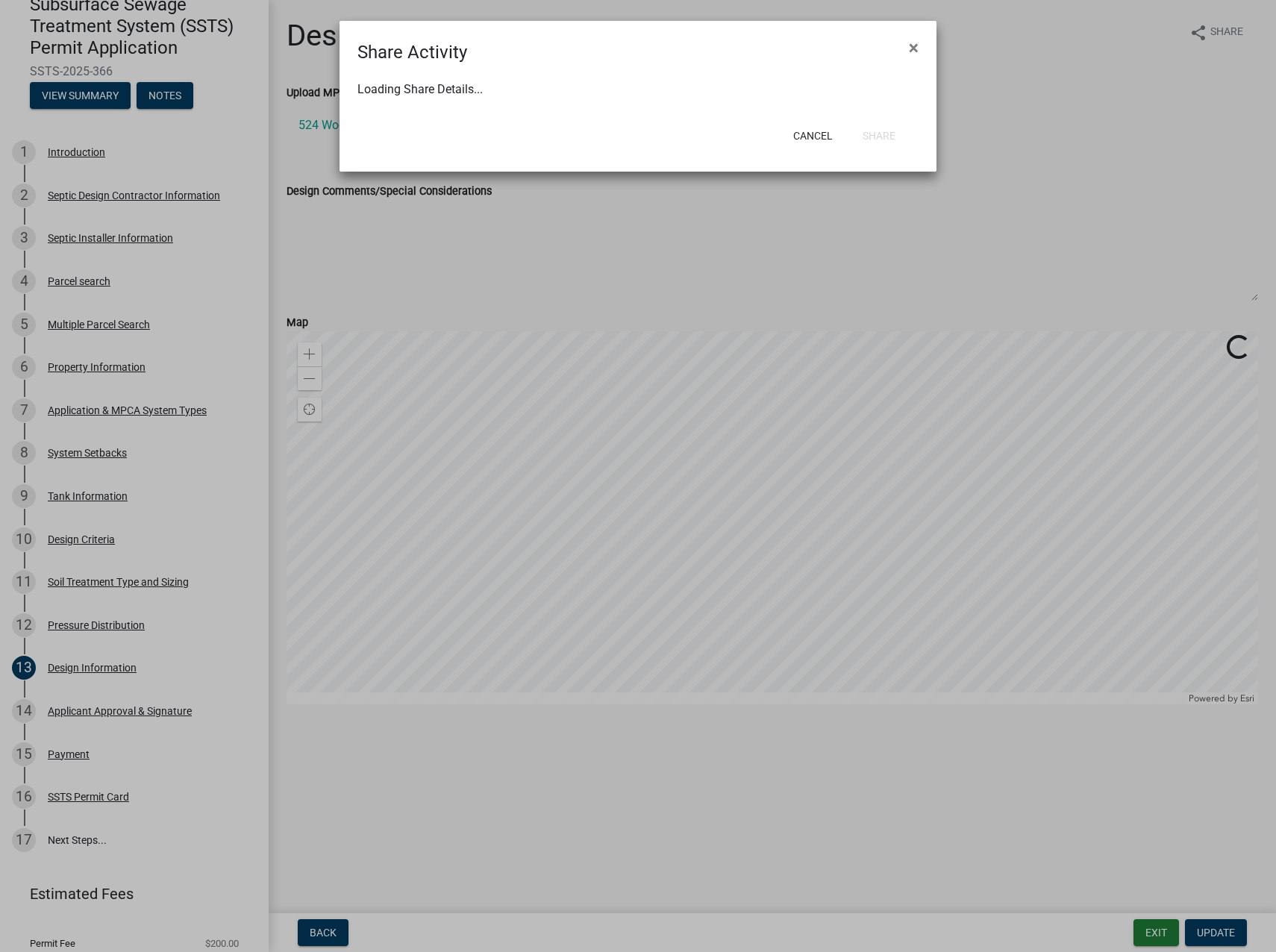
select select "1"
select select "0"
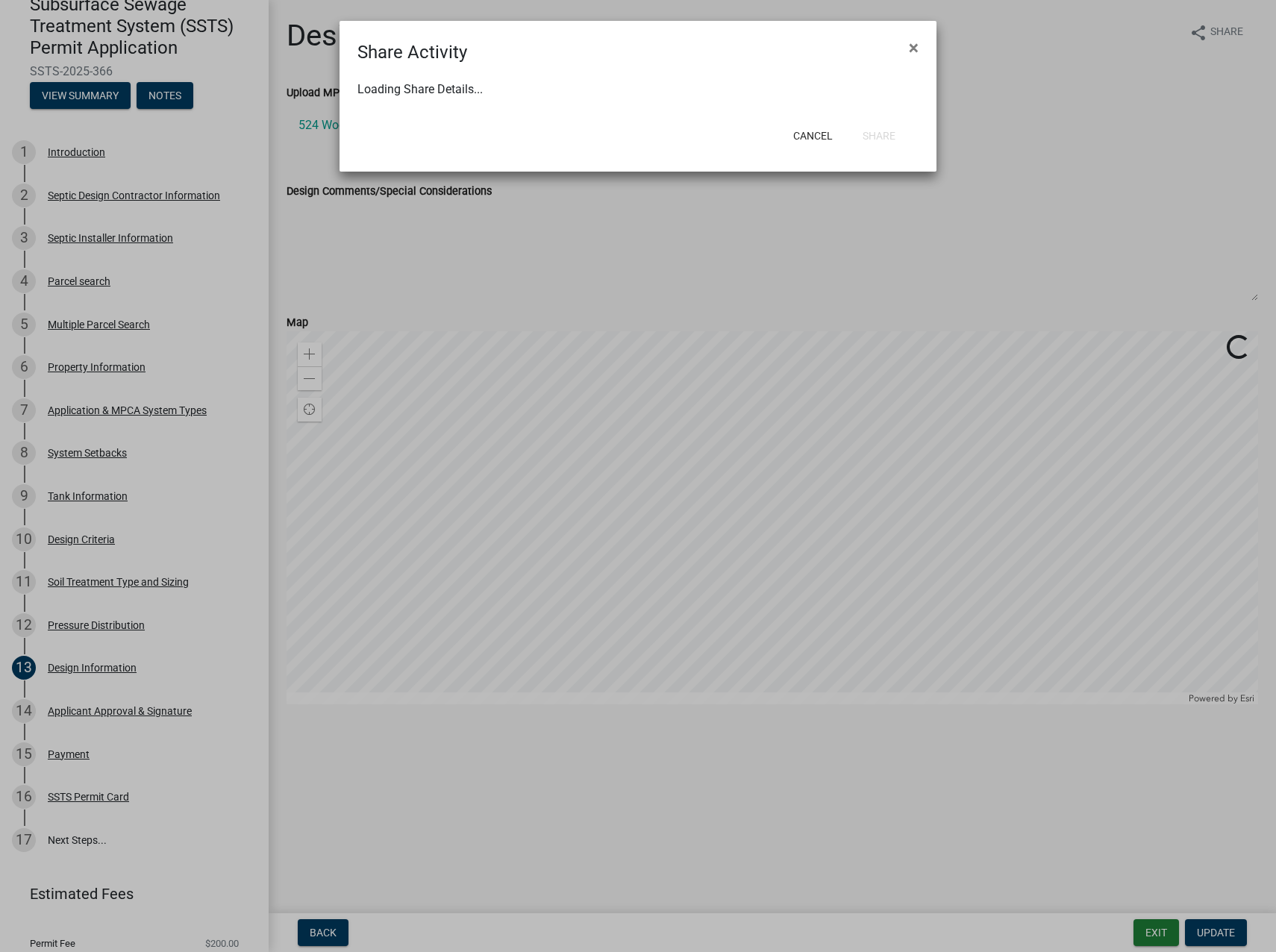
select select "0"
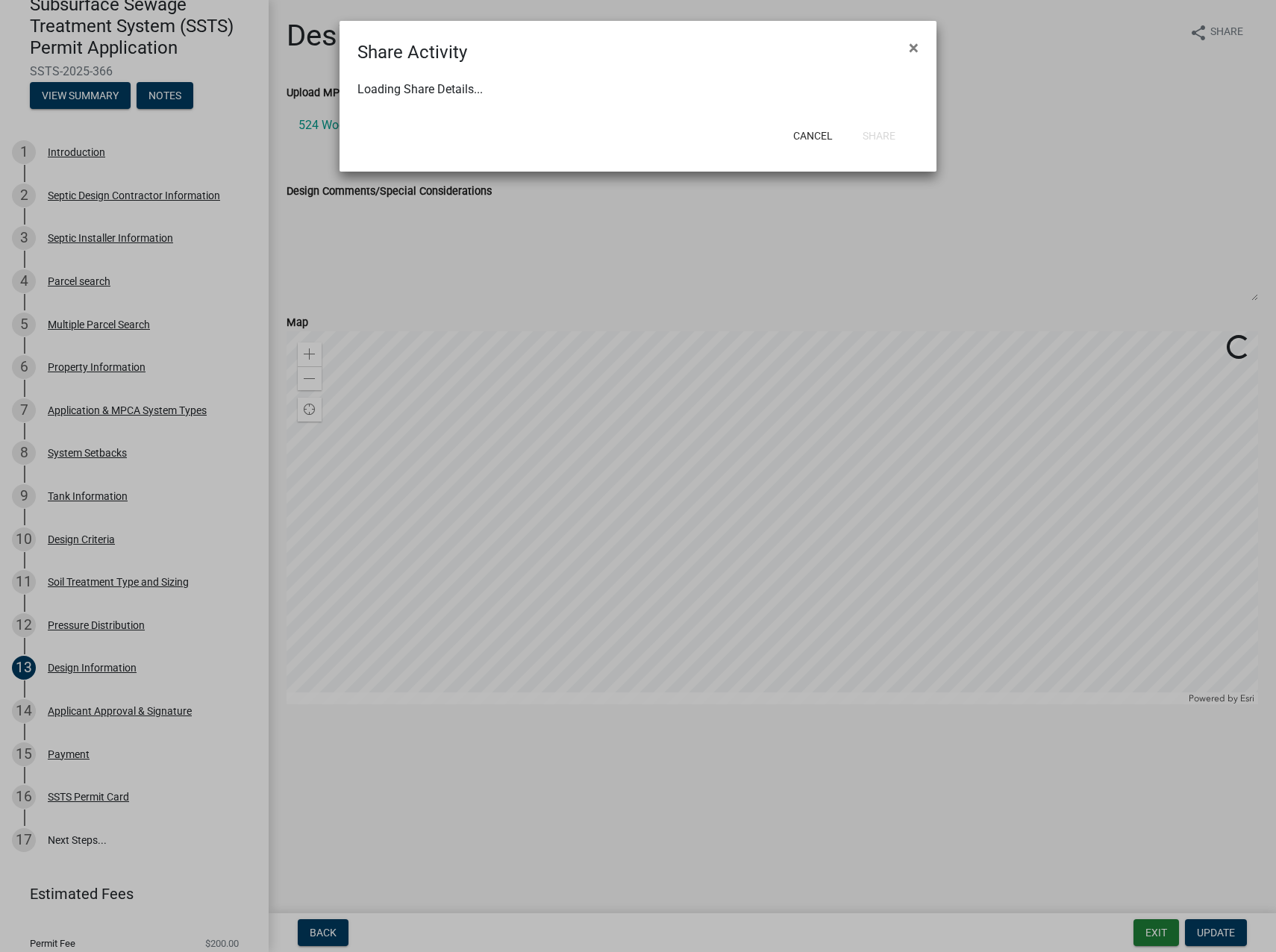
select select "0"
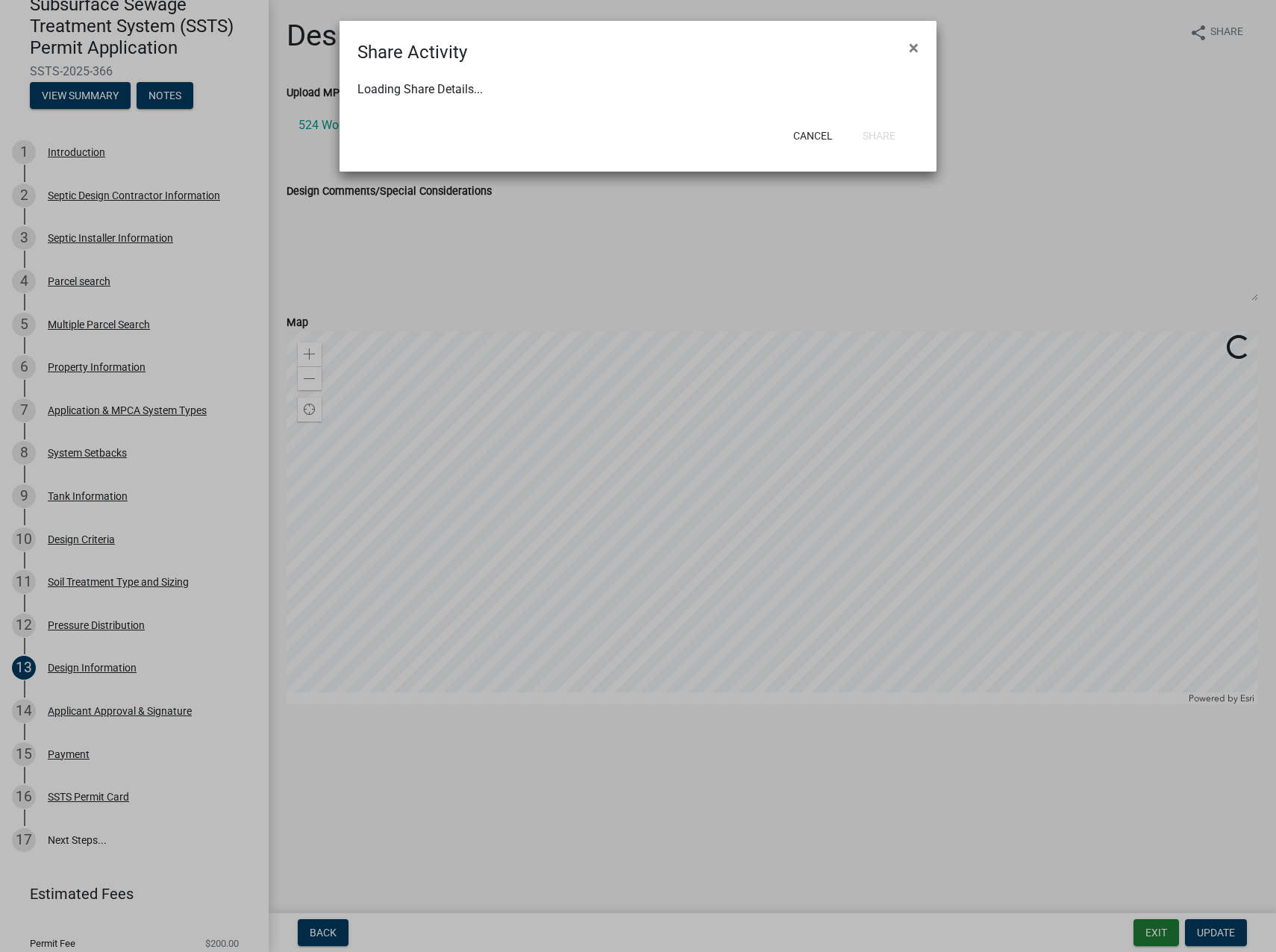
select select "0"
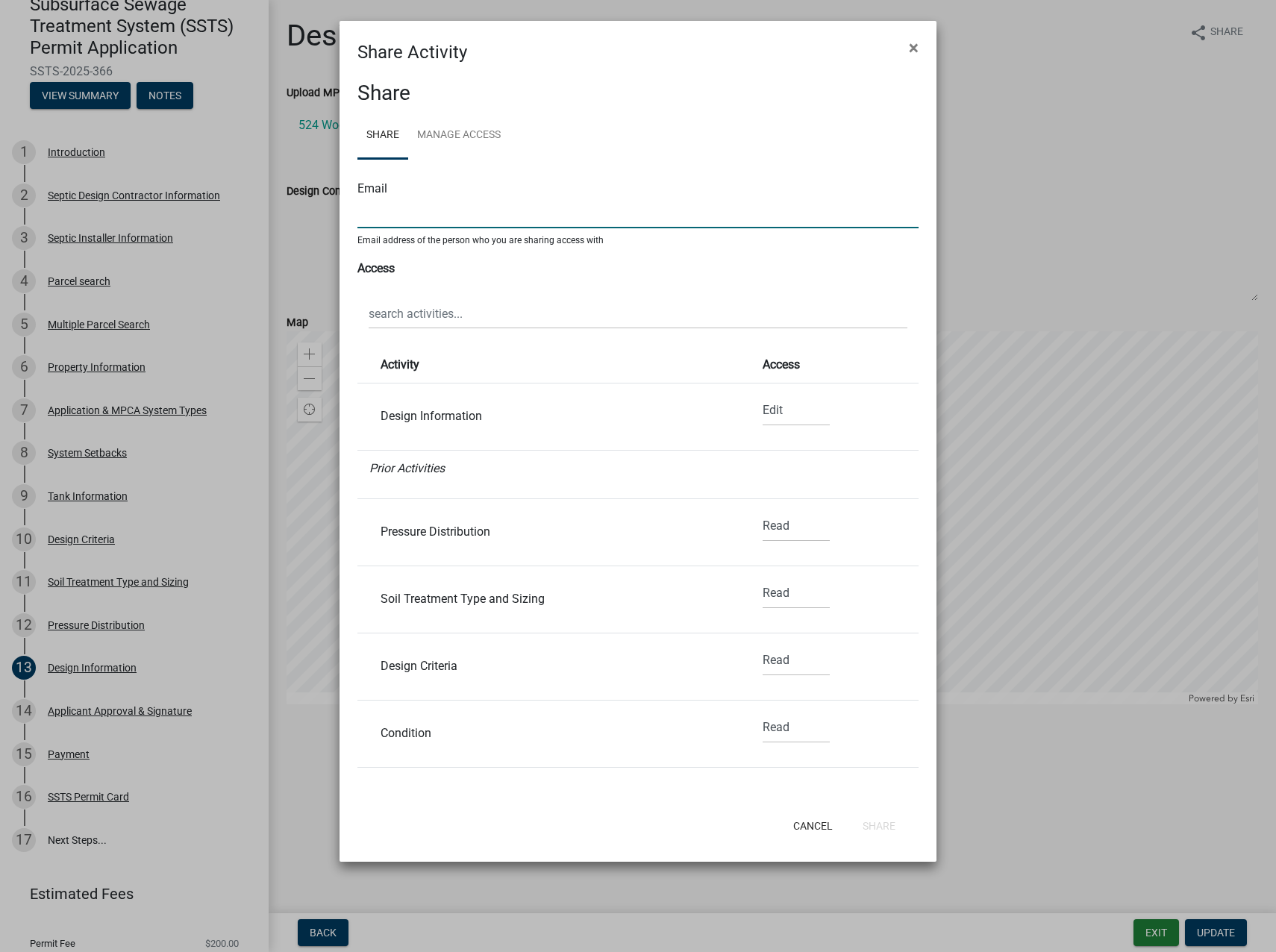
click at [510, 205] on input "text" at bounding box center [638, 213] width 562 height 31
type input "[EMAIL_ADDRESS][DOMAIN_NAME]"
drag, startPoint x: 768, startPoint y: 410, endPoint x: 767, endPoint y: 419, distance: 9.1
click at [768, 410] on select "None Read Edit" at bounding box center [796, 411] width 67 height 31
select select "0"
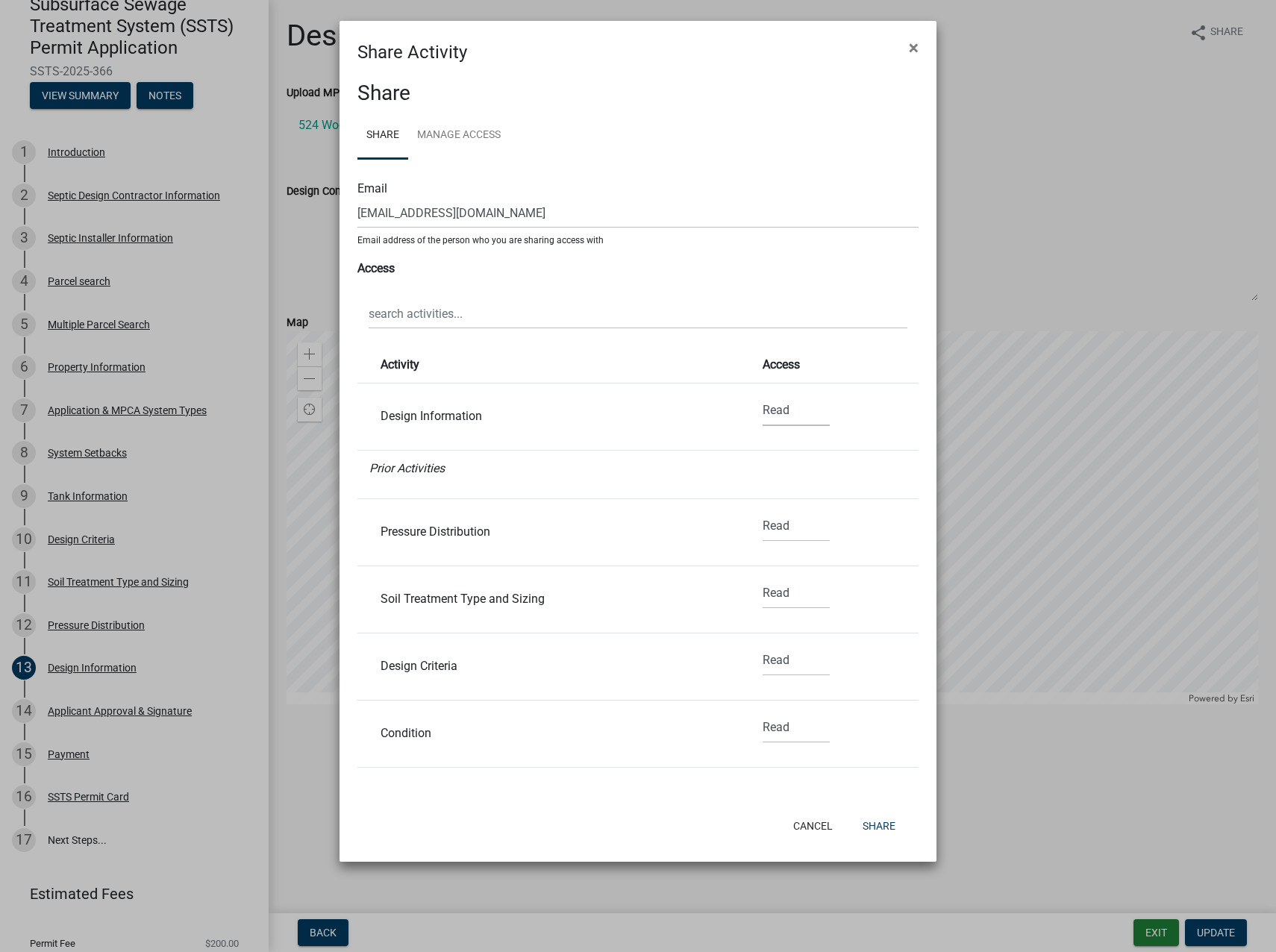
click at [763, 396] on select "None Read Edit" at bounding box center [796, 411] width 67 height 31
click at [890, 826] on button "Share" at bounding box center [879, 825] width 57 height 27
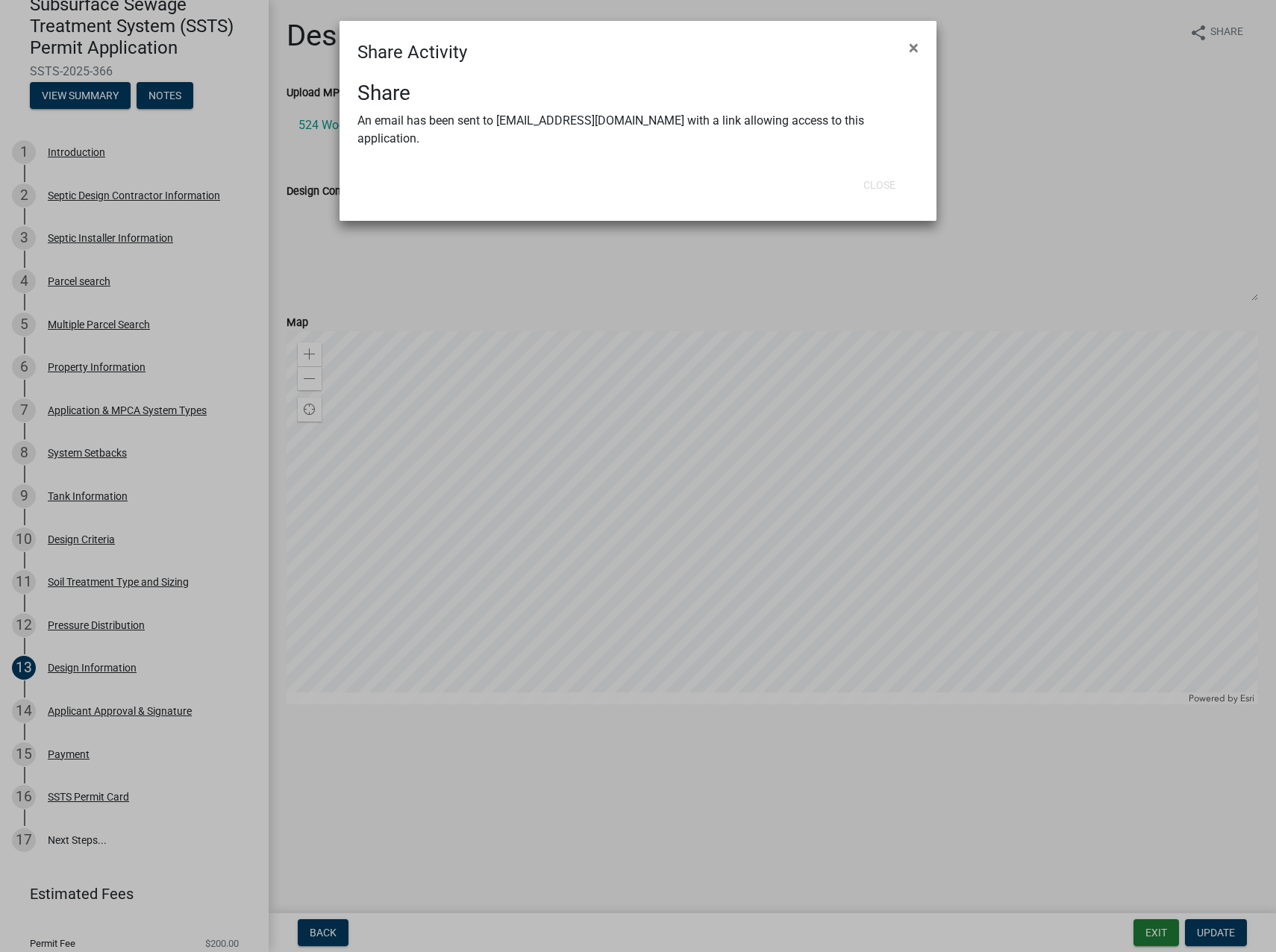
click at [967, 100] on ngb-modal-window "Share Activity × Share An email has been sent to [EMAIL_ADDRESS][DOMAIN_NAME] w…" at bounding box center [638, 476] width 1276 height 952
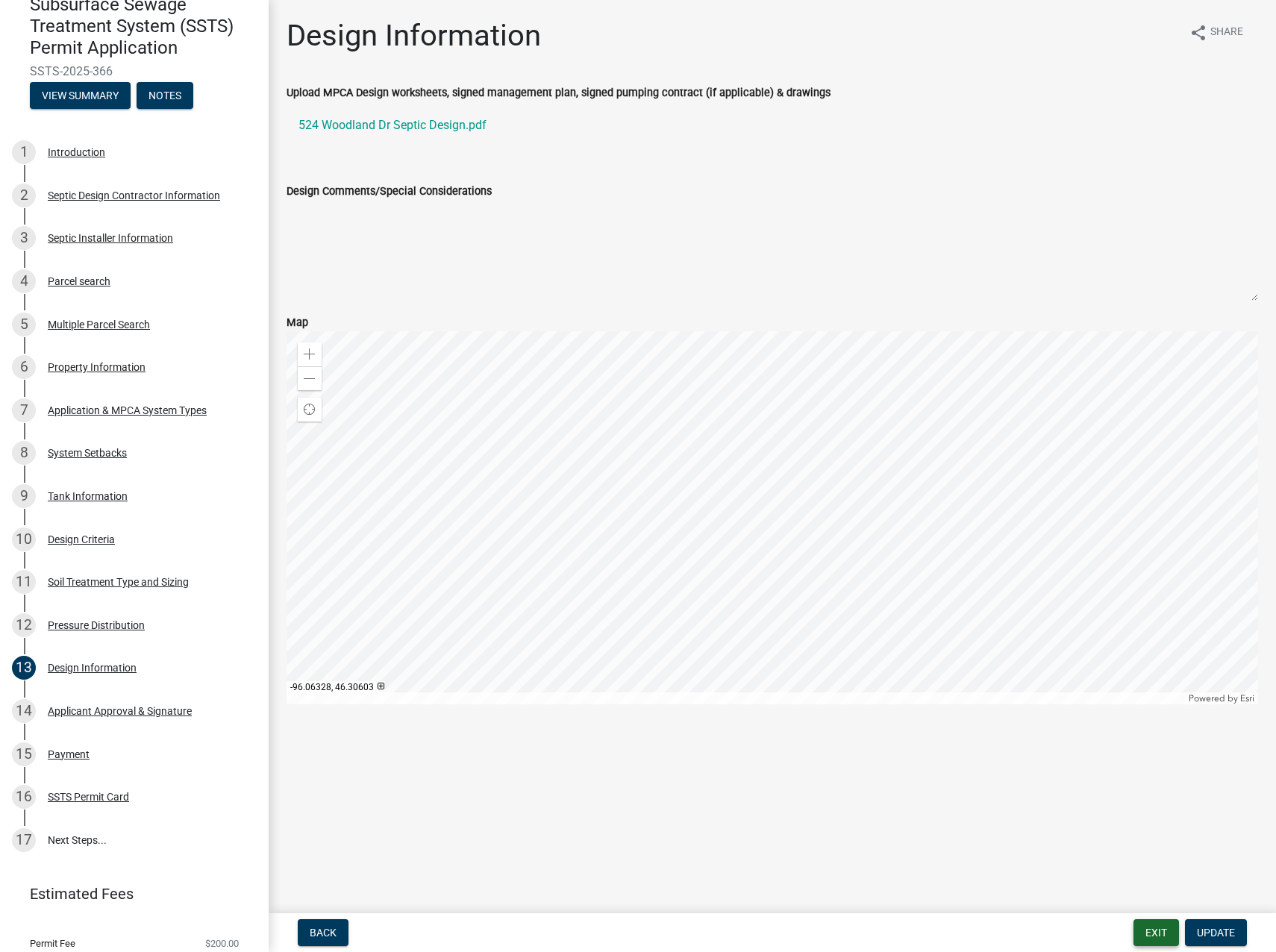
click at [1164, 932] on button "Exit" at bounding box center [1156, 932] width 46 height 27
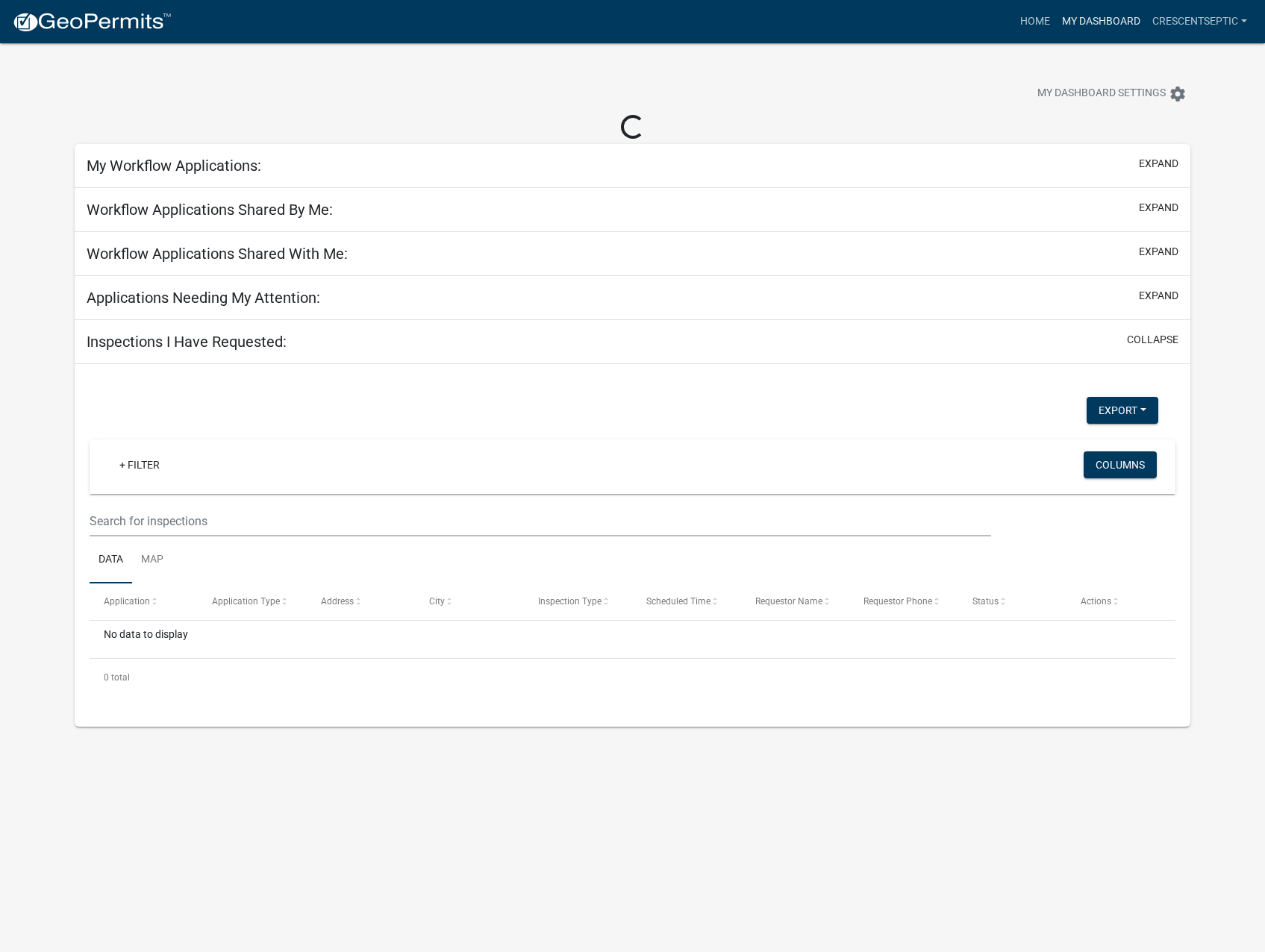
select select "3: 100"
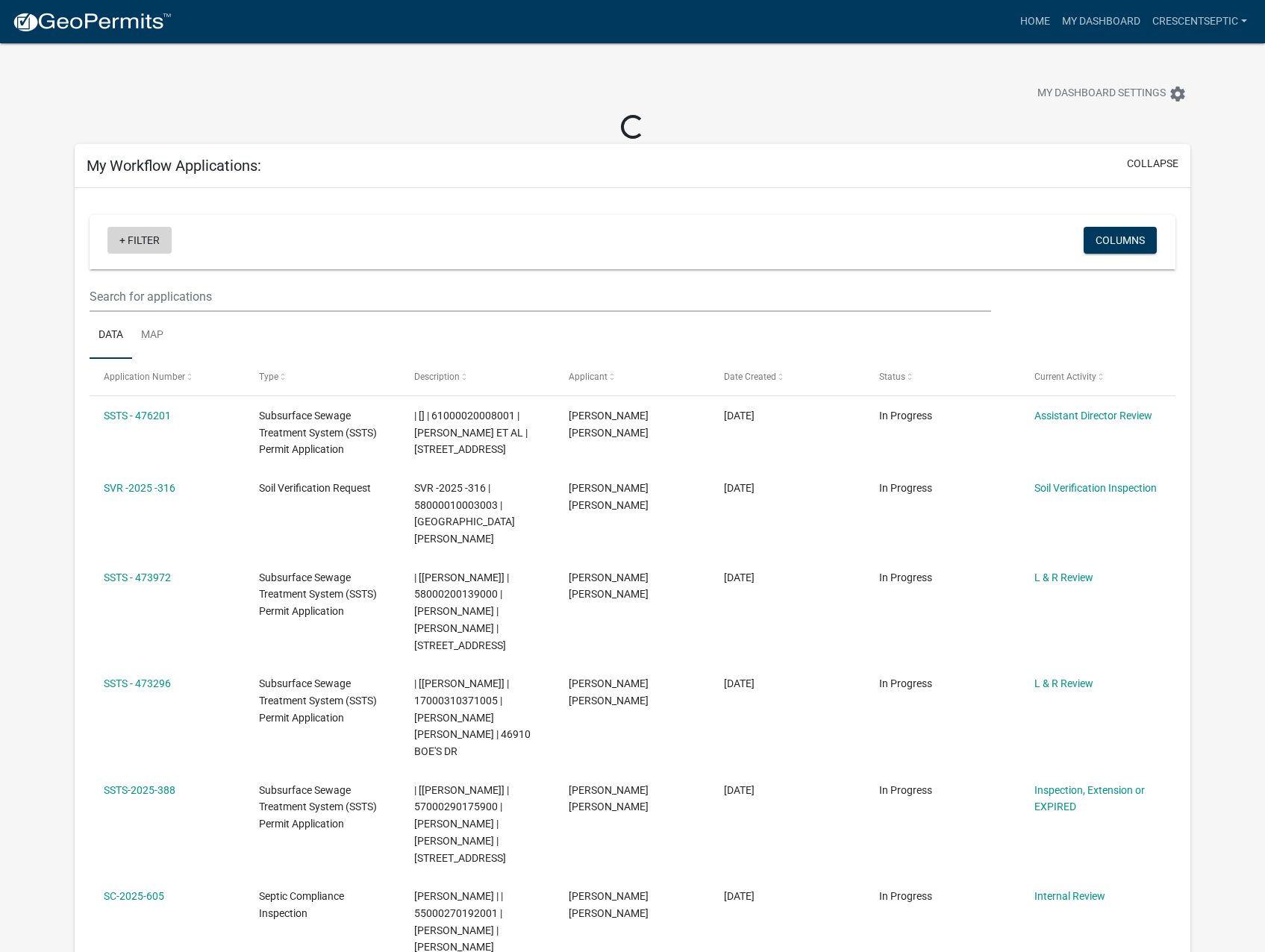
click at [131, 235] on link "+ Filter" at bounding box center [139, 240] width 64 height 27
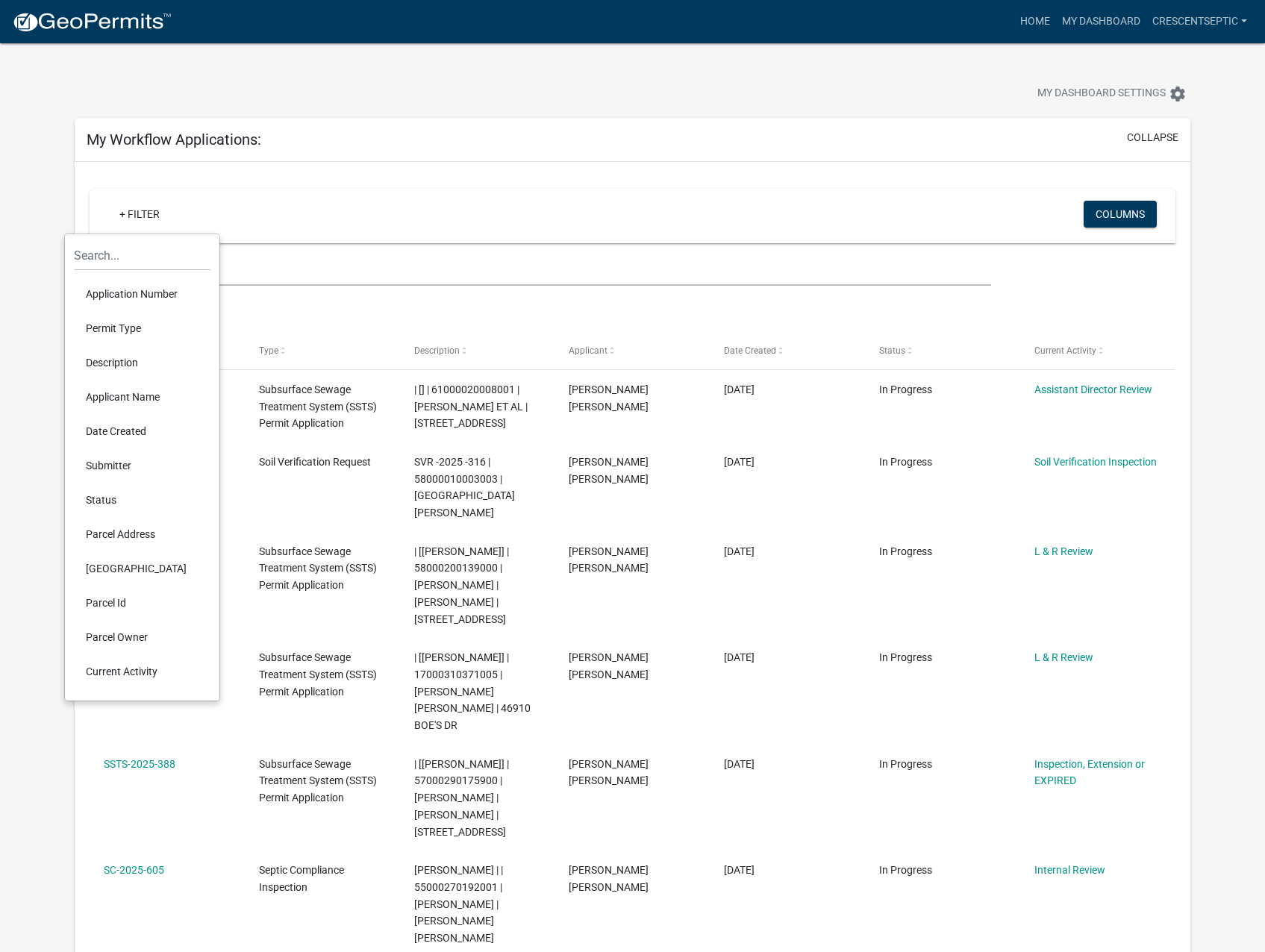
click at [128, 385] on li "Applicant Name" at bounding box center [142, 397] width 137 height 34
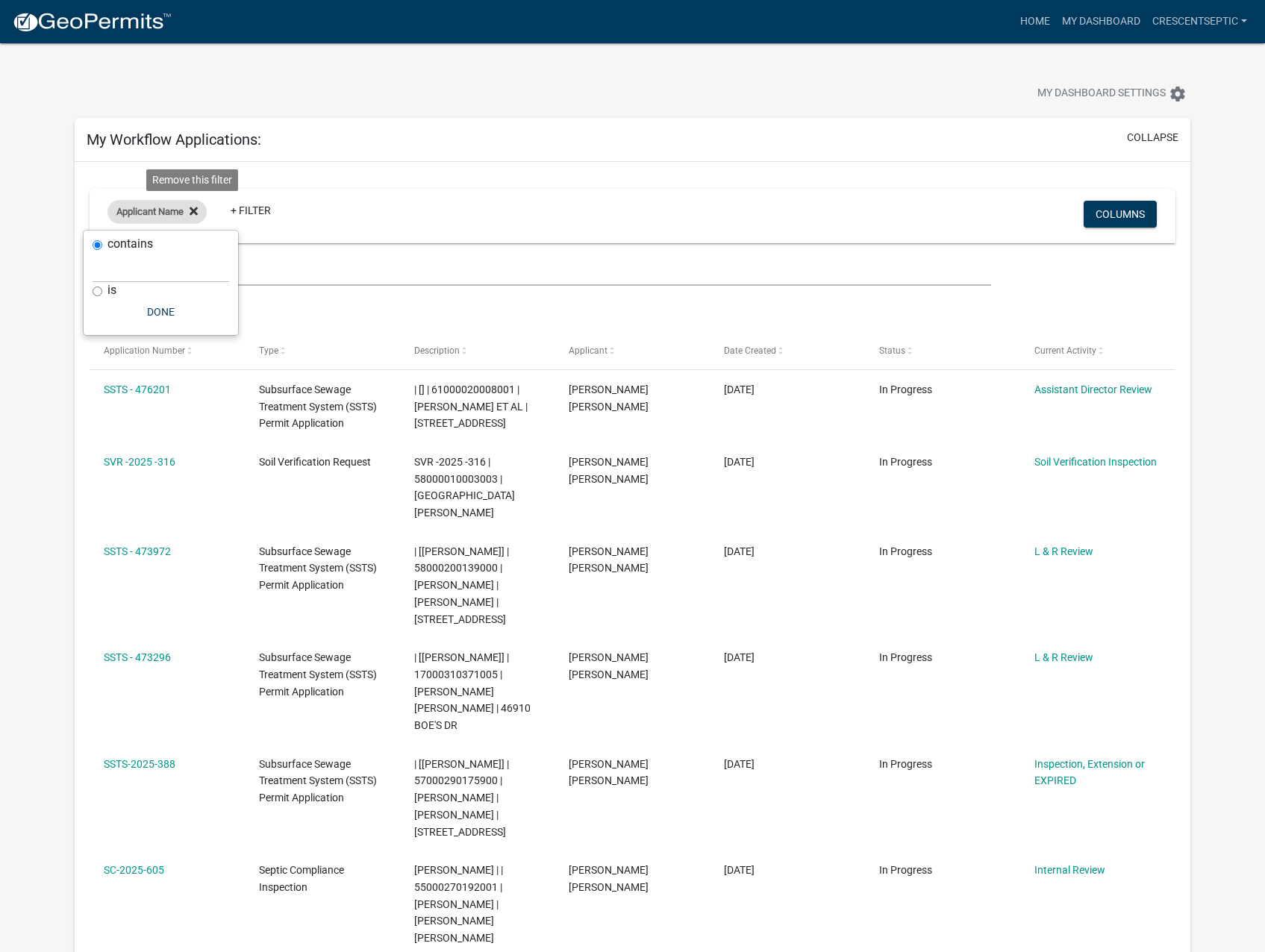
click at [193, 206] on icon at bounding box center [194, 211] width 9 height 12
click at [148, 221] on link "+ Filter" at bounding box center [139, 214] width 64 height 27
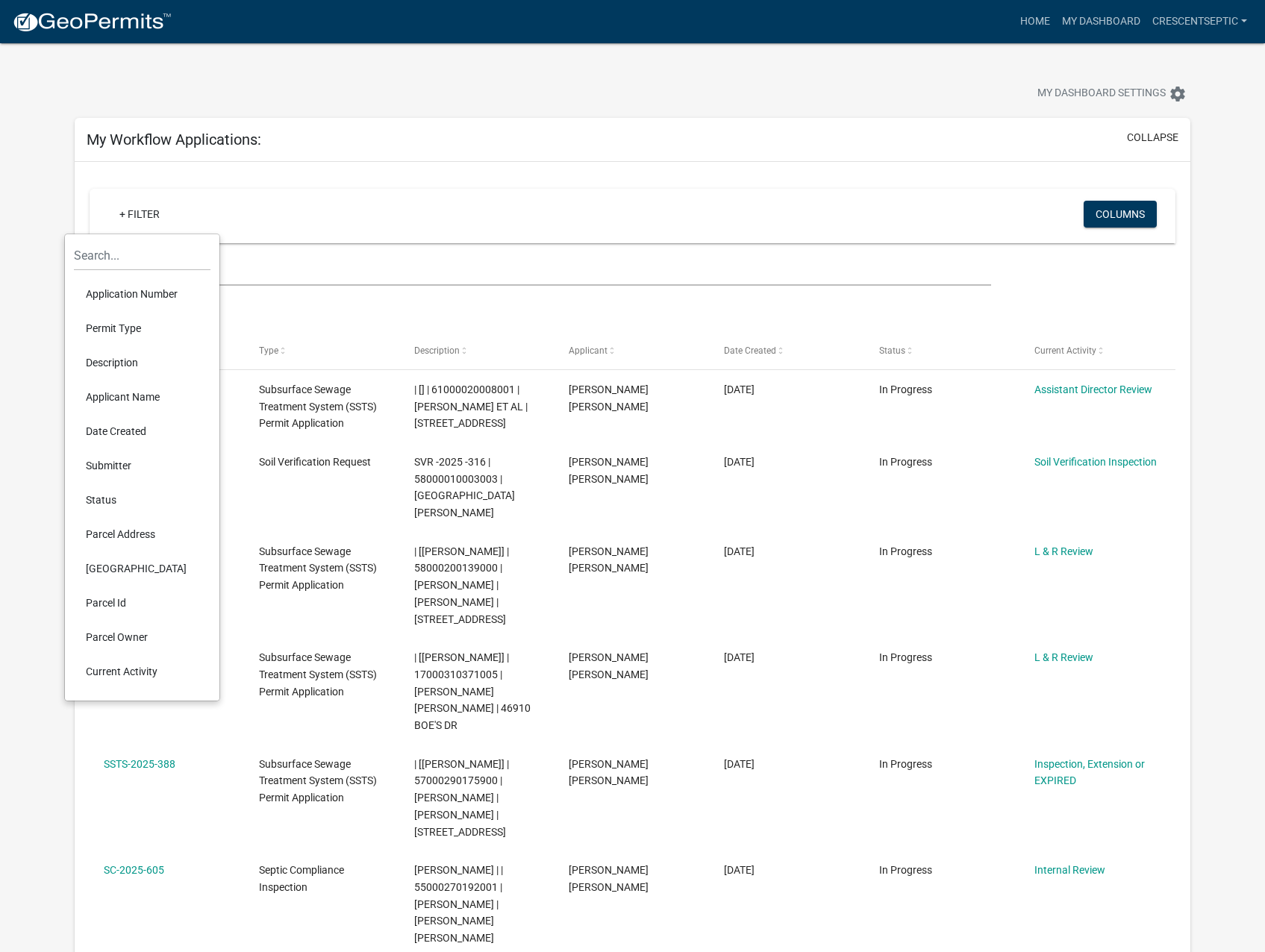
click at [134, 361] on li "Description" at bounding box center [142, 362] width 137 height 34
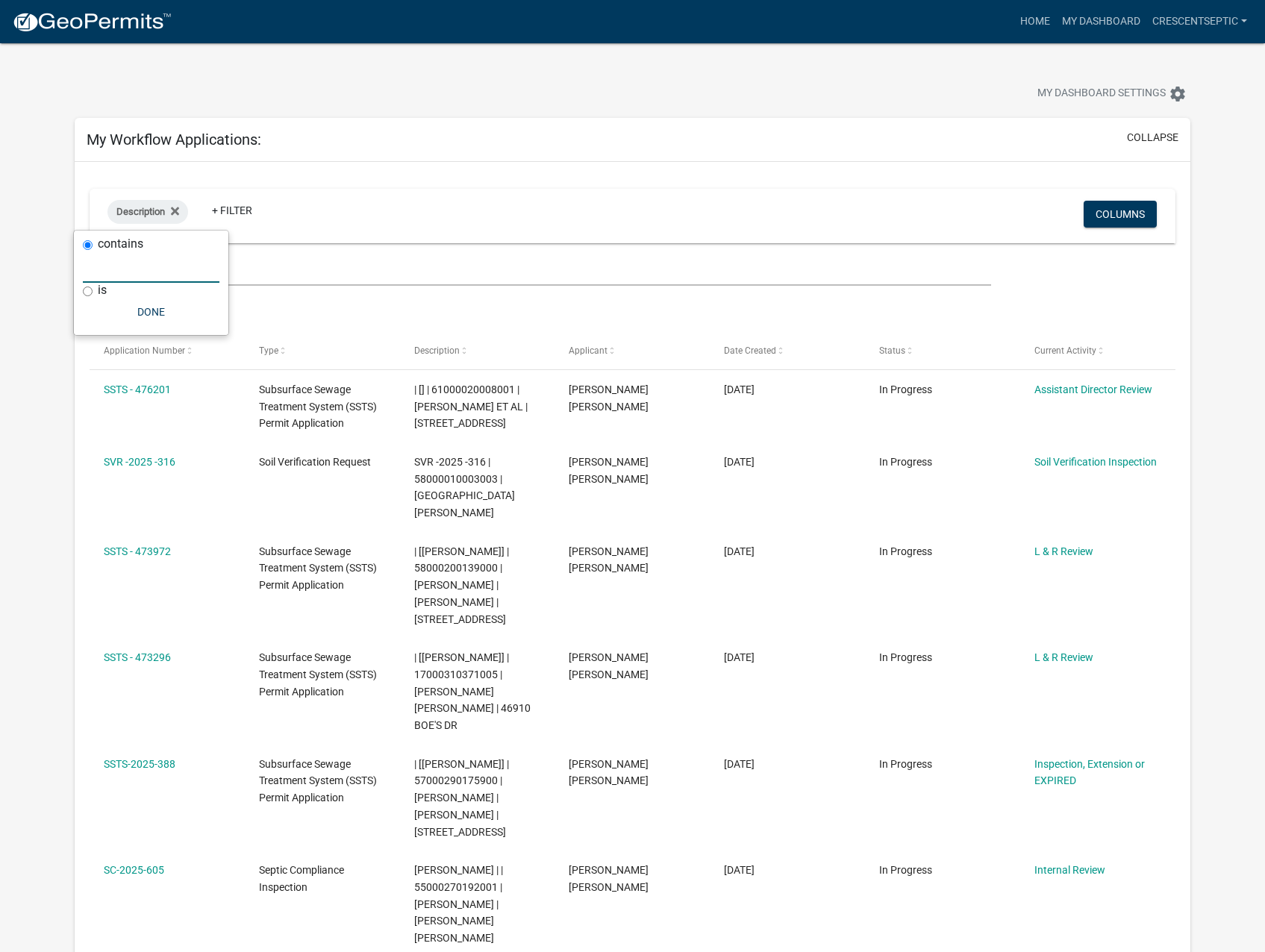
click at [145, 267] on input "text" at bounding box center [150, 268] width 137 height 31
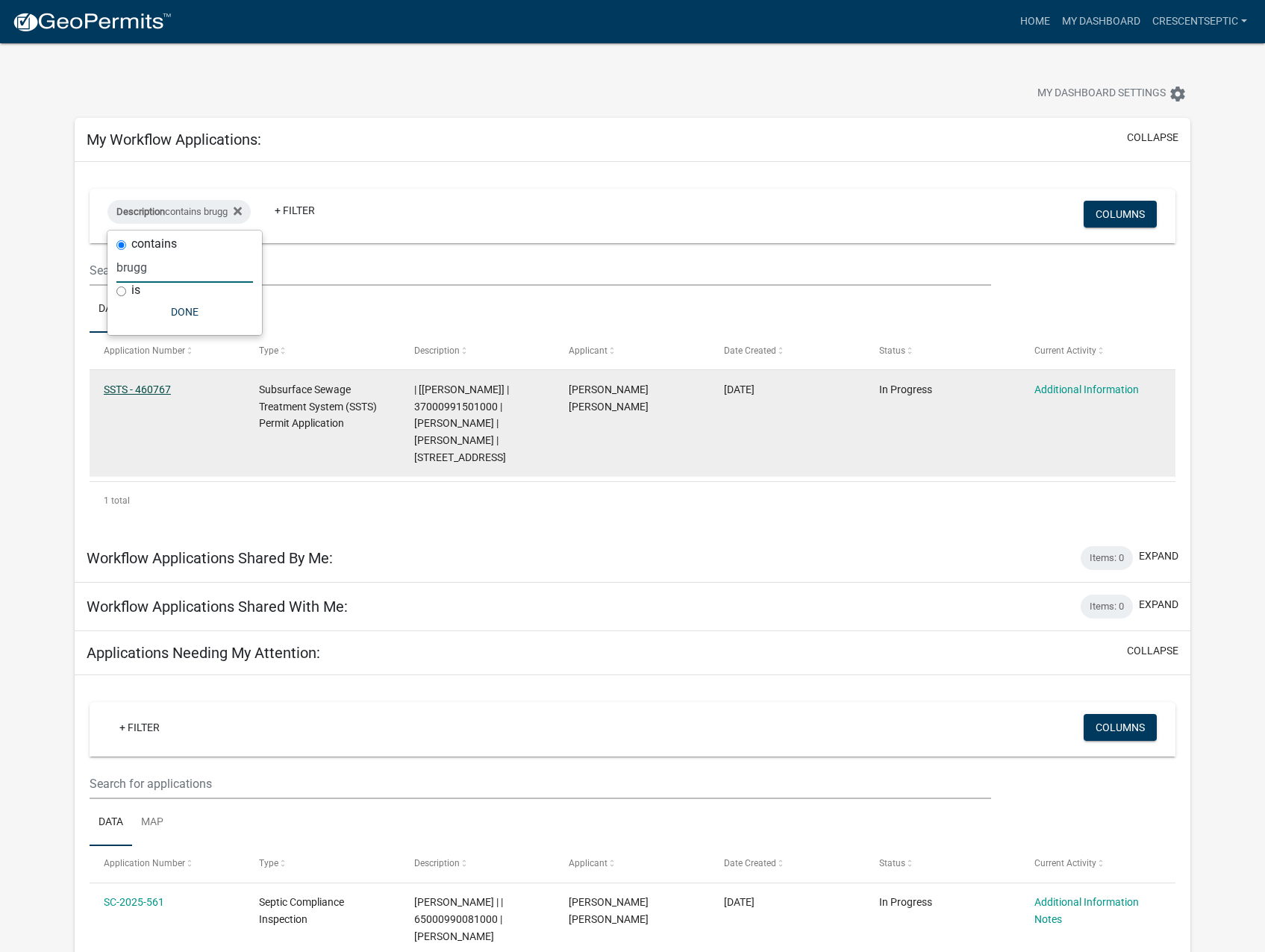
type input "brugg"
click at [145, 391] on link "SSTS - 460767" at bounding box center [137, 390] width 67 height 12
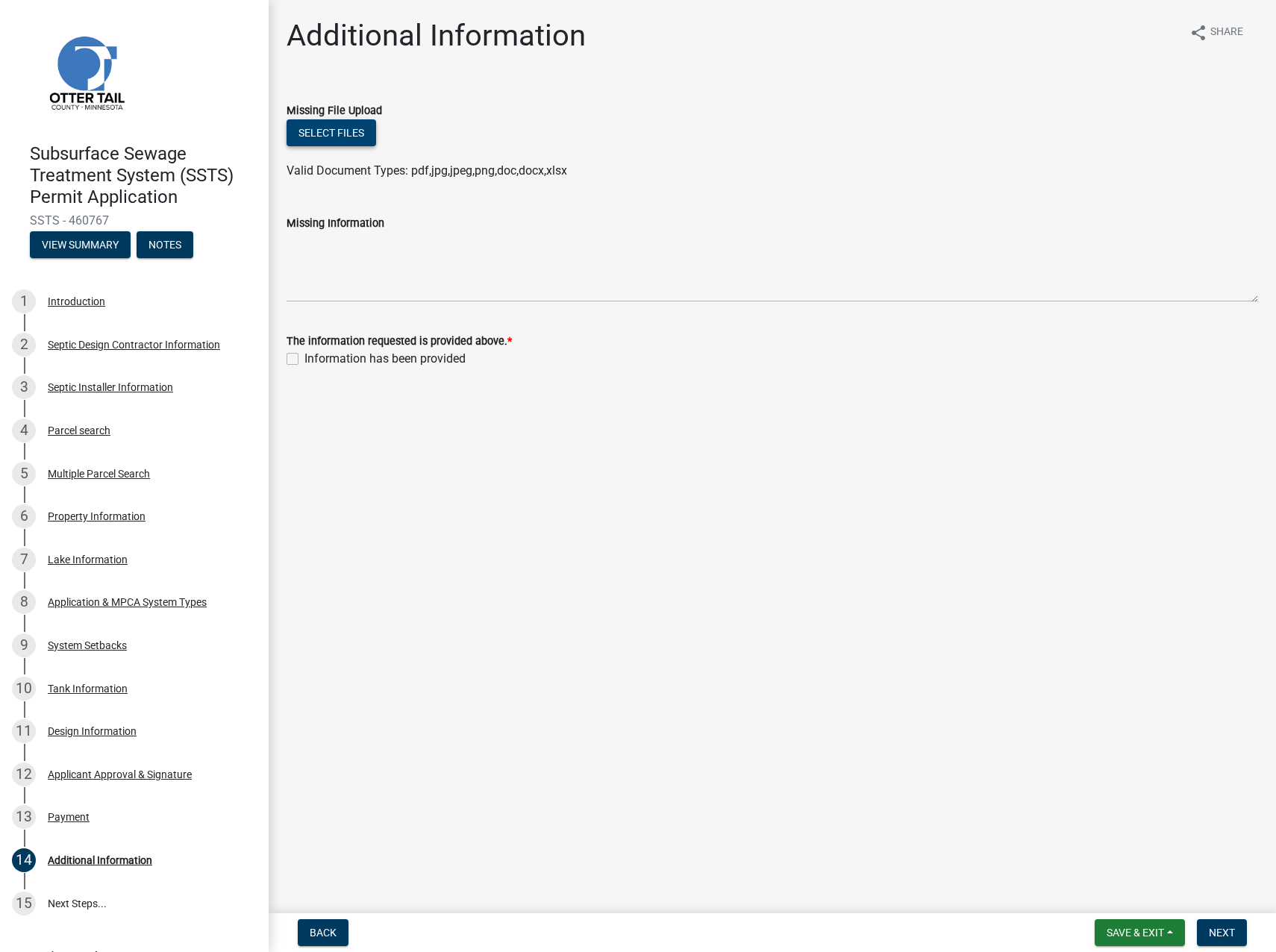
click at [355, 123] on button "Select files" at bounding box center [331, 132] width 89 height 27
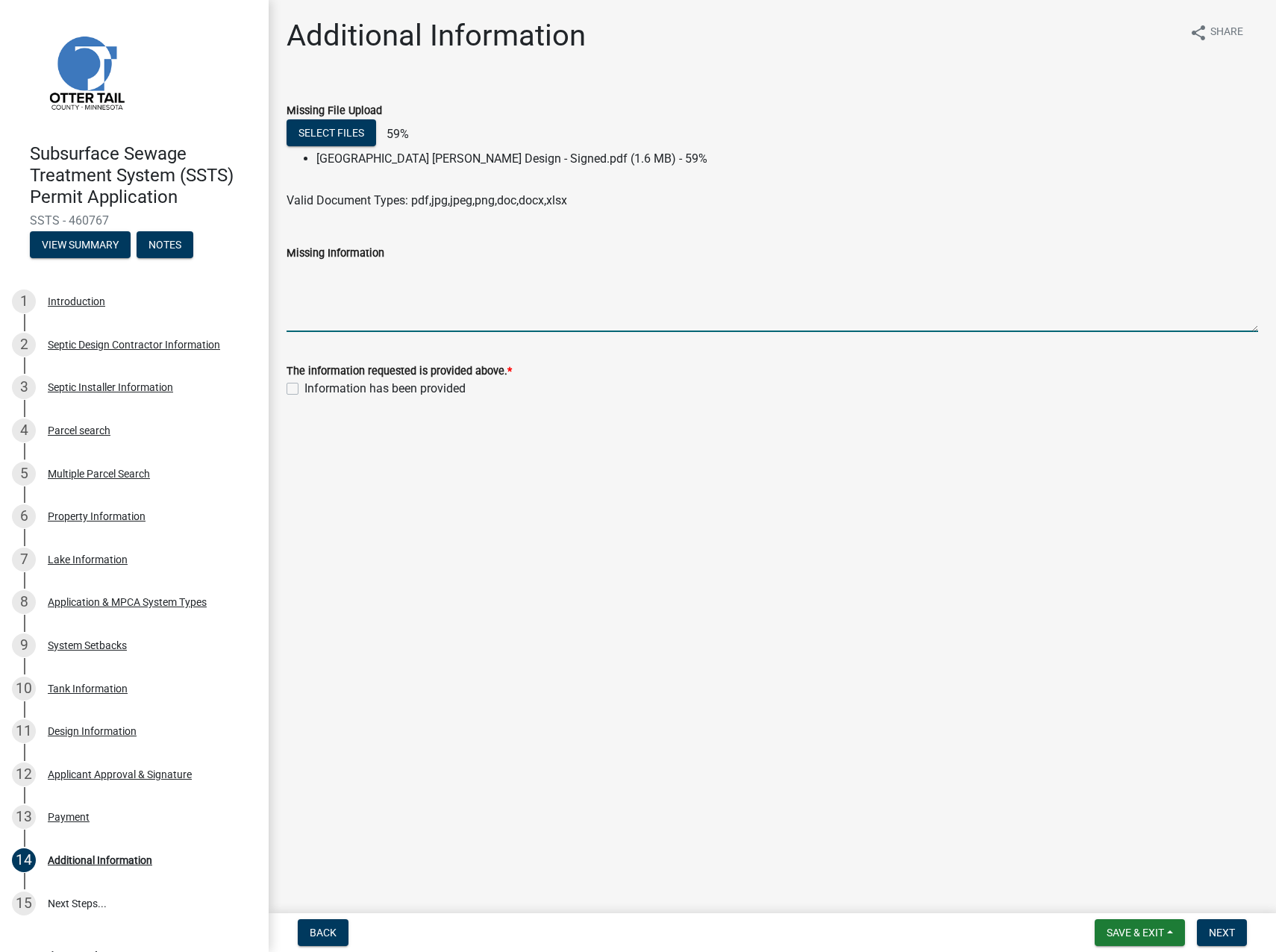
click at [322, 306] on textarea "Missing Information" at bounding box center [773, 297] width 972 height 70
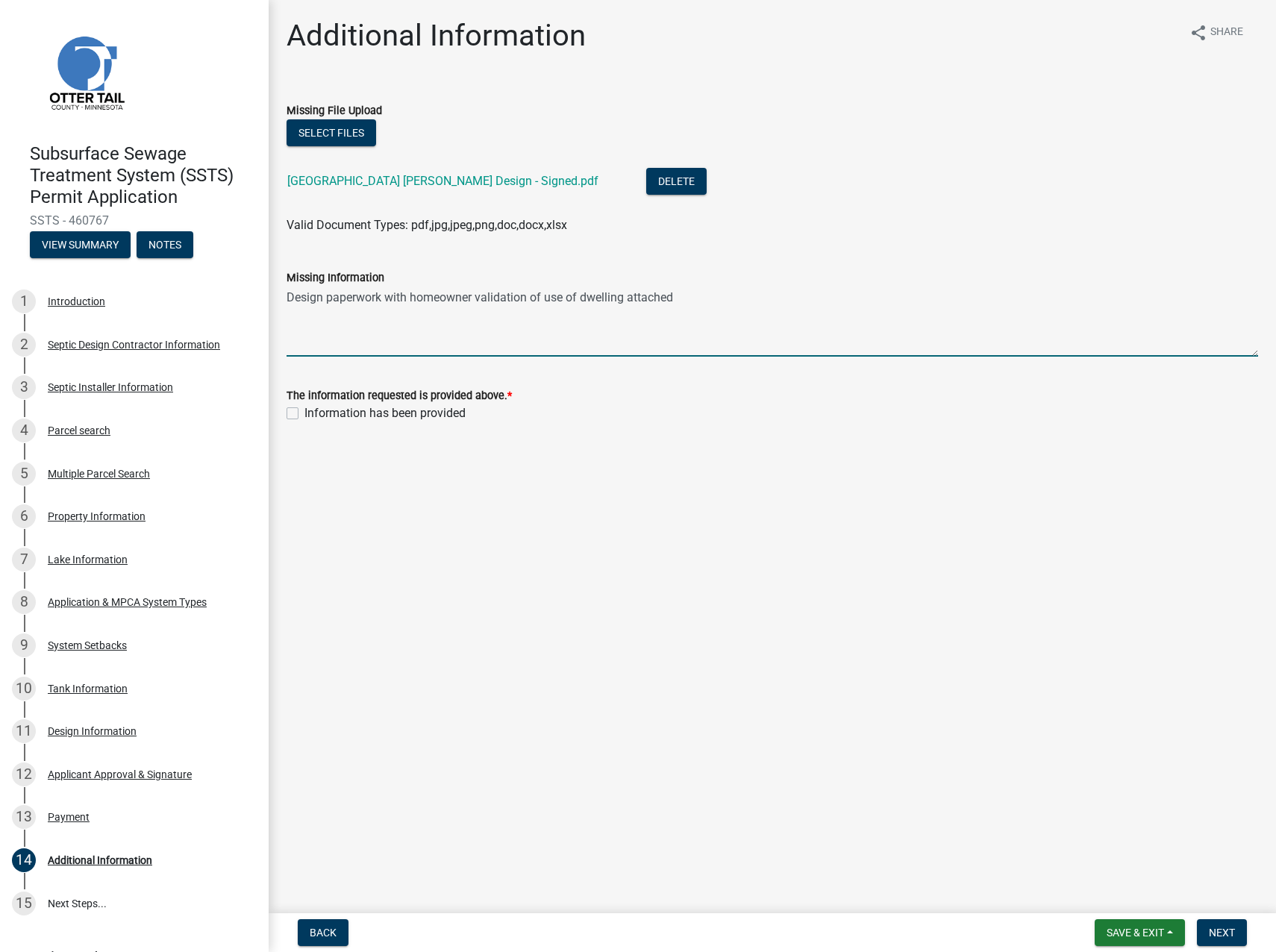
type textarea "Design paperwork with homeowner validation of use of dwelling attached"
click at [305, 413] on label "Information has been provided" at bounding box center [386, 413] width 161 height 18
click at [305, 413] on input "Information has been provided" at bounding box center [309, 409] width 9 height 9
checkbox input "true"
click at [477, 297] on textarea "Design paperwork with homeowner validation of use of dwelling attached" at bounding box center [773, 322] width 972 height 70
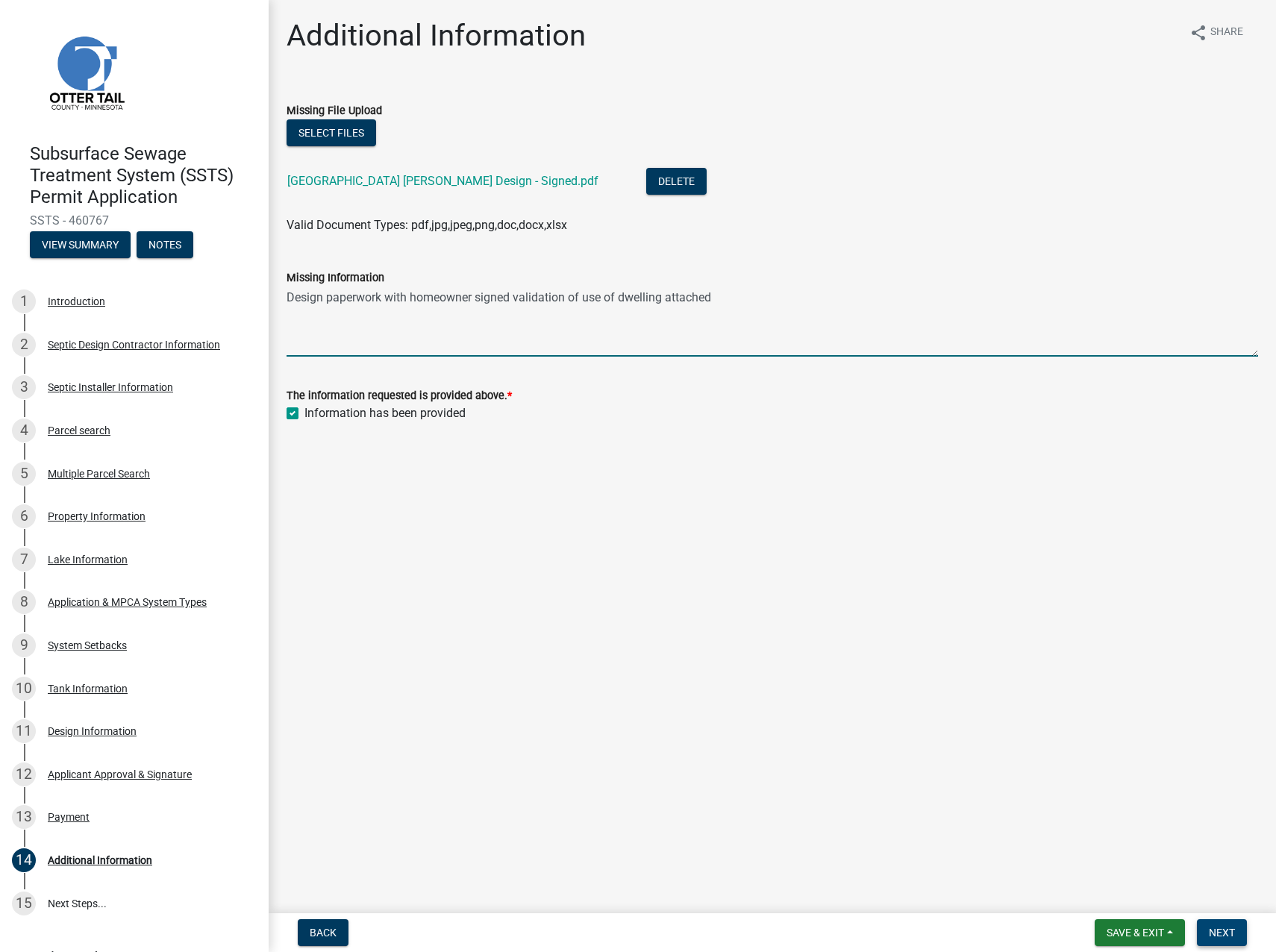
type textarea "Design paperwork with homeowner signed validation of use of dwelling attached"
click at [1229, 927] on span "Next" at bounding box center [1222, 932] width 26 height 12
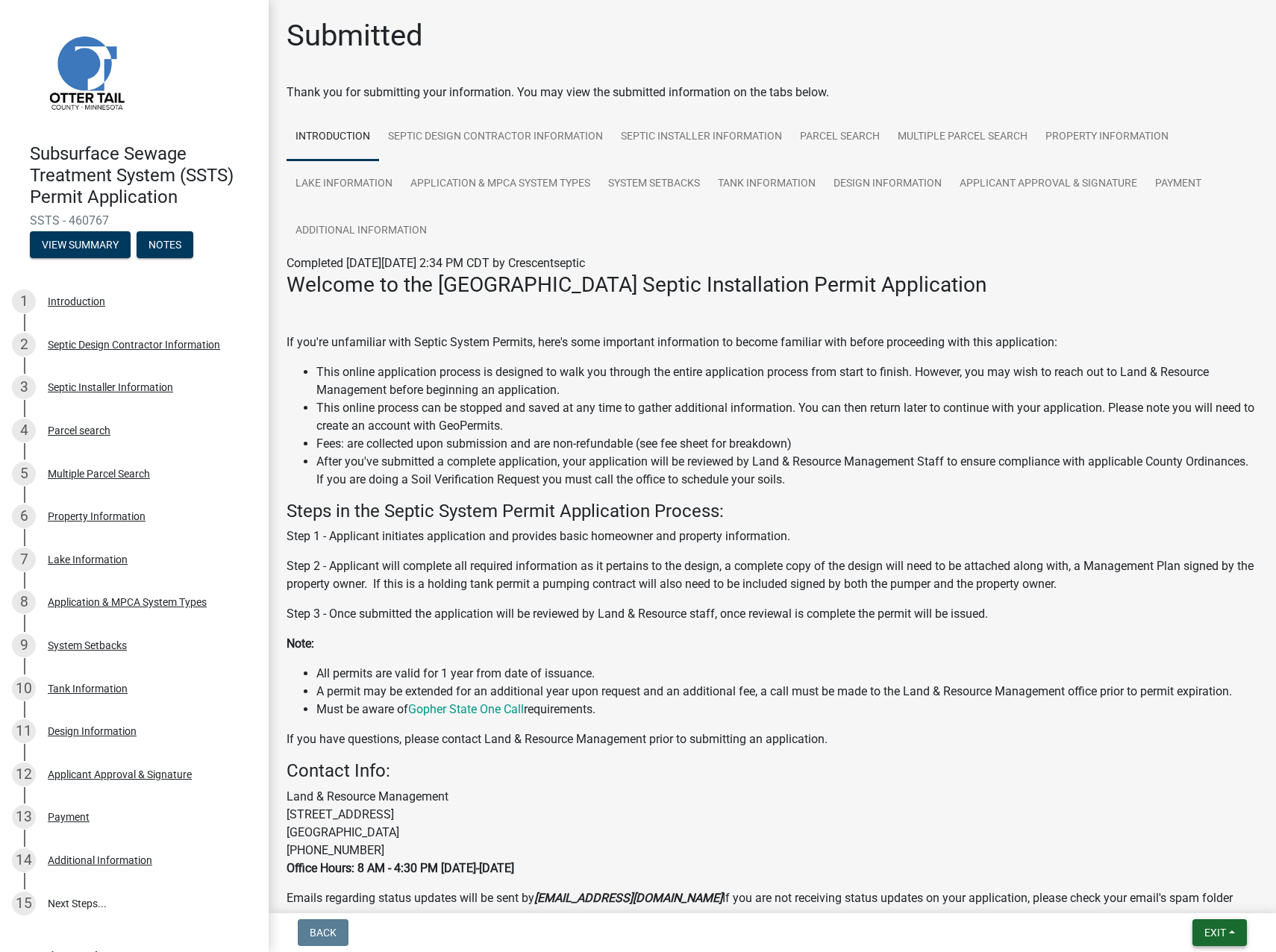
click at [1205, 937] on span "Exit" at bounding box center [1215, 932] width 21 height 12
click at [1170, 896] on button "Save & Exit" at bounding box center [1187, 894] width 119 height 36
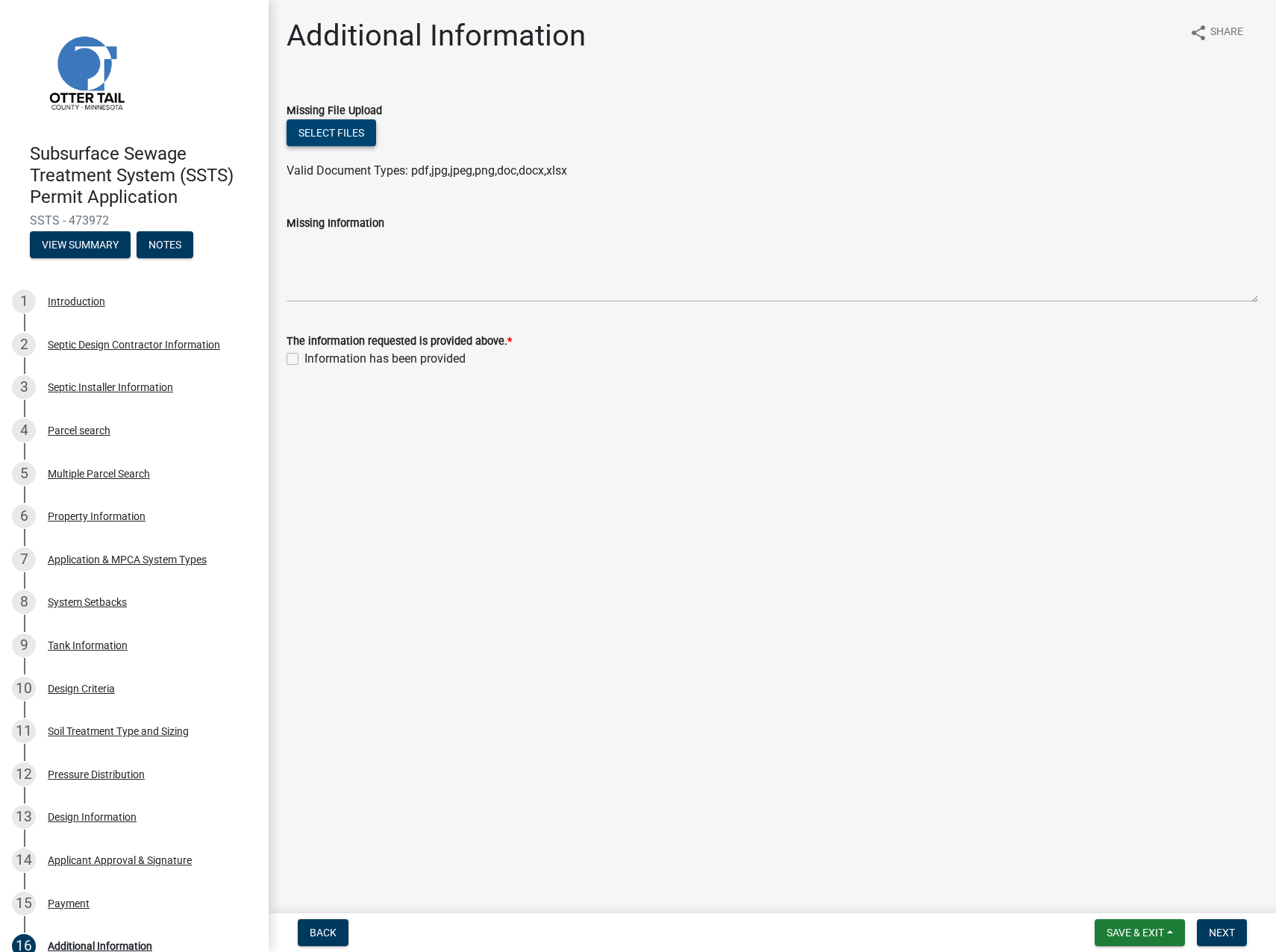
click at [338, 135] on button "Select files" at bounding box center [331, 132] width 89 height 27
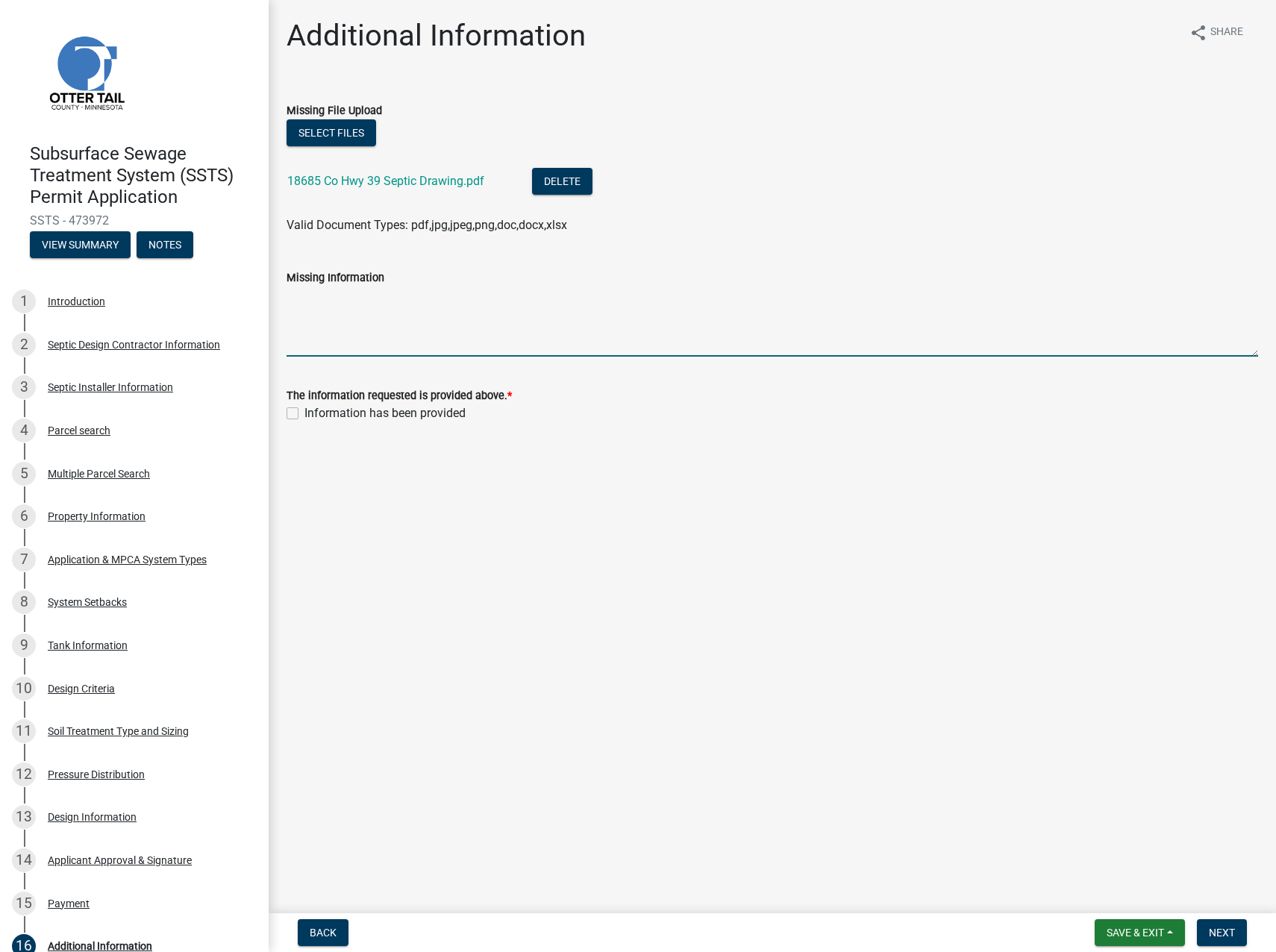
click at [339, 339] on textarea "Missing Information" at bounding box center [773, 322] width 972 height 70
type textarea "Drawing Attached."
click at [305, 411] on label "Information has been provided" at bounding box center [386, 413] width 161 height 18
click at [305, 411] on input "Information has been provided" at bounding box center [309, 409] width 9 height 9
checkbox input "true"
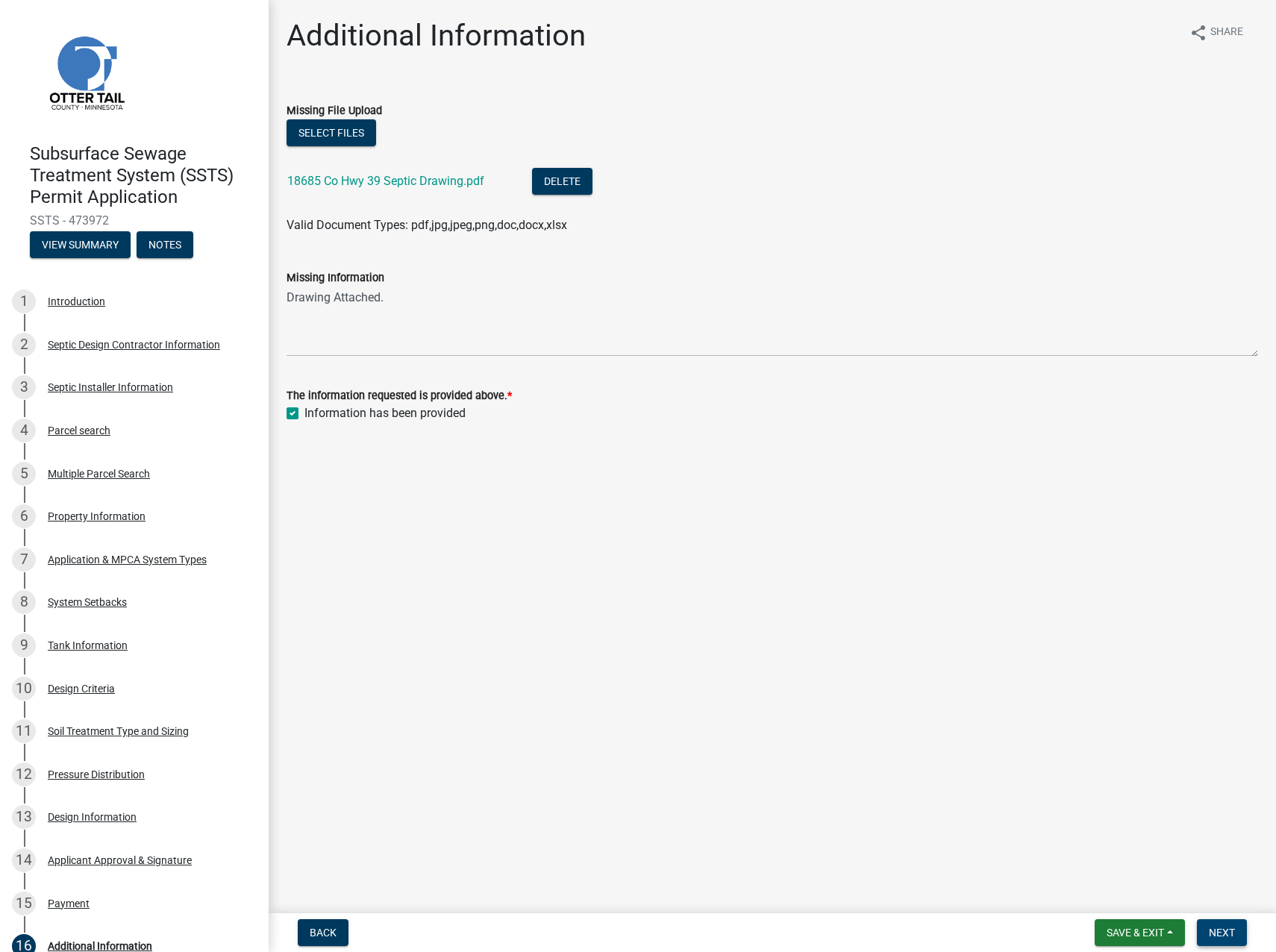
click at [1230, 936] on span "Next" at bounding box center [1222, 932] width 26 height 12
